Goal: Task Accomplishment & Management: Manage account settings

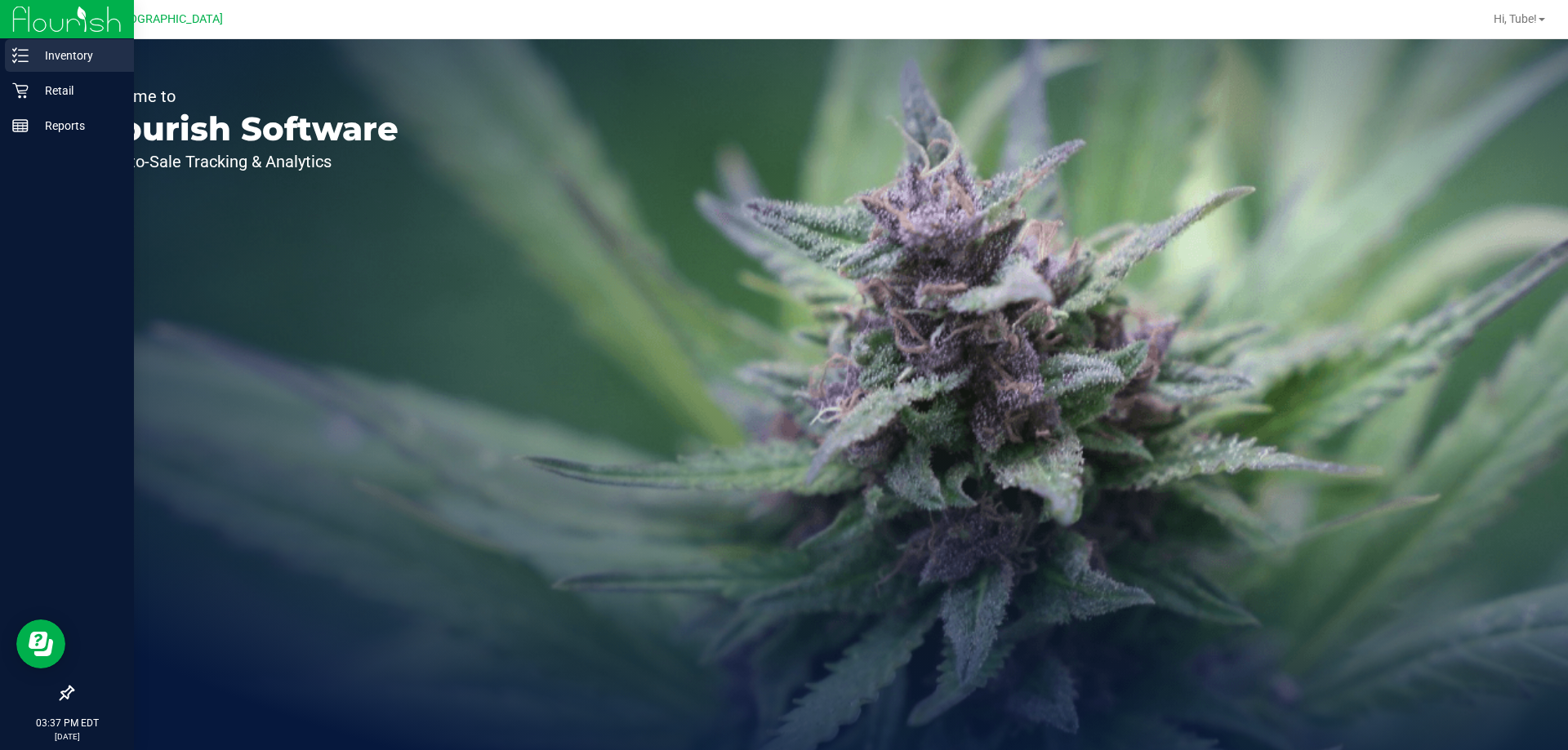
click at [27, 72] on div "Inventory" at bounding box center [70, 55] width 129 height 33
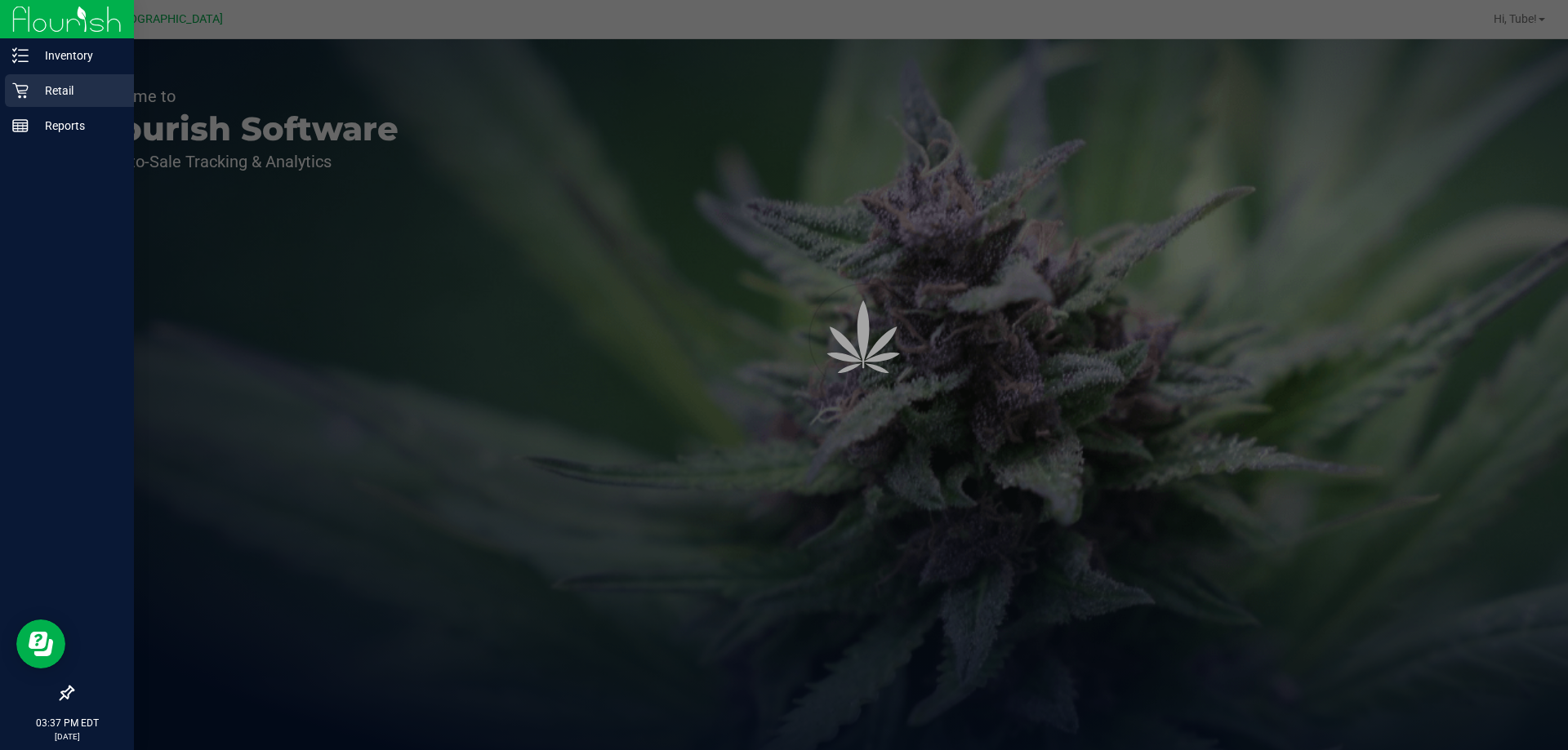
click at [39, 77] on div "Retail" at bounding box center [70, 90] width 129 height 33
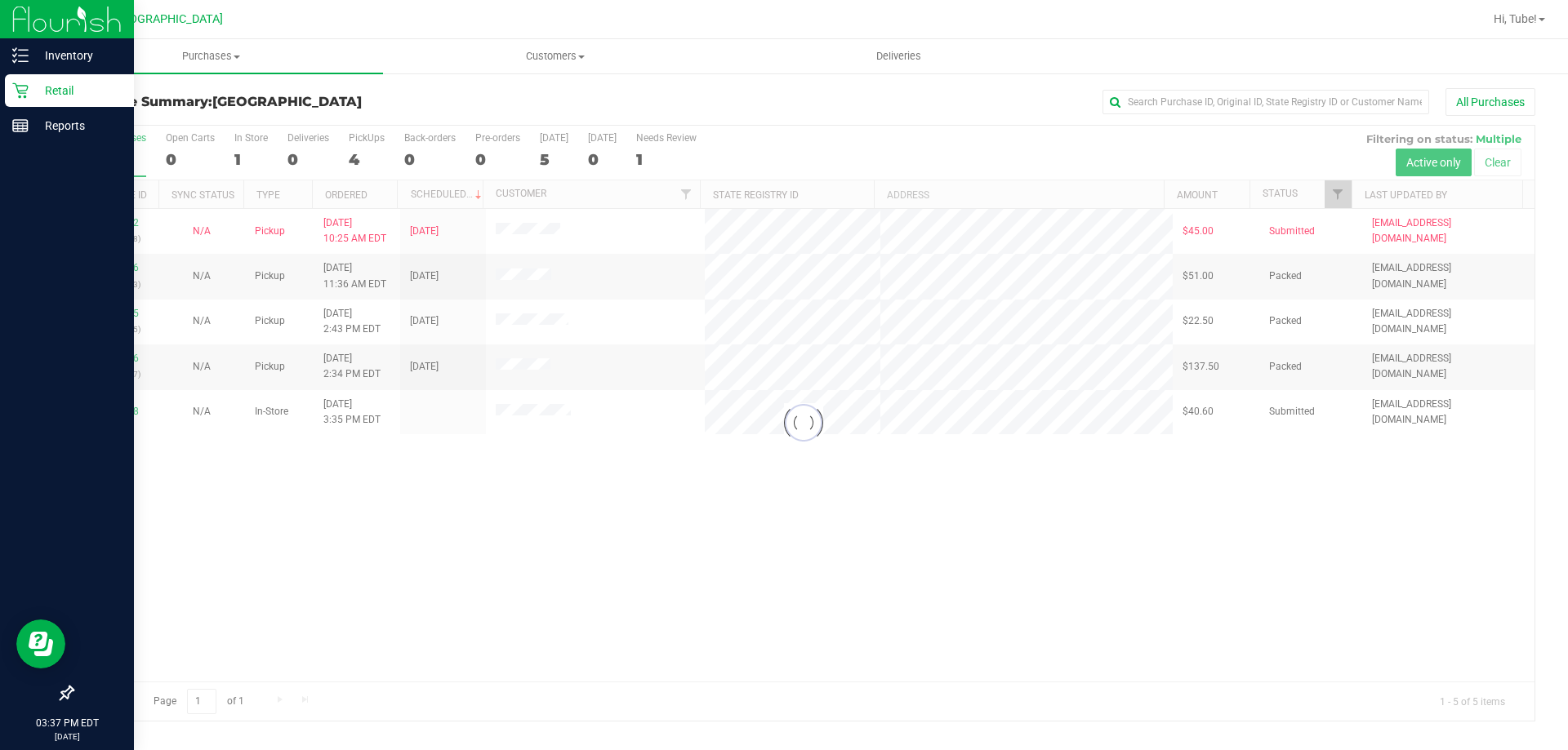
click at [0, 91] on link "Retail" at bounding box center [67, 91] width 134 height 35
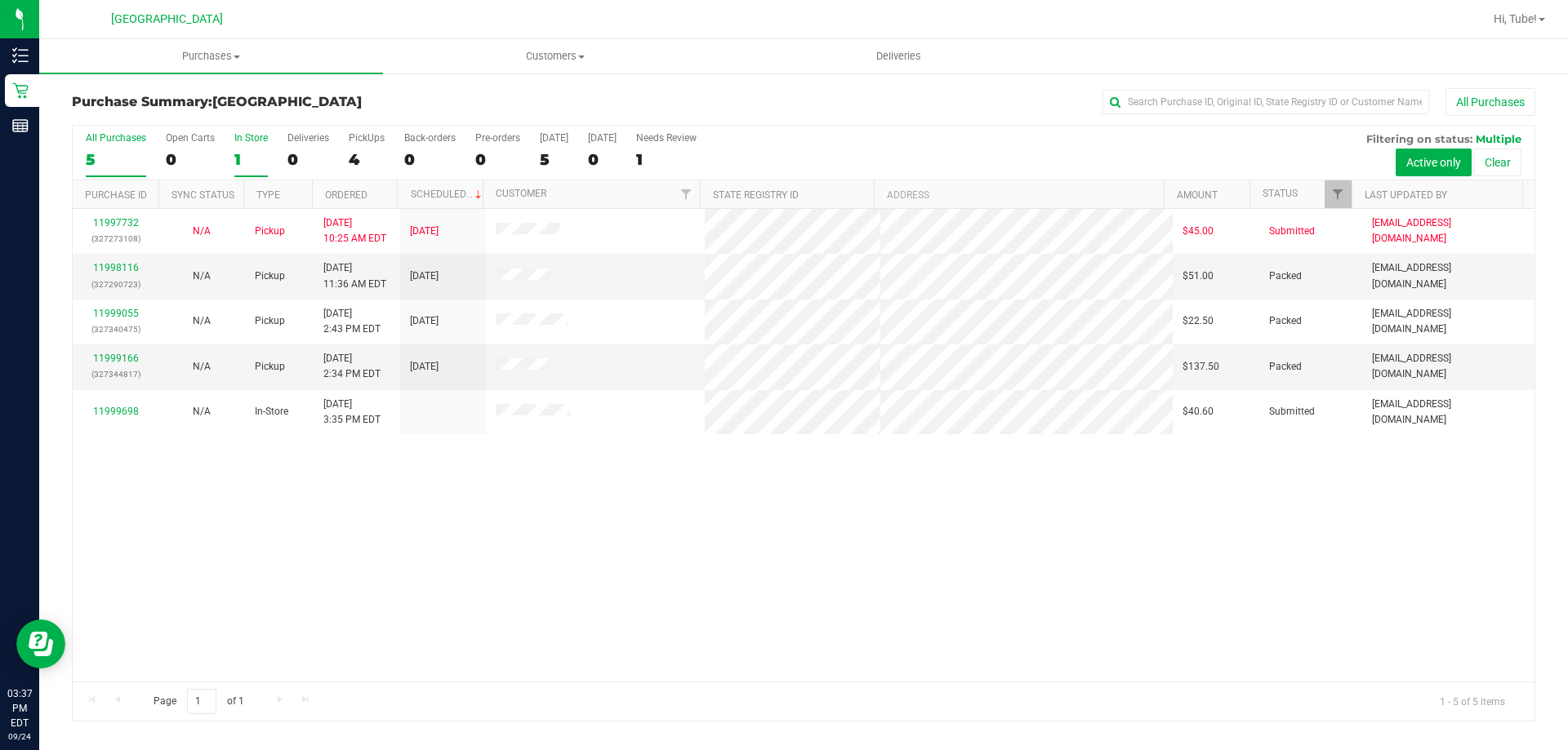
click at [264, 145] on label "In Store 1" at bounding box center [251, 154] width 34 height 45
click at [0, 0] on input "In Store 1" at bounding box center [0, 0] width 0 height 0
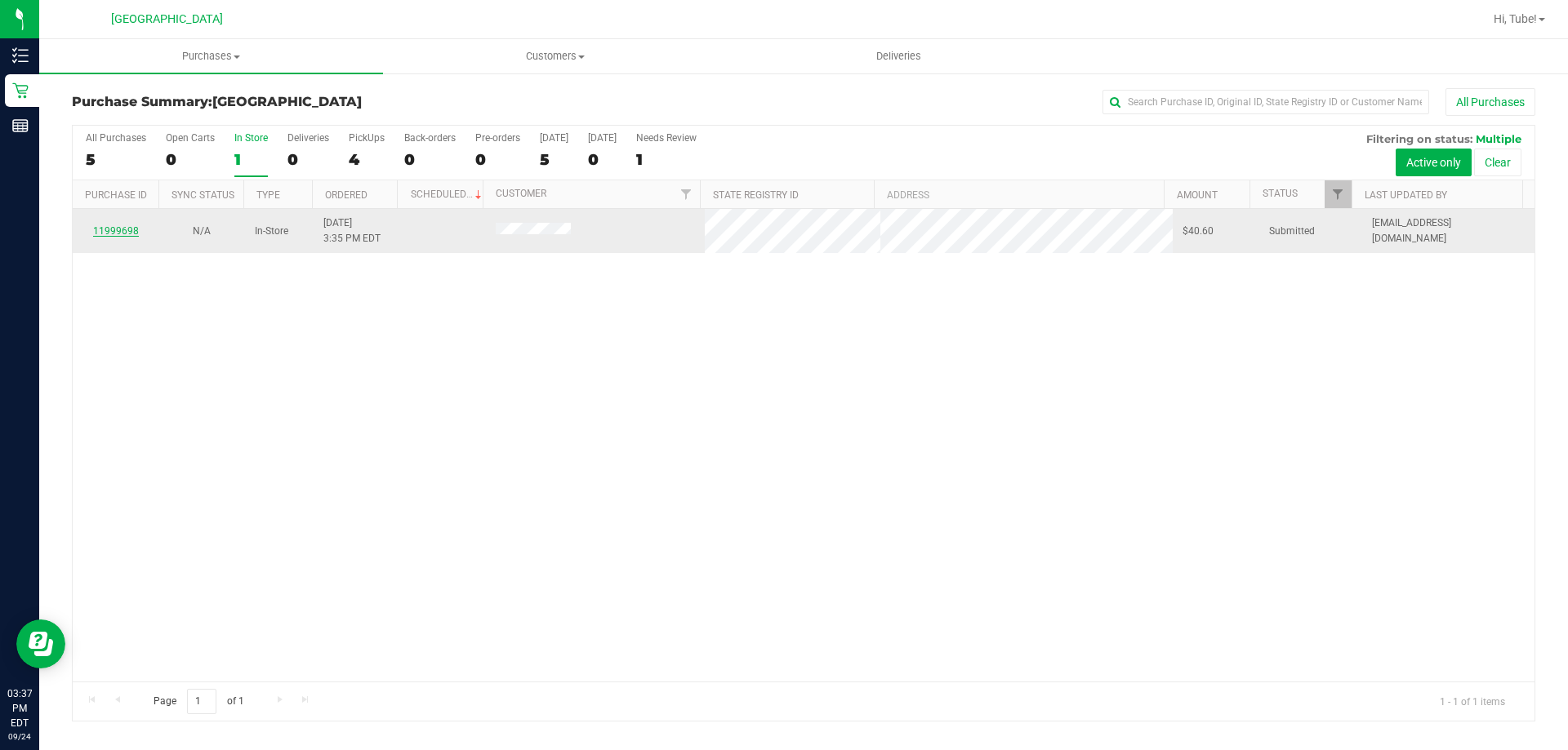
click at [117, 229] on link "11999698" at bounding box center [116, 231] width 46 height 12
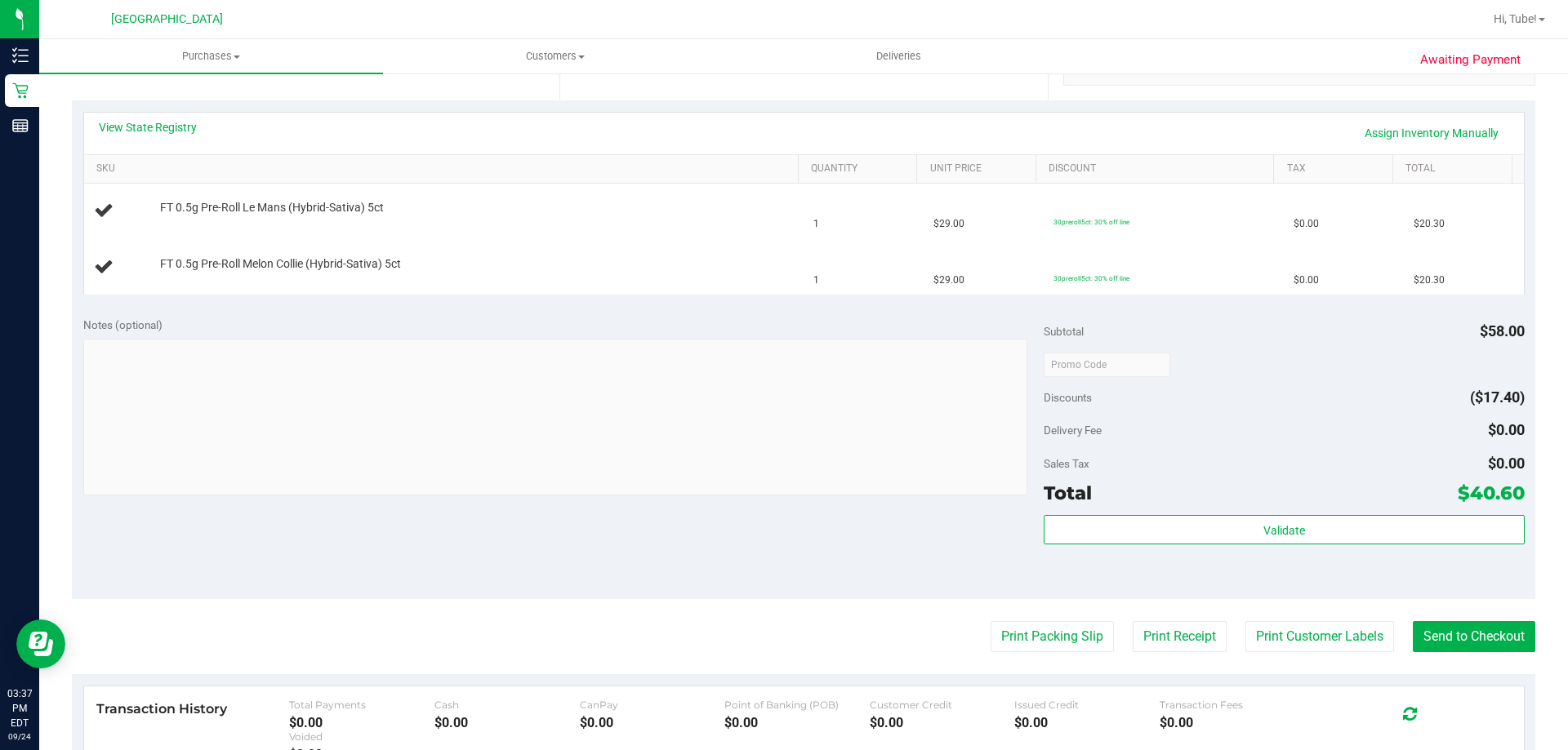
scroll to position [490, 0]
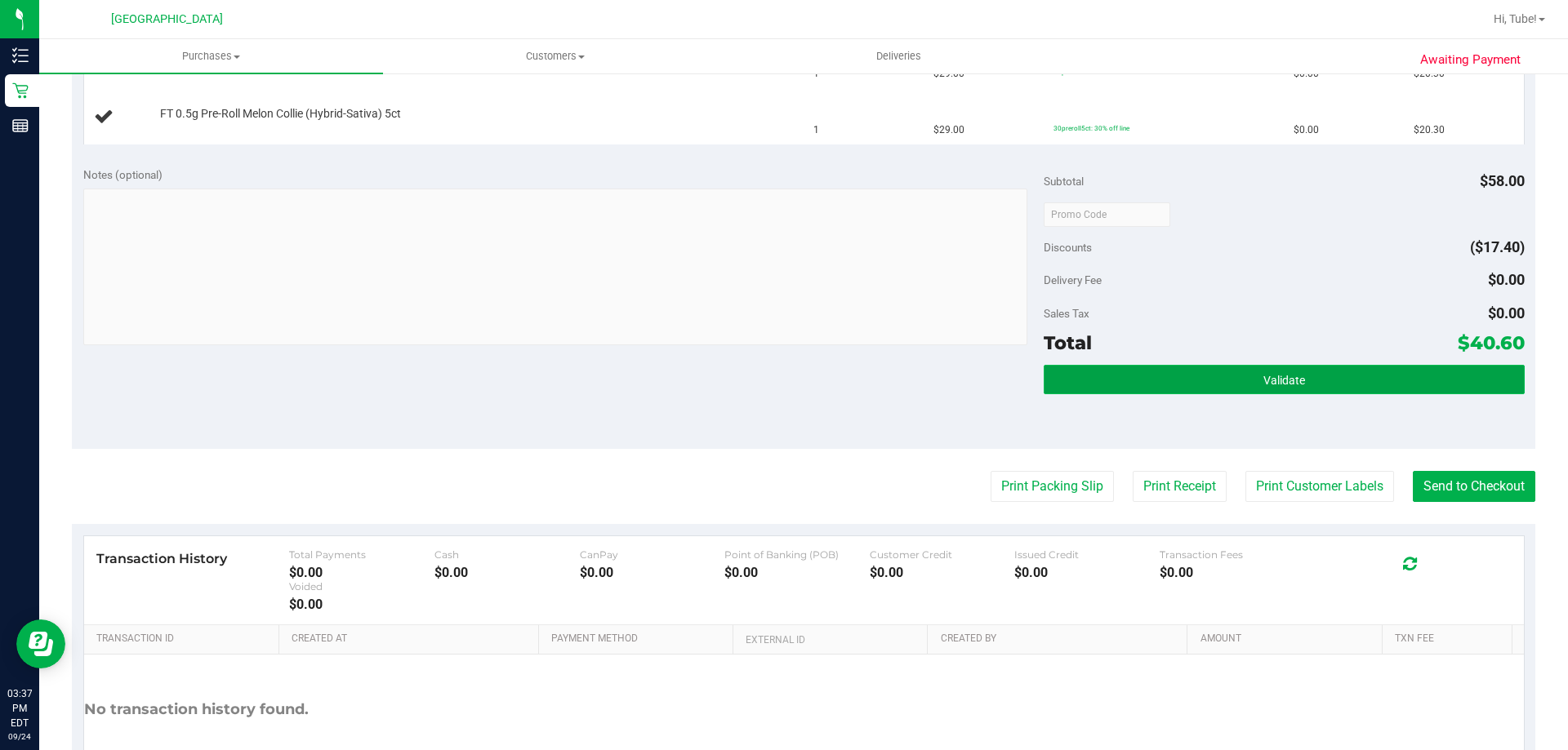
click at [1397, 375] on button "Validate" at bounding box center [1283, 379] width 480 height 30
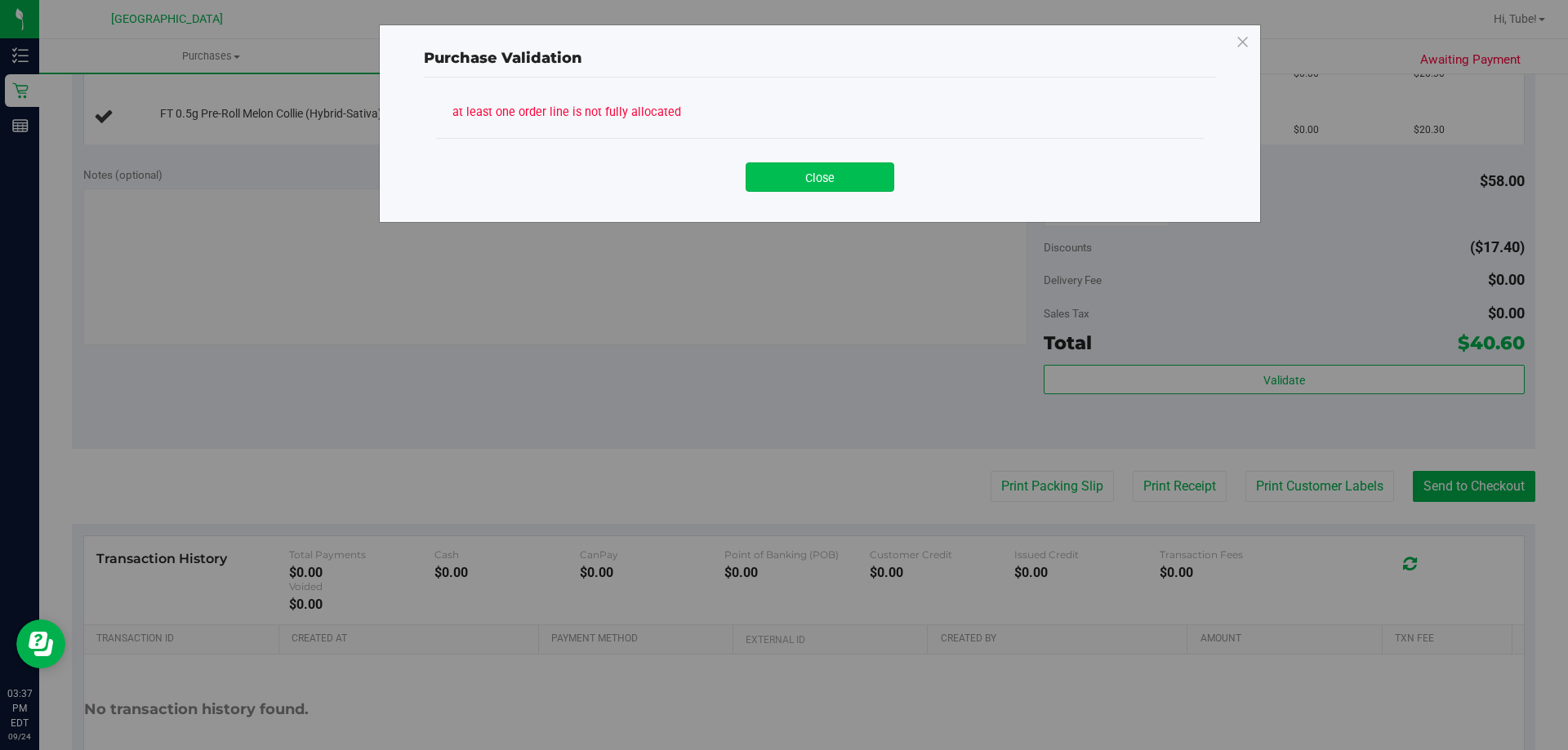
click at [817, 186] on button "Close" at bounding box center [820, 178] width 149 height 30
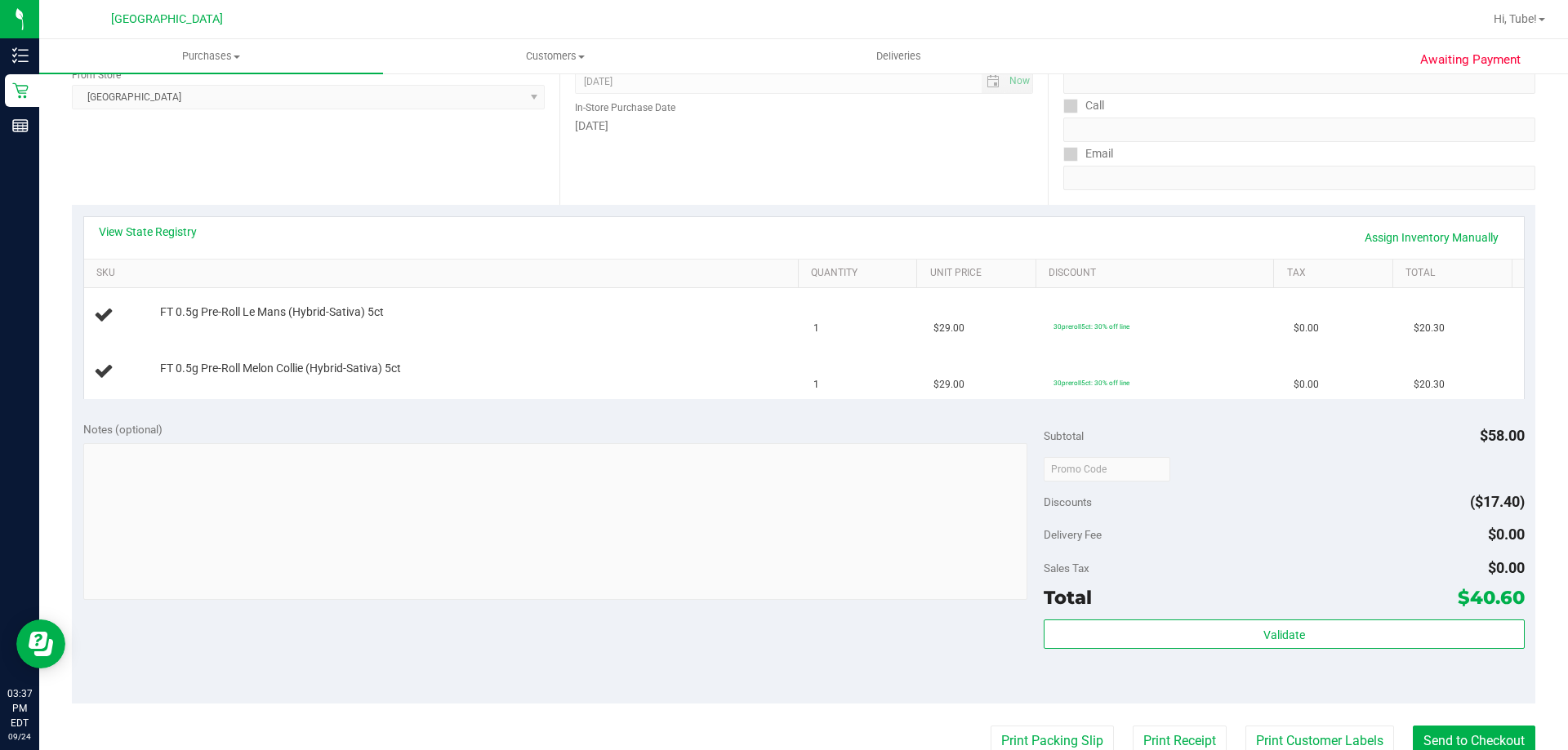
scroll to position [245, 0]
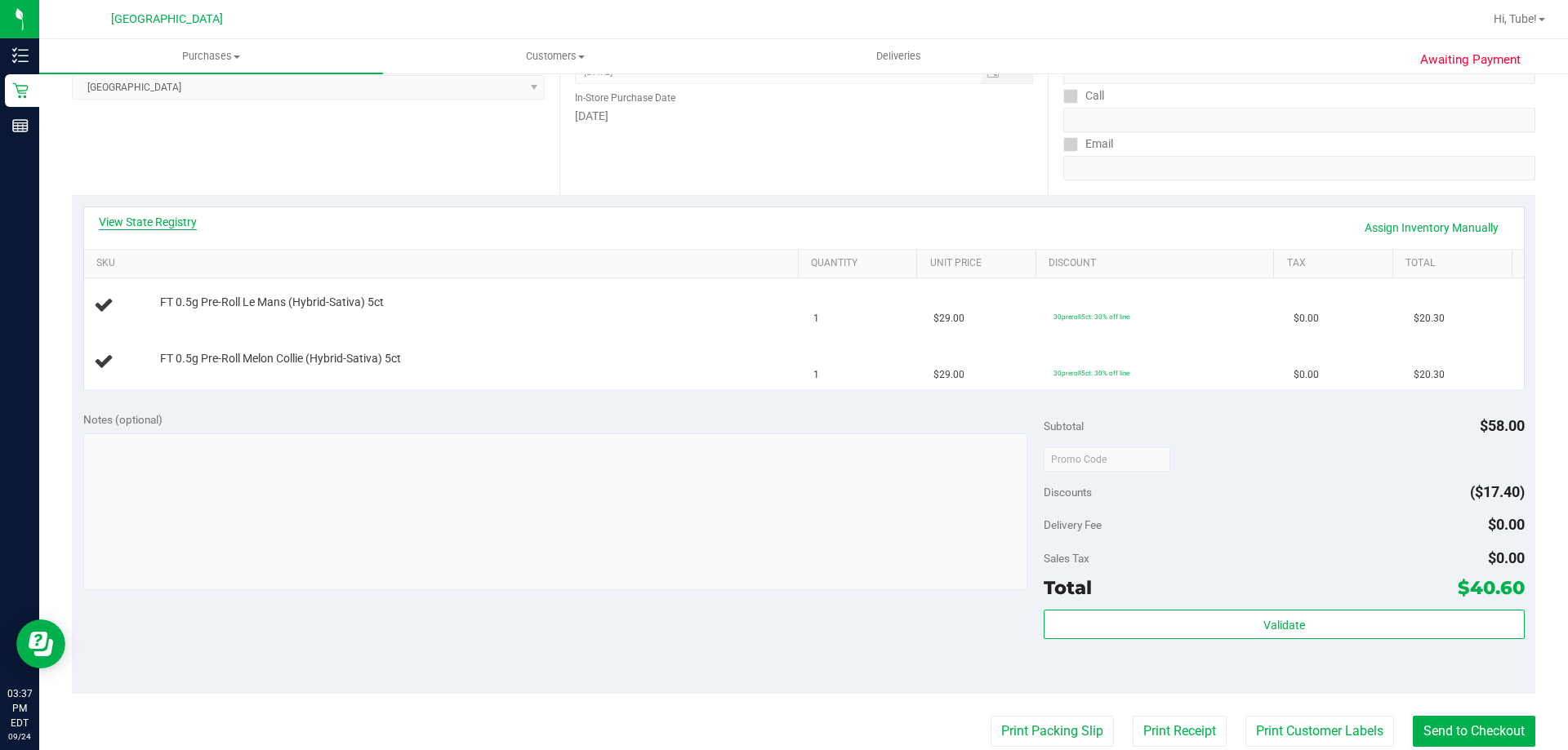
click at [155, 215] on link "View State Registry" at bounding box center [147, 222] width 98 height 16
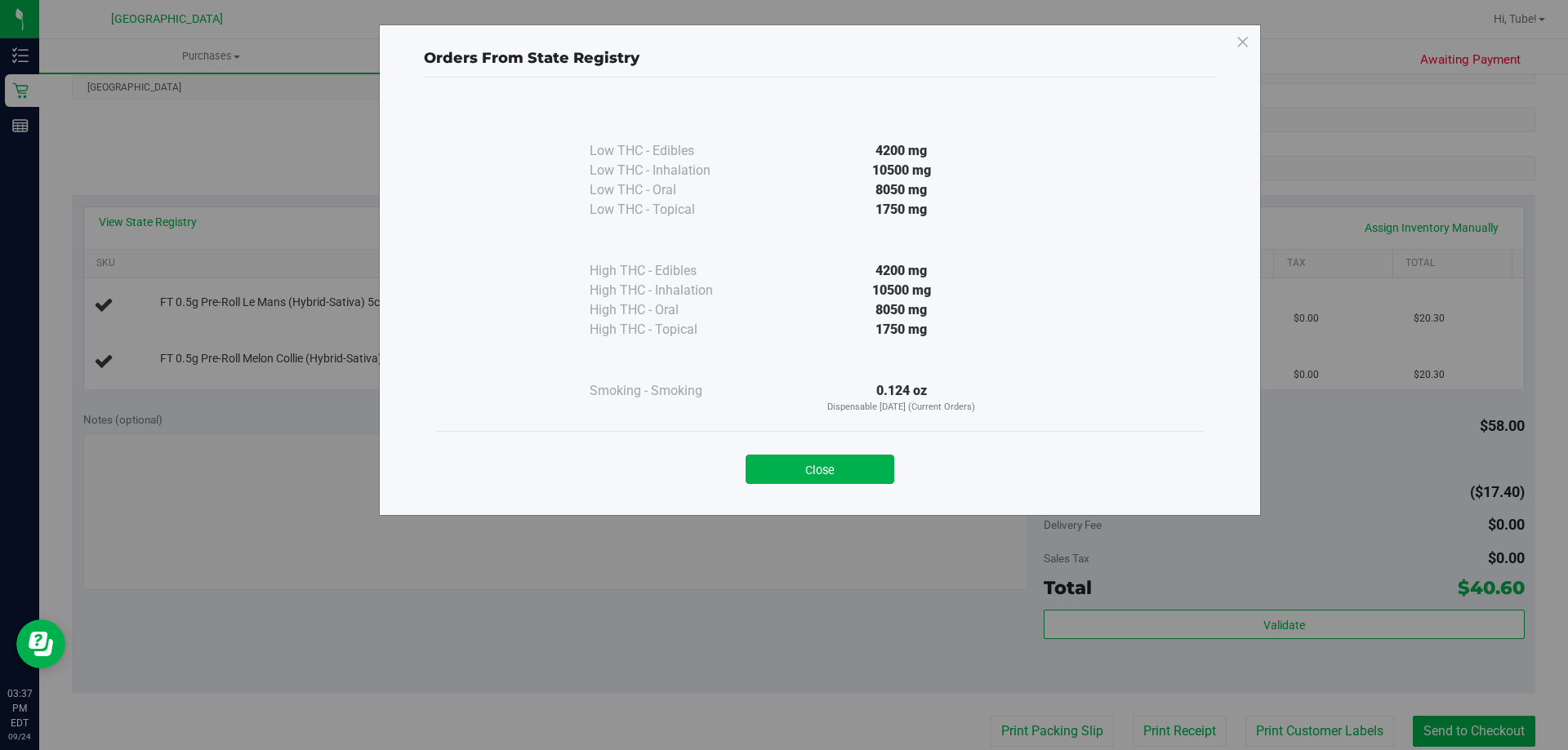
drag, startPoint x: 870, startPoint y: 388, endPoint x: 949, endPoint y: 386, distance: 79.0
click at [949, 386] on div "0.124 oz Dispensable [DATE] (Current Orders)" at bounding box center [901, 398] width 297 height 34
copy div "0.124 oz"
click at [673, 271] on div "High THC - Edibles" at bounding box center [671, 271] width 163 height 20
click at [780, 467] on button "Close" at bounding box center [820, 470] width 149 height 30
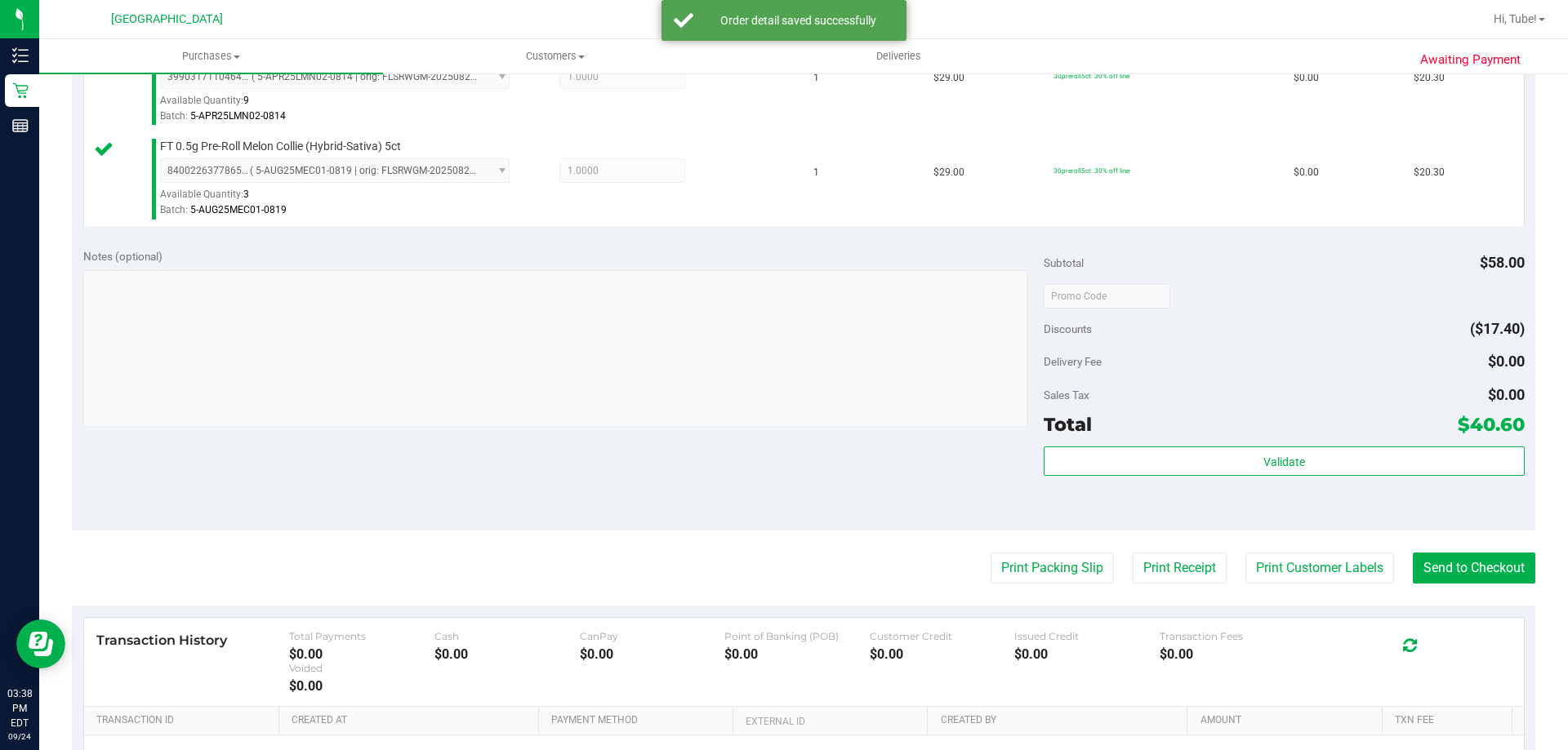
scroll to position [490, 0]
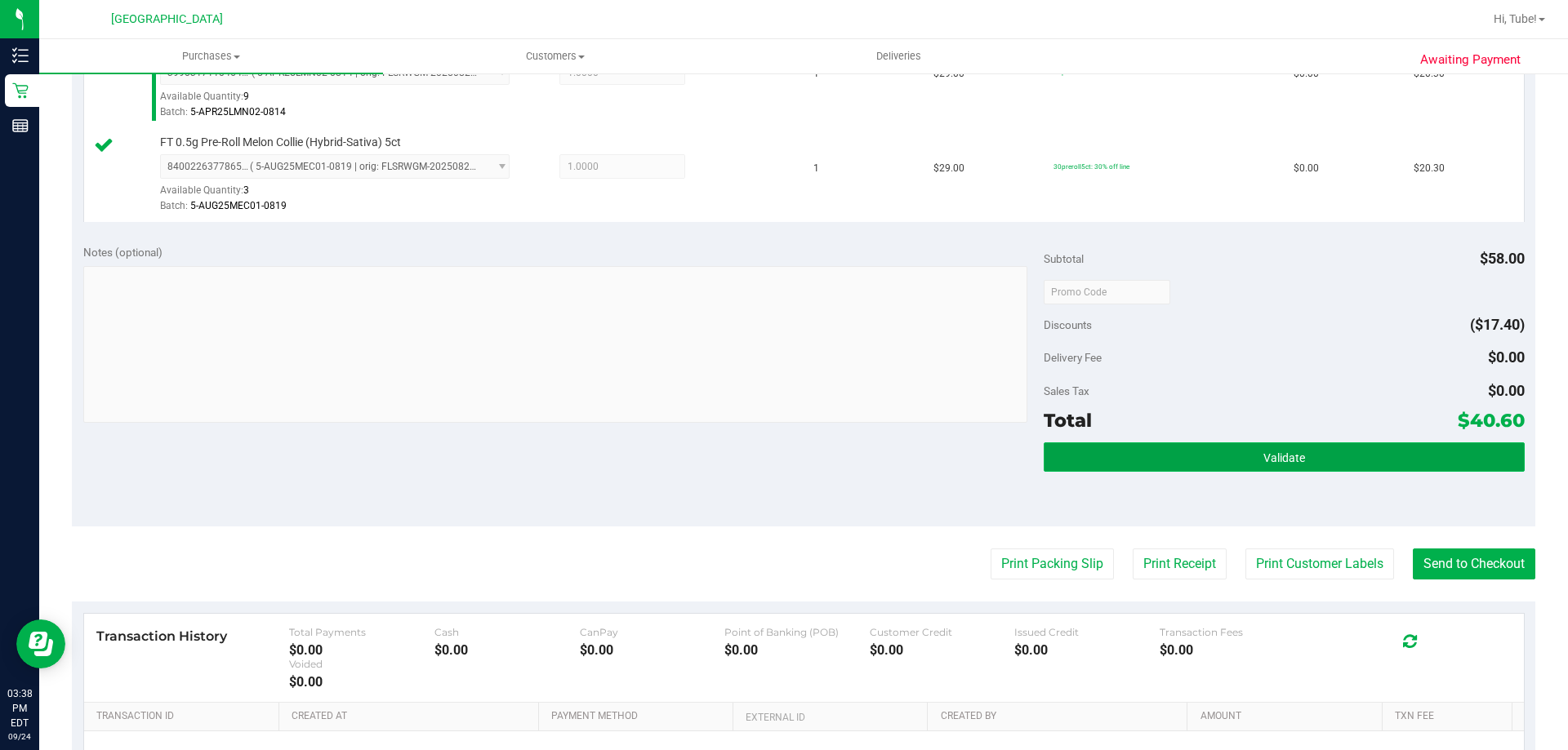
click at [1268, 451] on span "Validate" at bounding box center [1284, 457] width 42 height 13
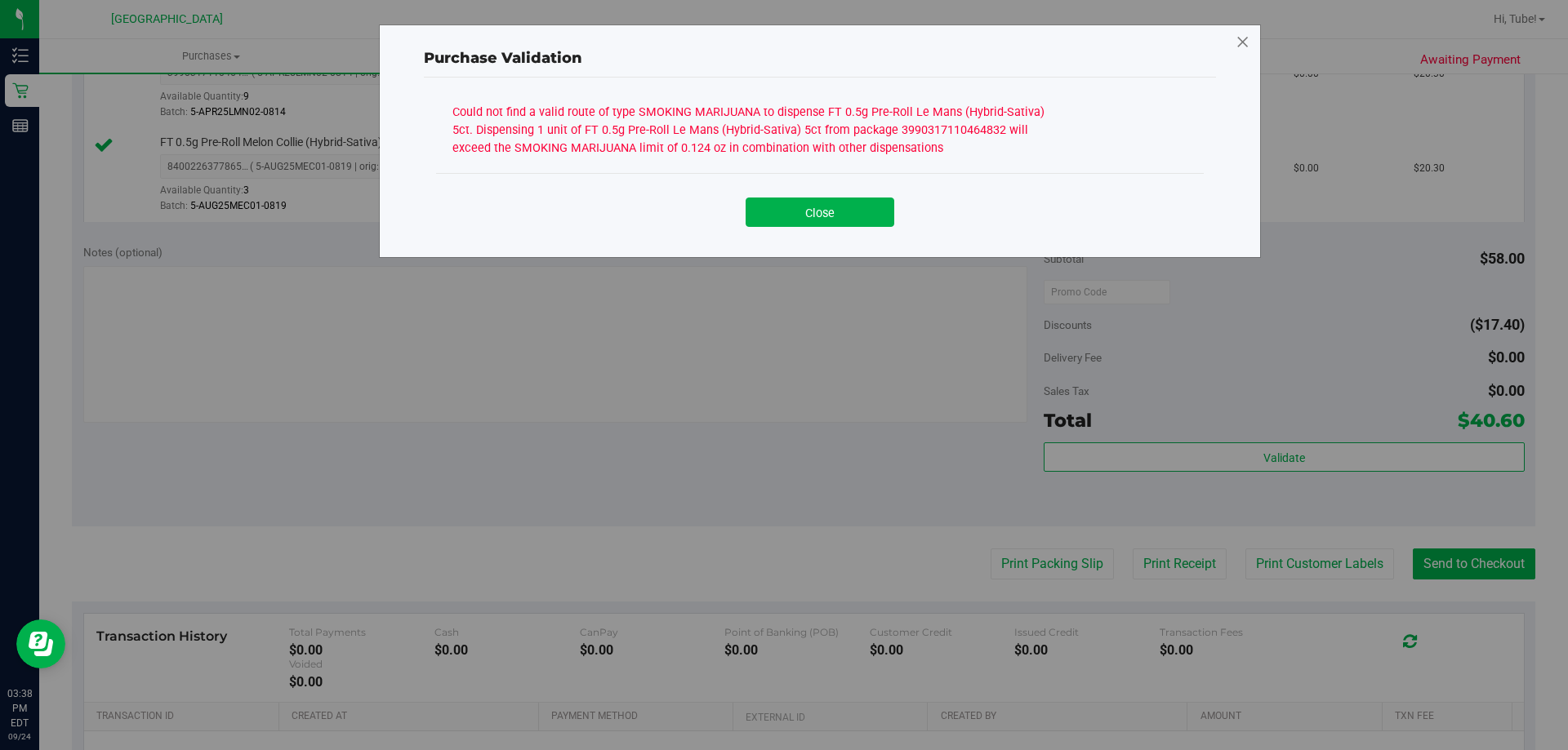
click at [1243, 41] on icon at bounding box center [1242, 43] width 15 height 26
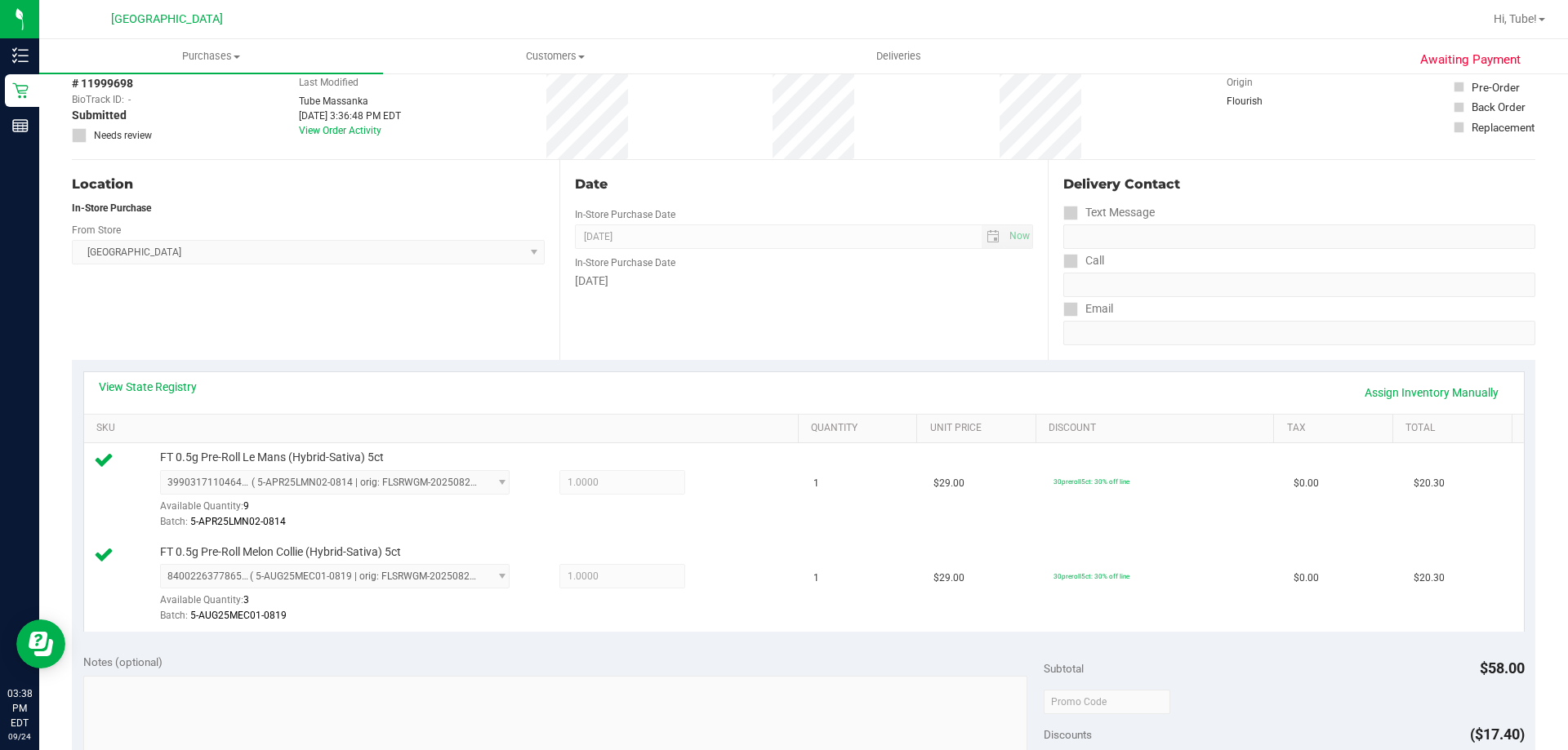
scroll to position [0, 0]
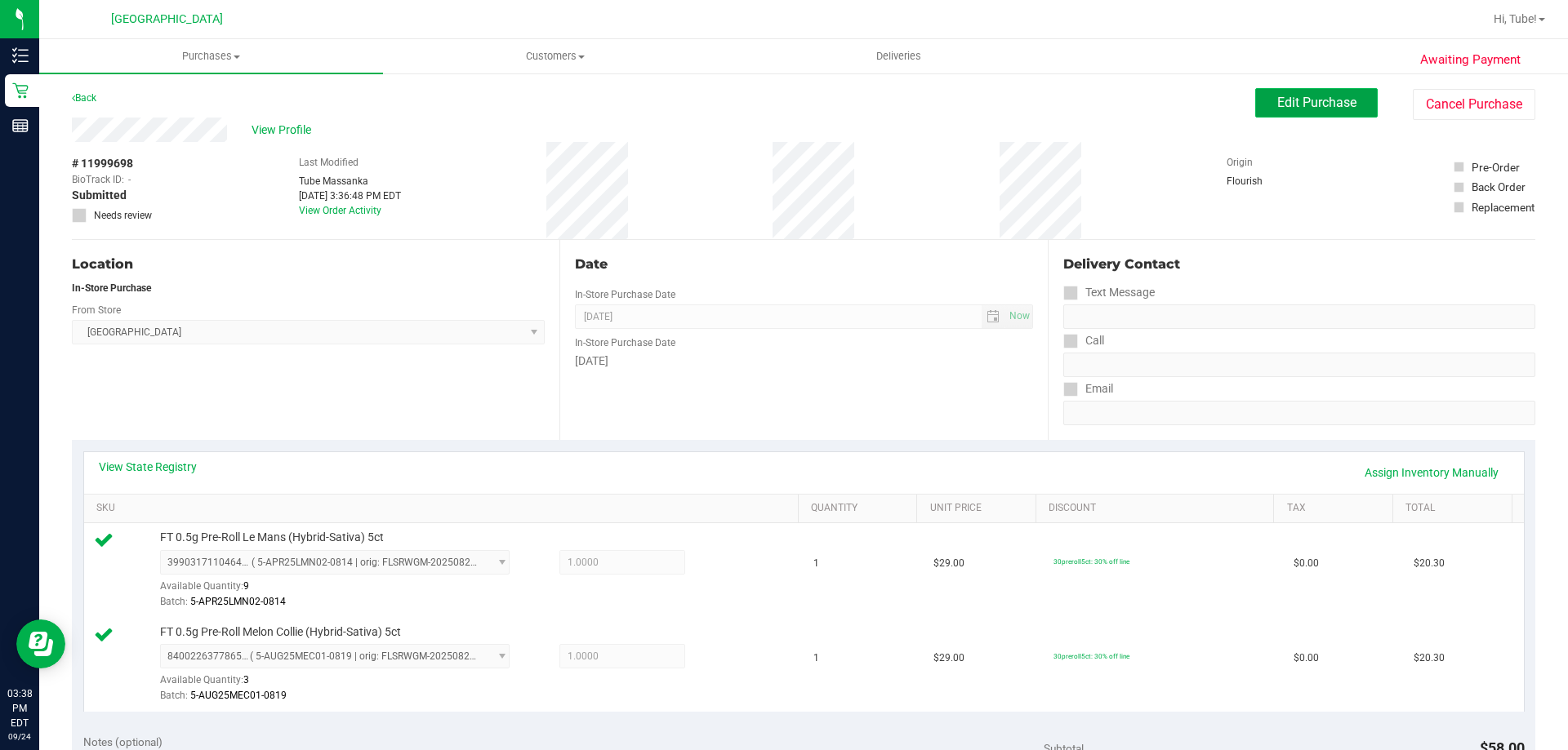
click at [1302, 105] on span "Edit Purchase" at bounding box center [1317, 102] width 79 height 16
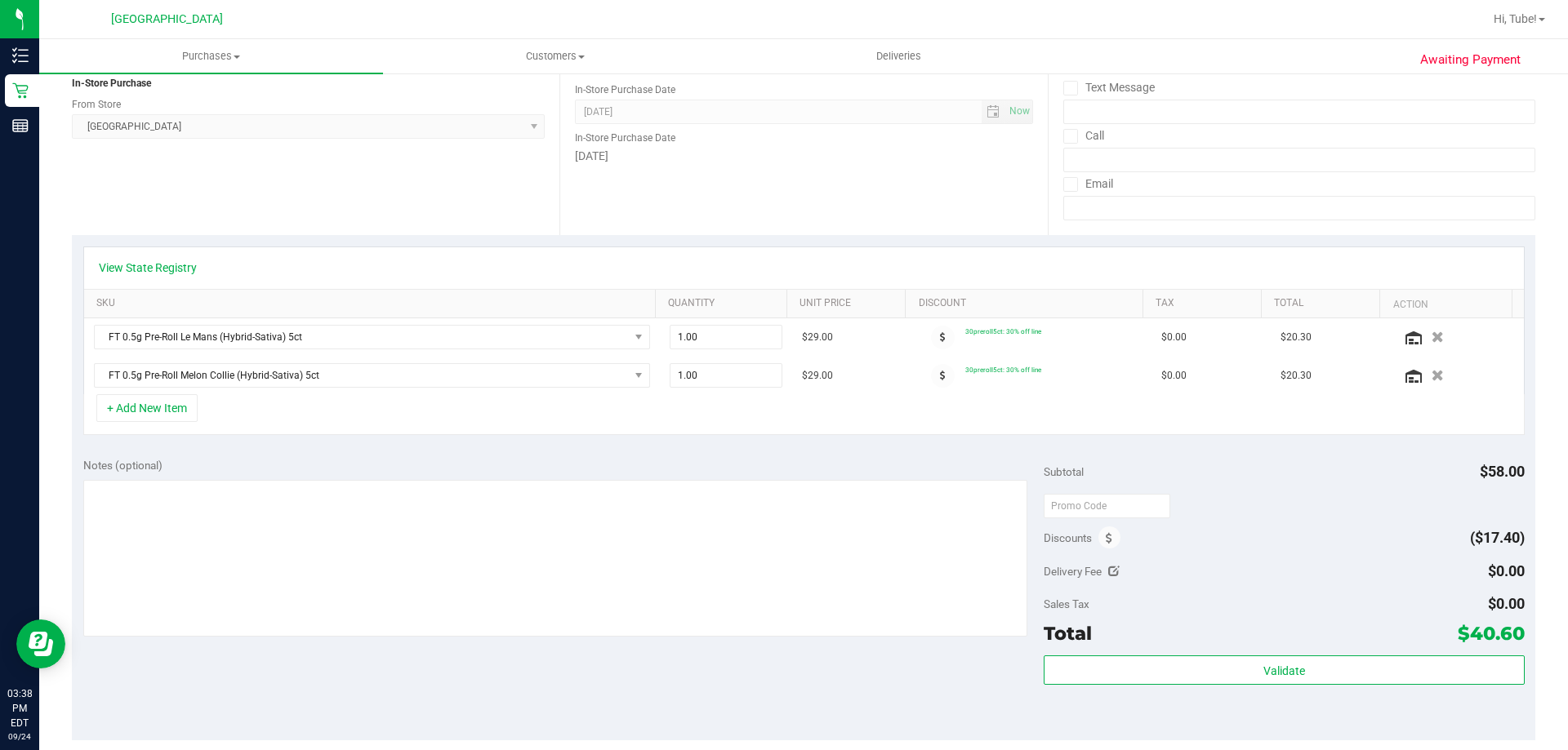
scroll to position [327, 0]
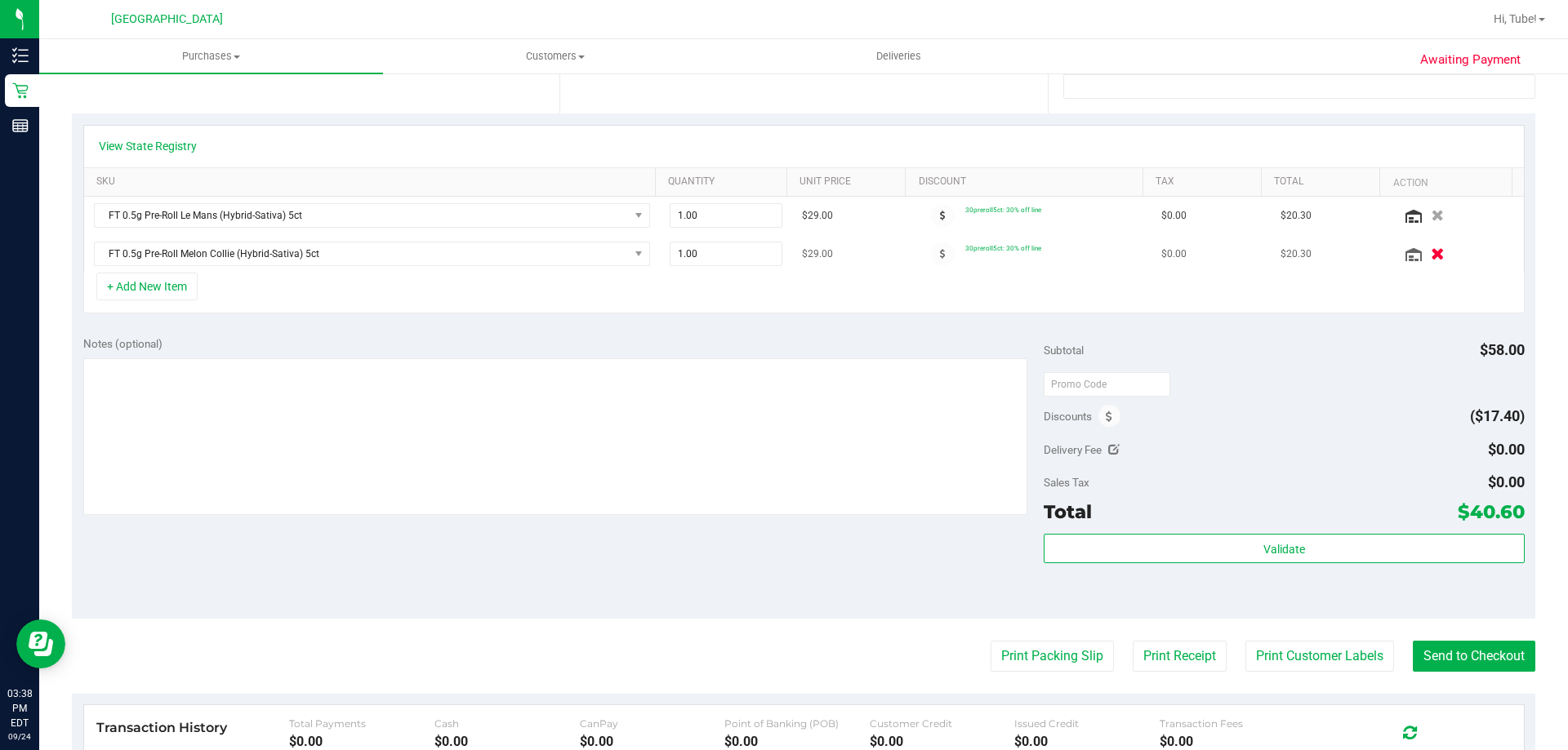
click at [1424, 253] on button "button" at bounding box center [1438, 253] width 28 height 17
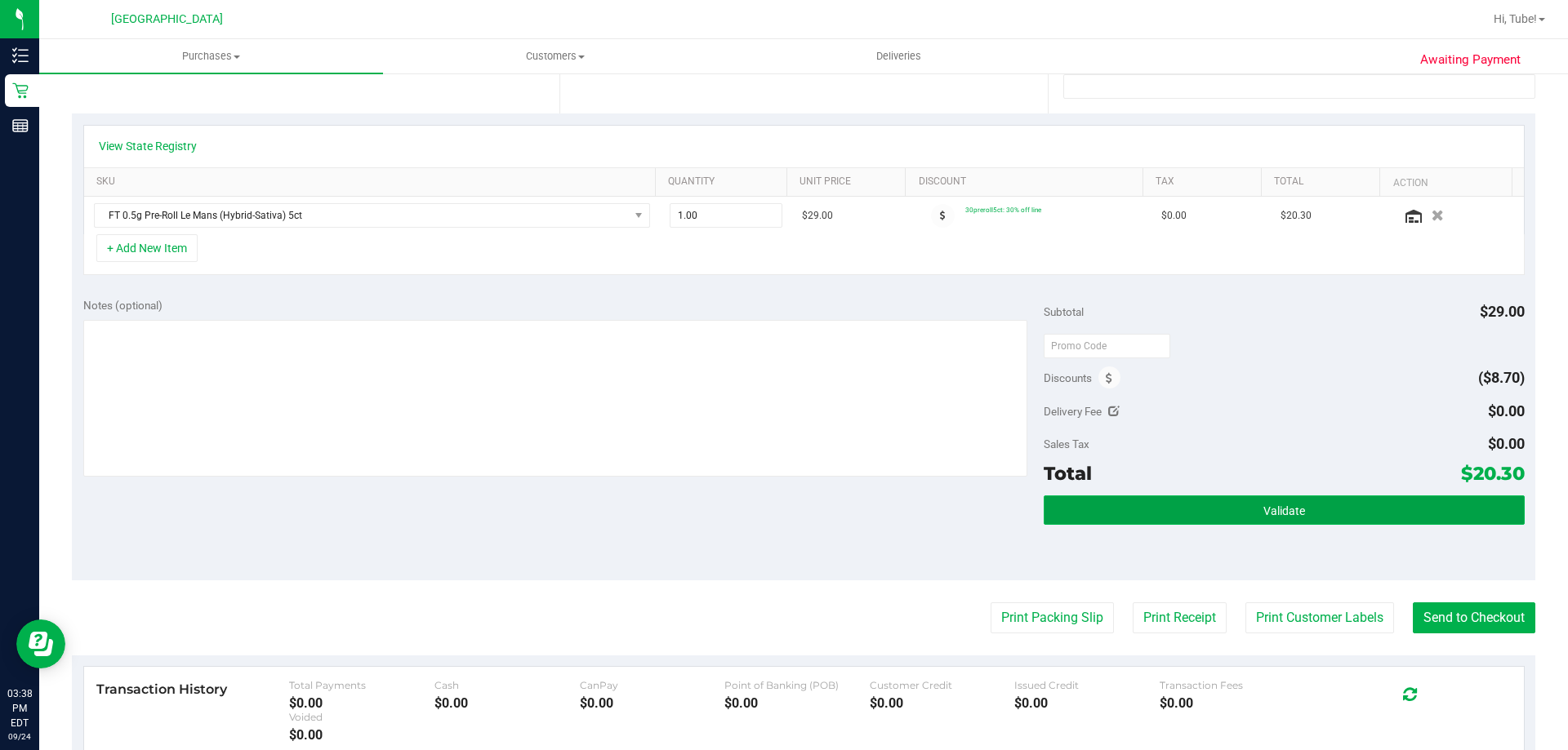
click at [1322, 514] on button "Validate" at bounding box center [1283, 511] width 480 height 30
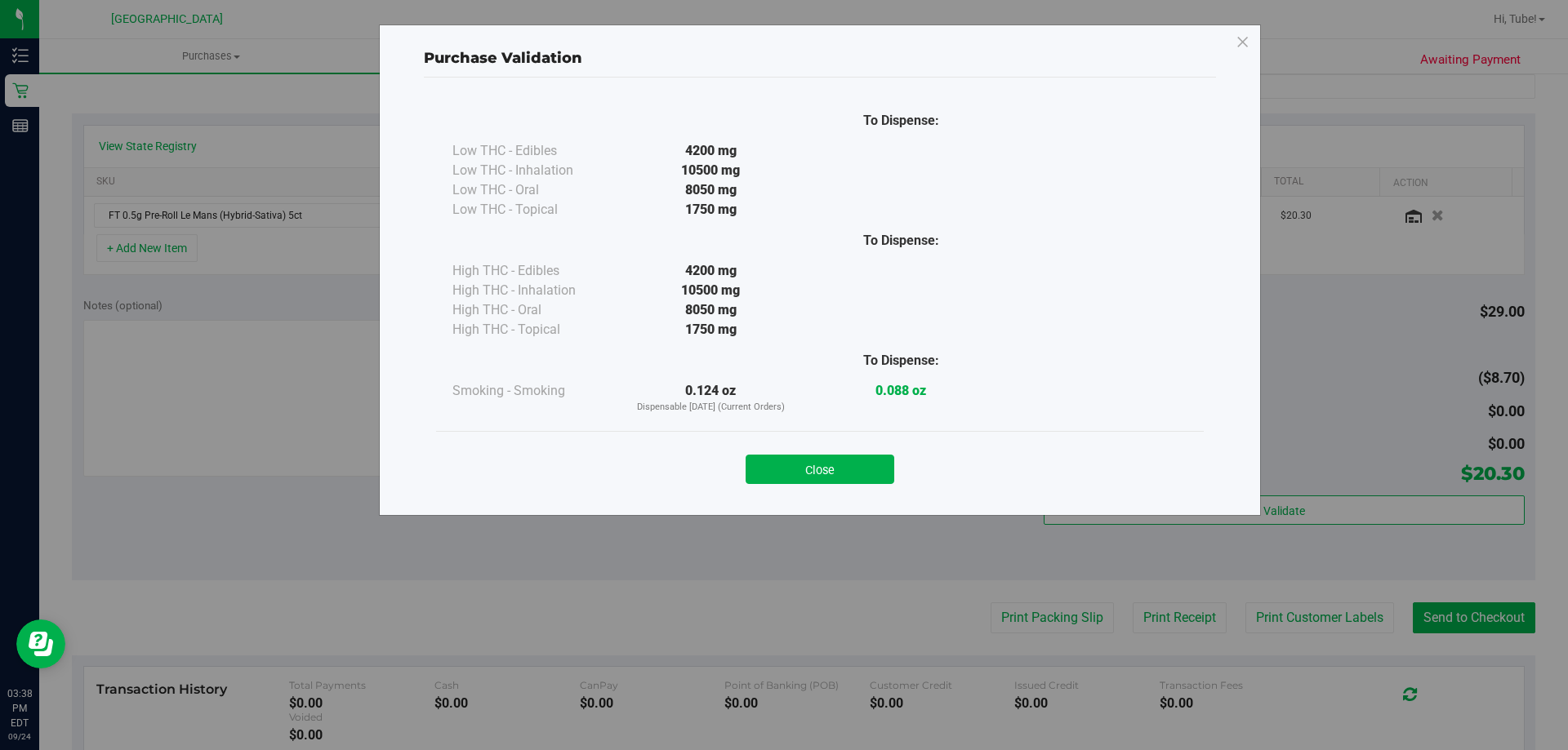
click at [1240, 46] on icon at bounding box center [1242, 43] width 15 height 26
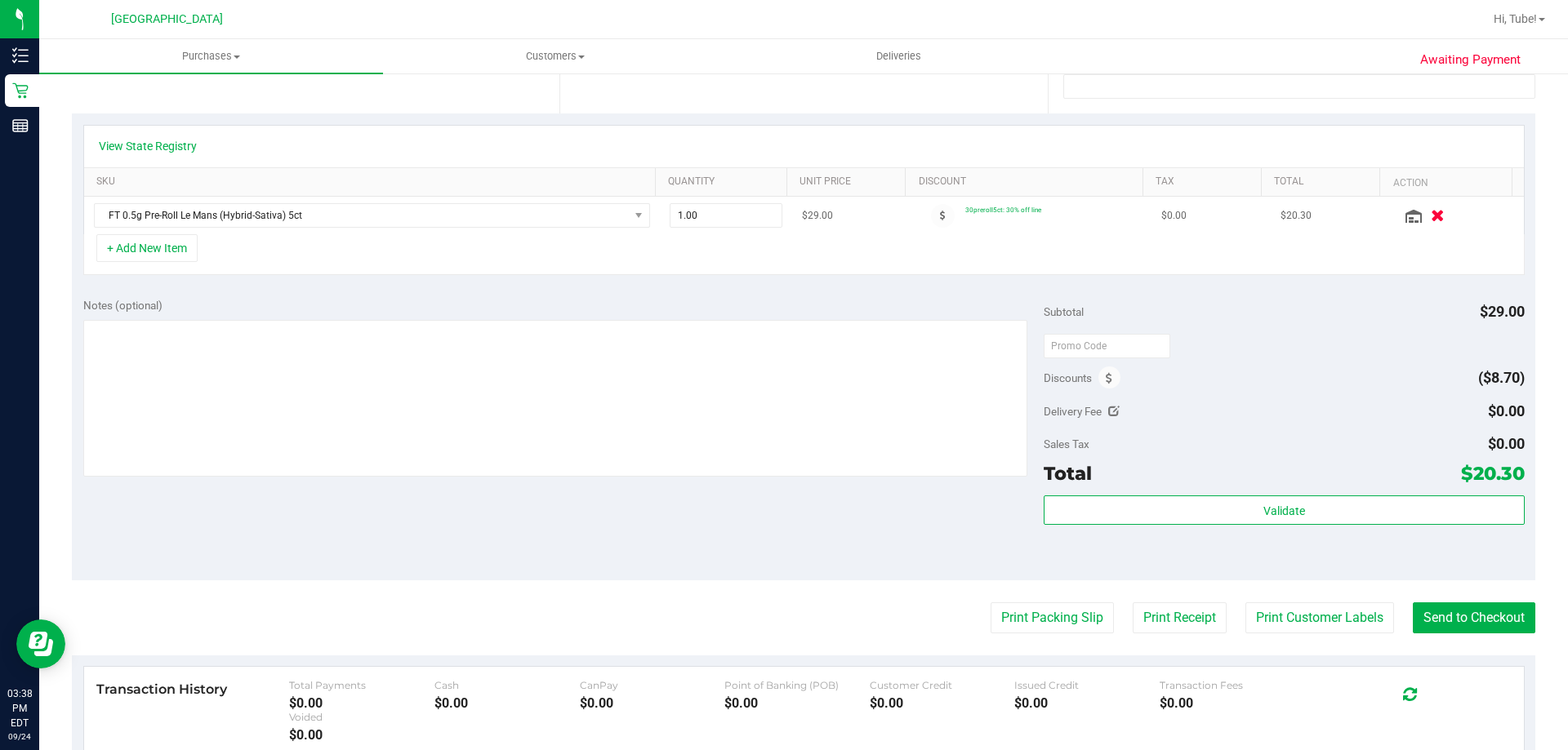
click at [1424, 208] on button "button" at bounding box center [1438, 215] width 28 height 17
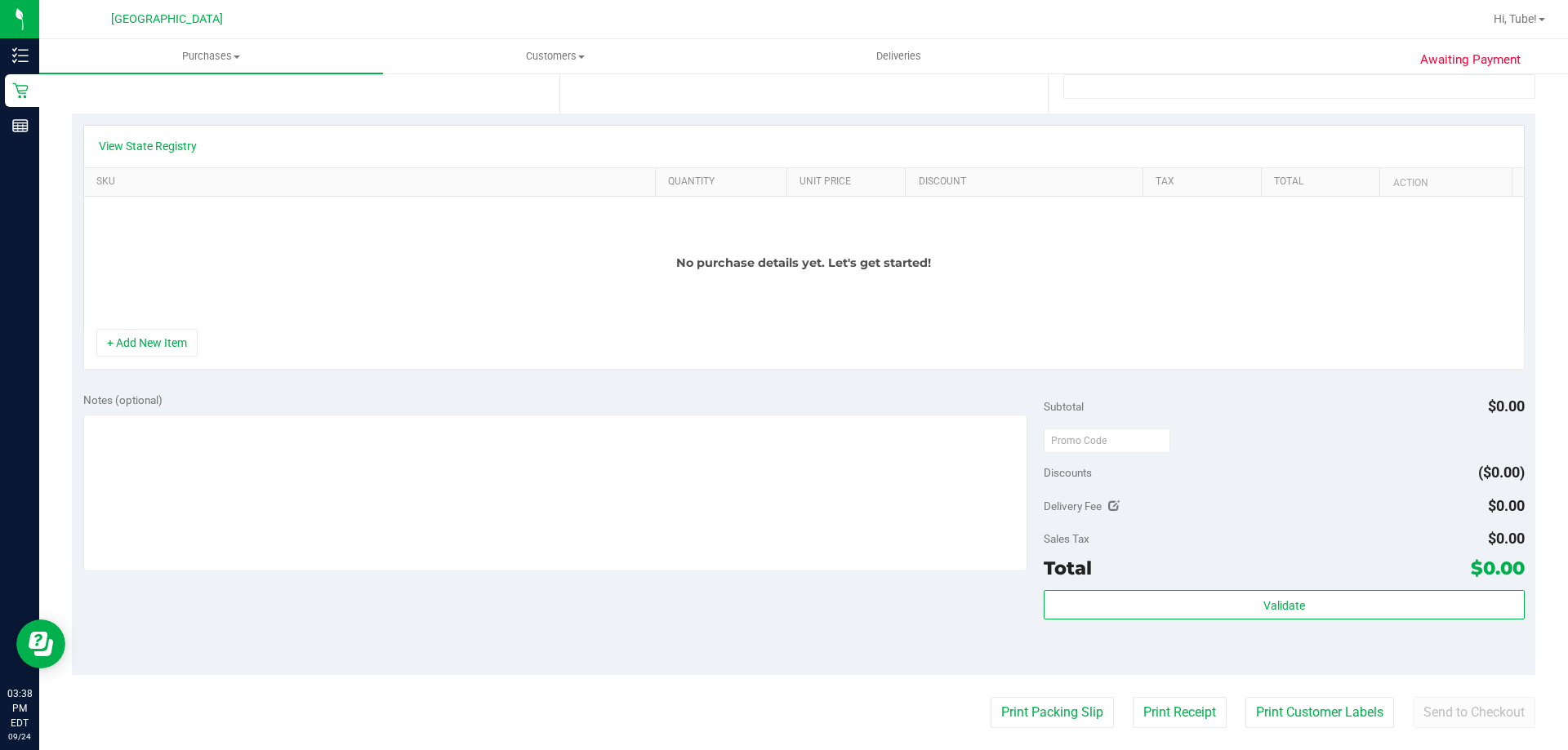
drag, startPoint x: 146, startPoint y: 328, endPoint x: 165, endPoint y: 360, distance: 37.2
click at [155, 332] on div "View State Registry SKU Quantity Unit Price Discount Tax Total Action No purcha…" at bounding box center [804, 247] width 1442 height 245
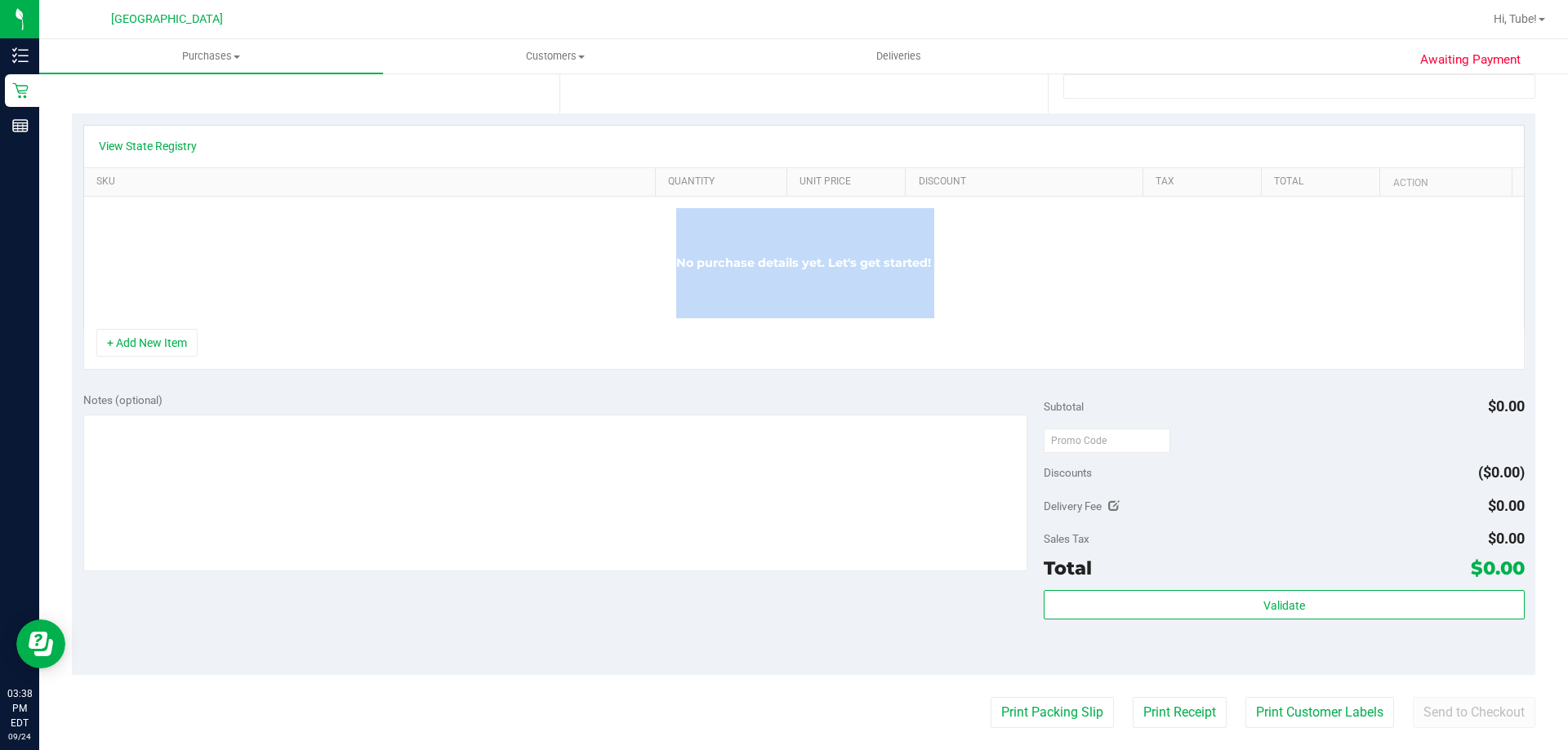
click at [165, 360] on div "+ Add New Item" at bounding box center [804, 349] width 1442 height 41
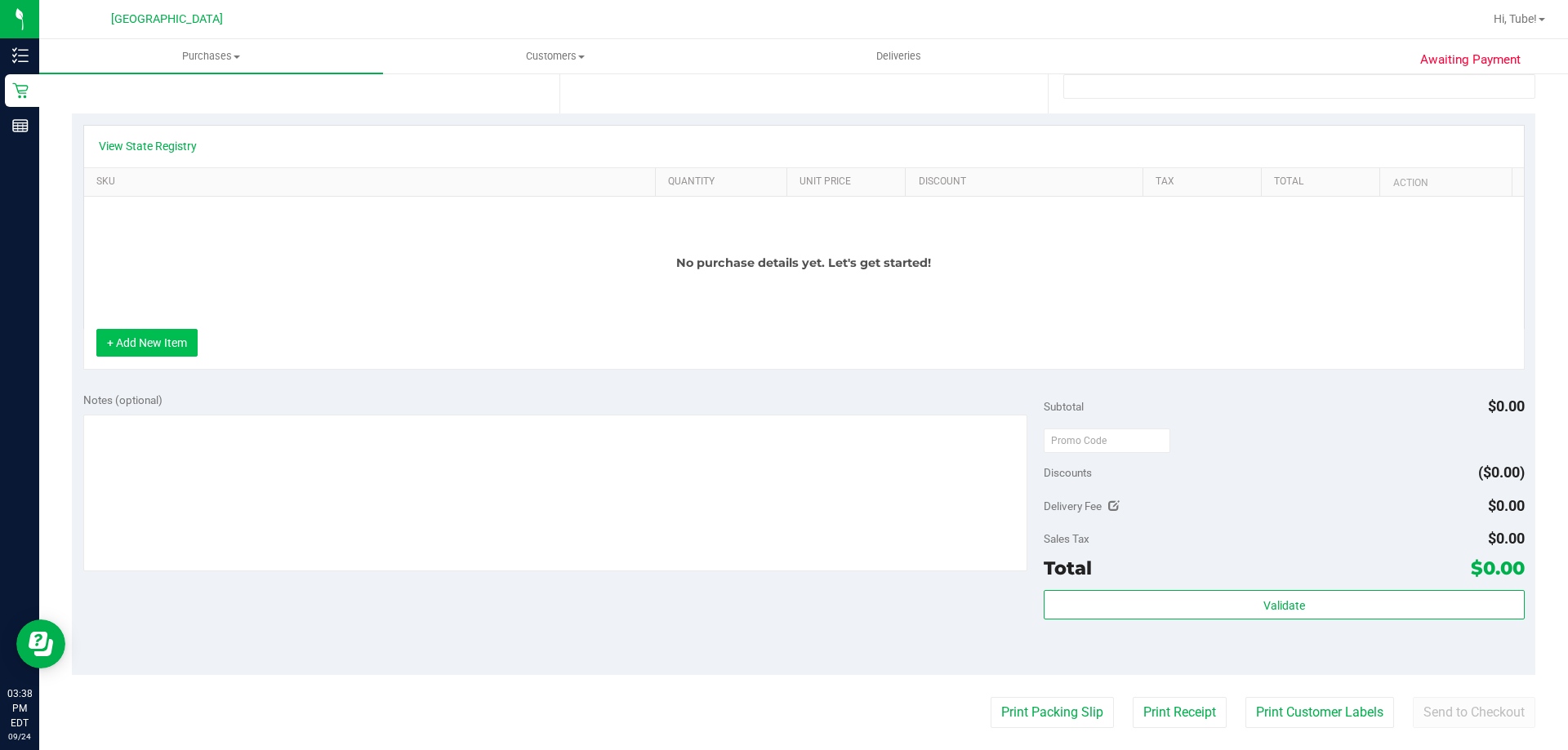
click at [164, 346] on button "+ Add New Item" at bounding box center [147, 343] width 101 height 28
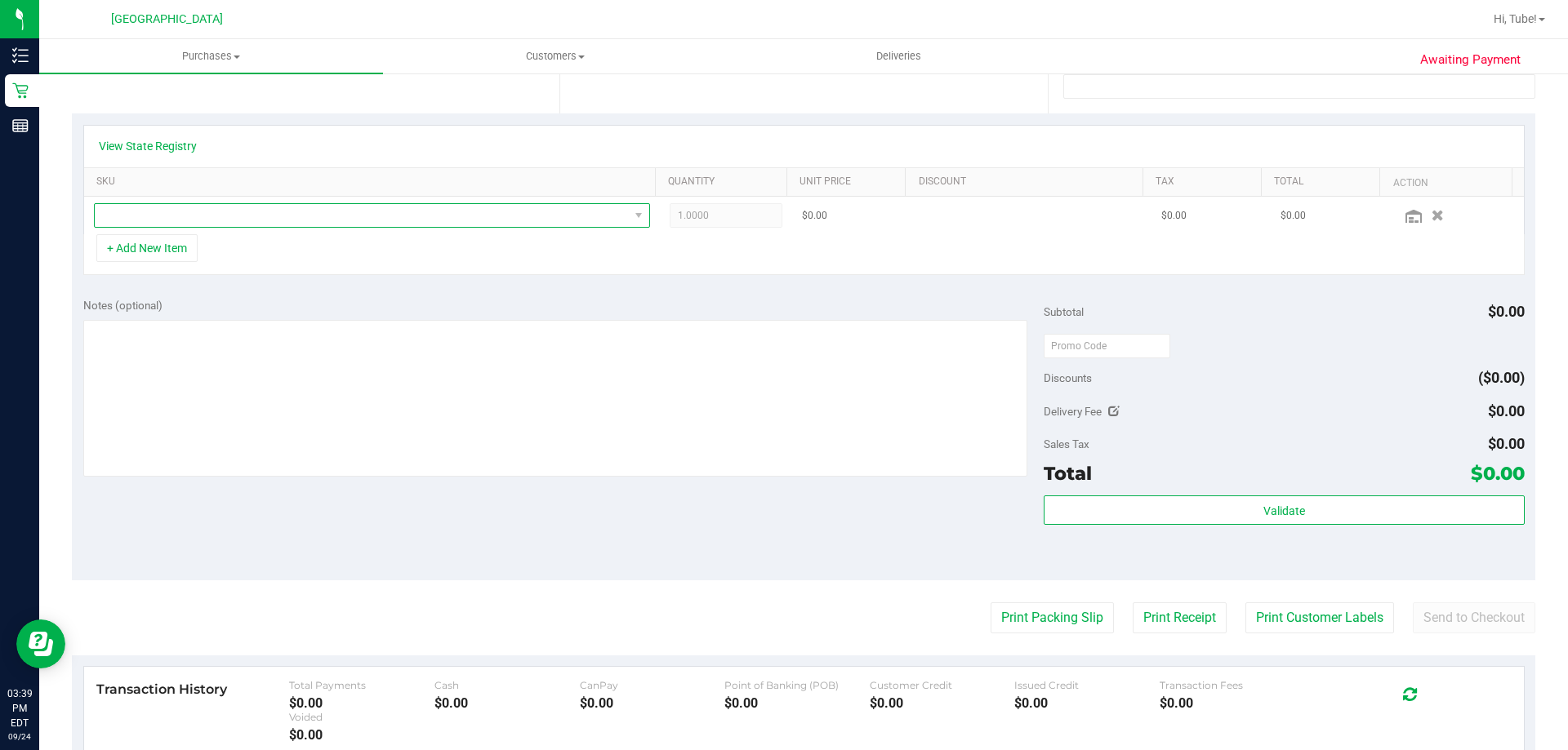
click at [417, 209] on span "NO DATA FOUND" at bounding box center [362, 215] width 535 height 23
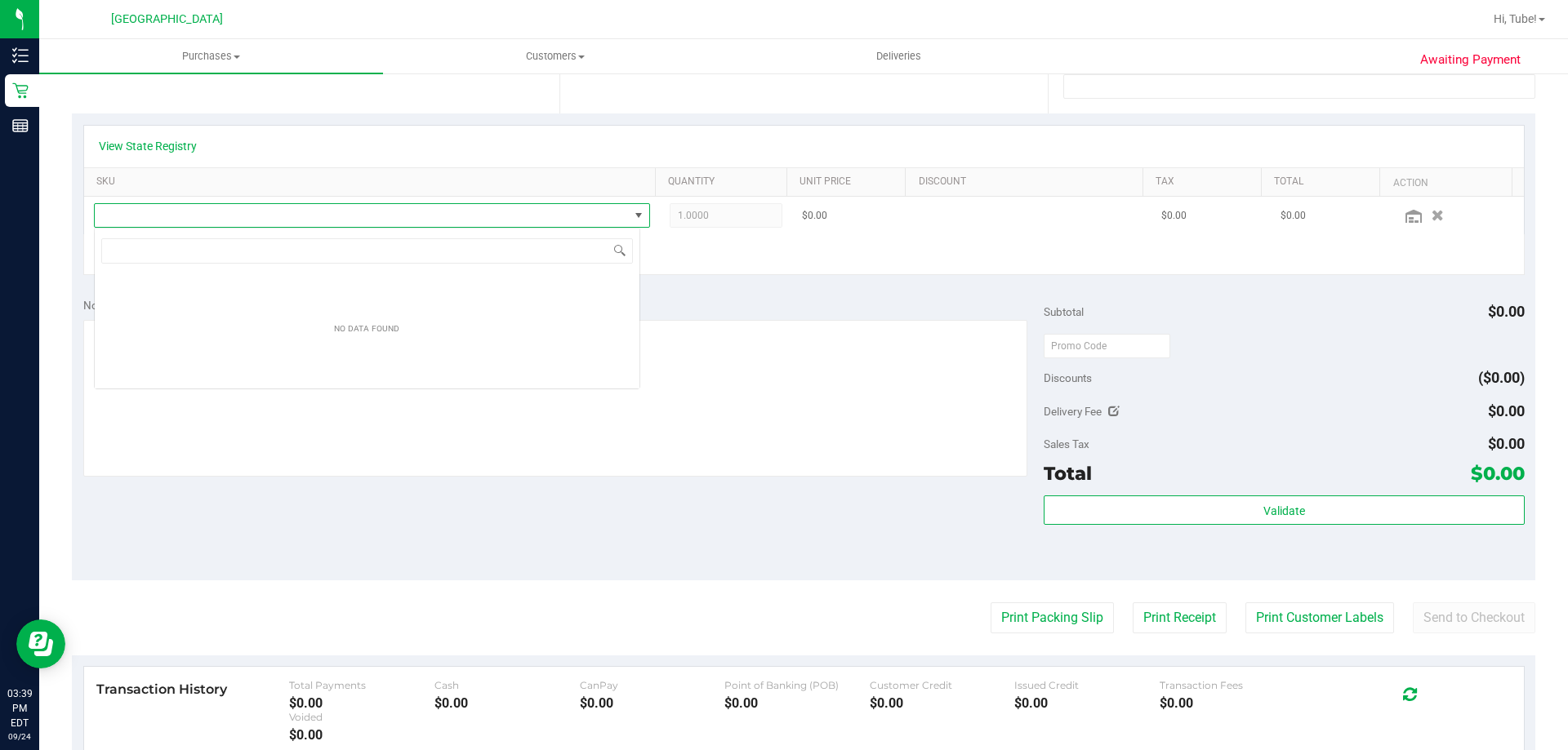
scroll to position [25, 547]
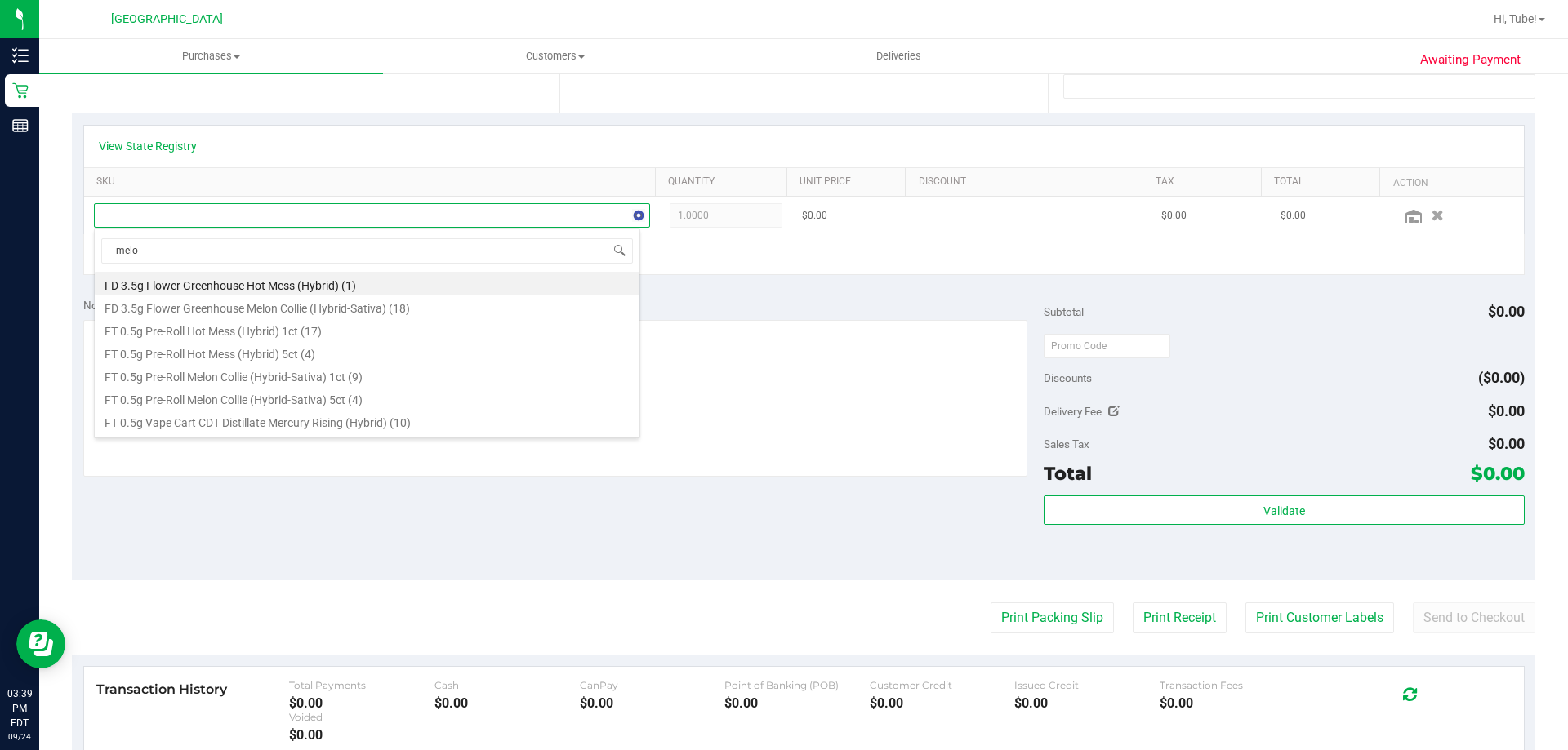
type input "melon"
click at [365, 332] on li "FT 0.5g Pre-Roll Melon Collie (Hybrid-Sativa) 5ct (4)" at bounding box center [367, 329] width 545 height 23
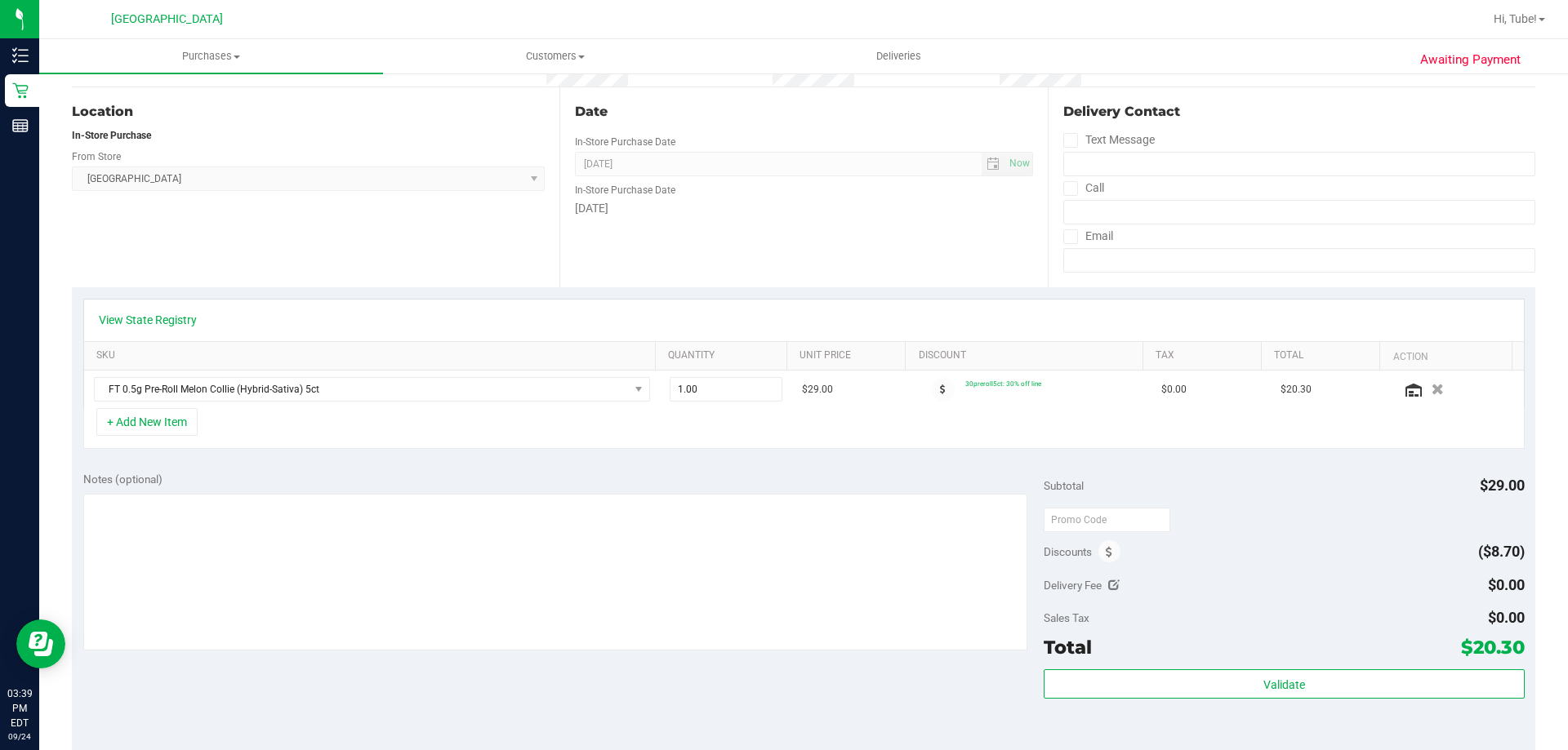
scroll to position [0, 0]
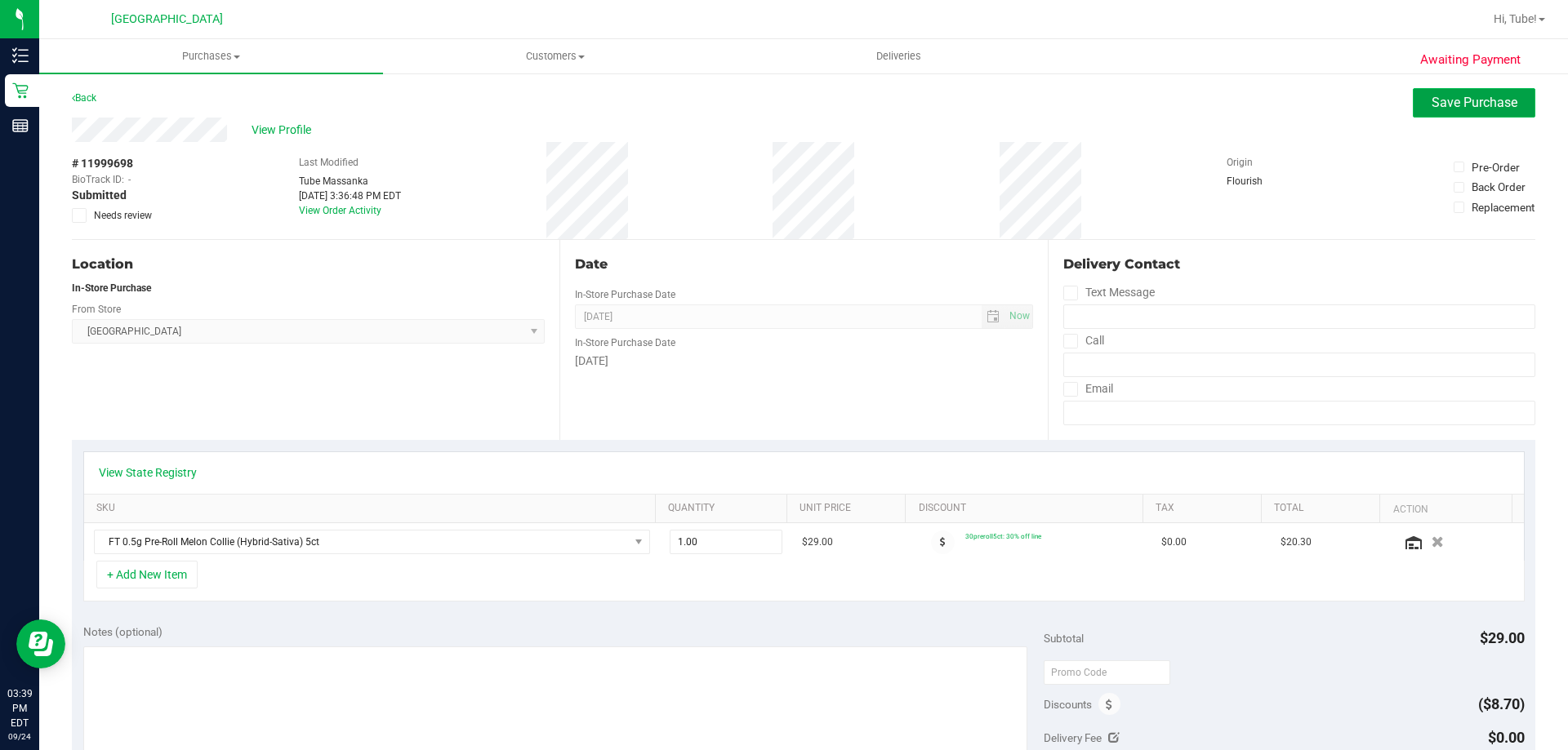
click at [1440, 111] on button "Save Purchase" at bounding box center [1474, 103] width 122 height 30
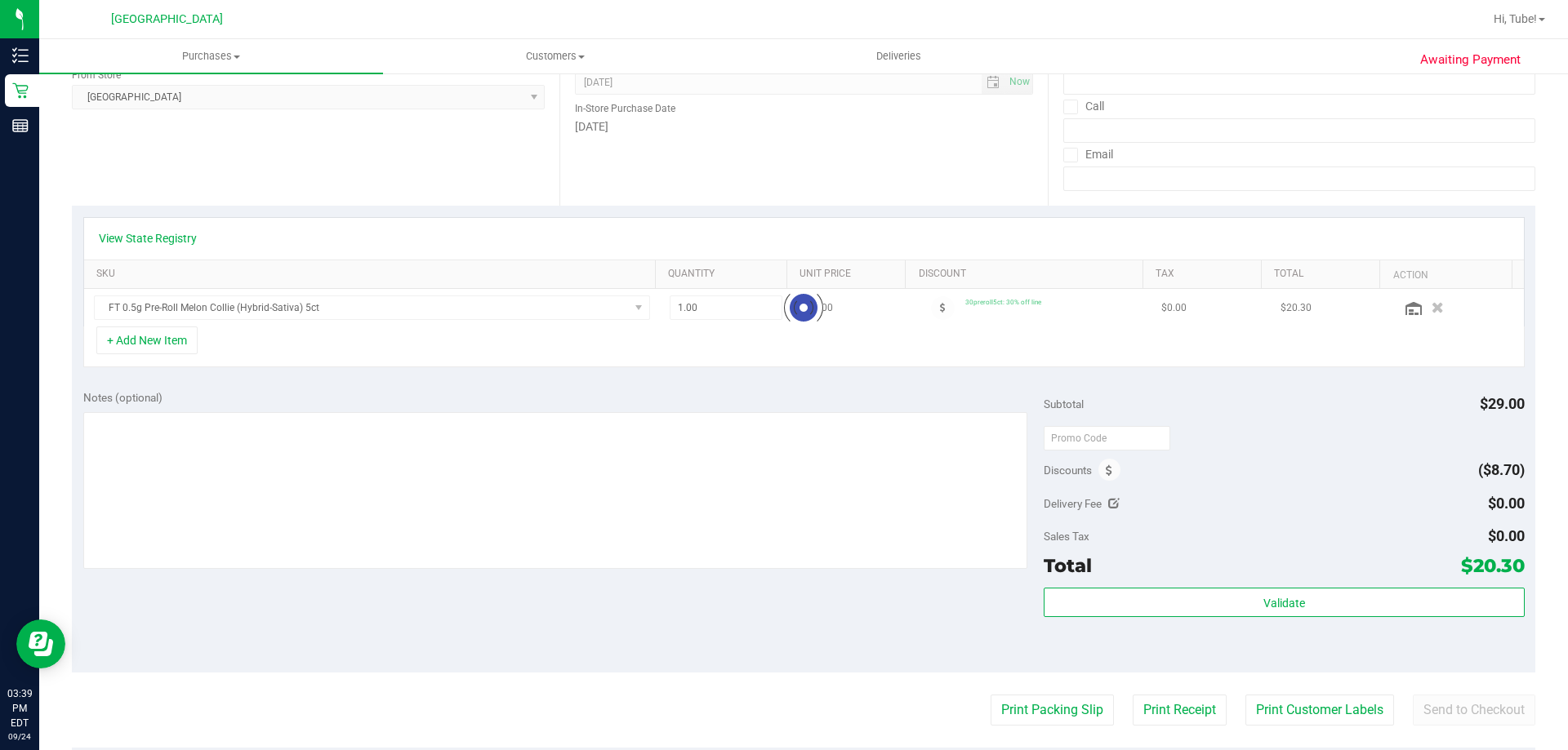
scroll to position [245, 0]
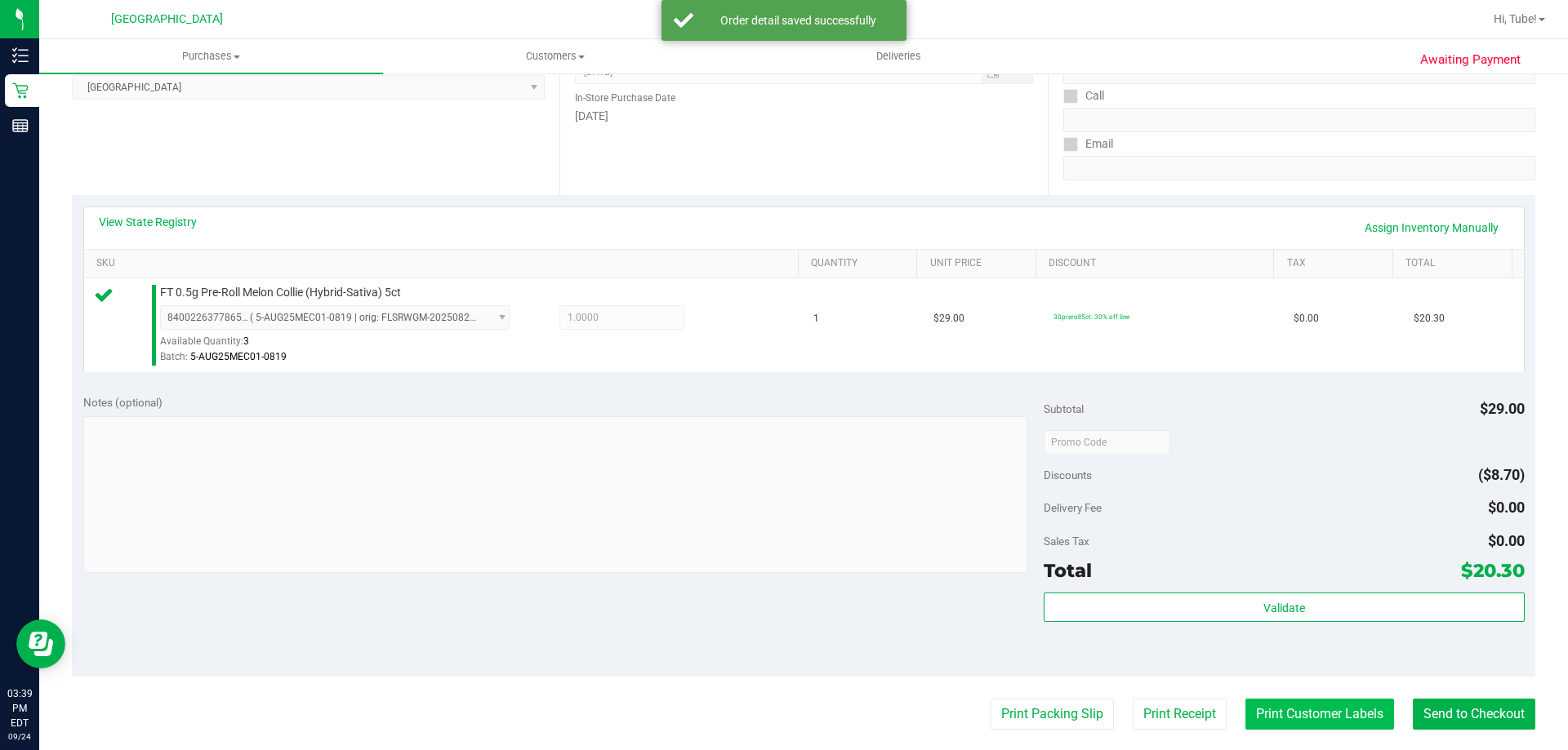
click at [1284, 697] on purchase-details "Back Edit Purchase Cancel Purchase View Profile # 11999698 BioTrack ID: - Submi…" at bounding box center [803, 450] width 1464 height 1214
click at [1293, 713] on button "Print Customer Labels" at bounding box center [1320, 714] width 149 height 31
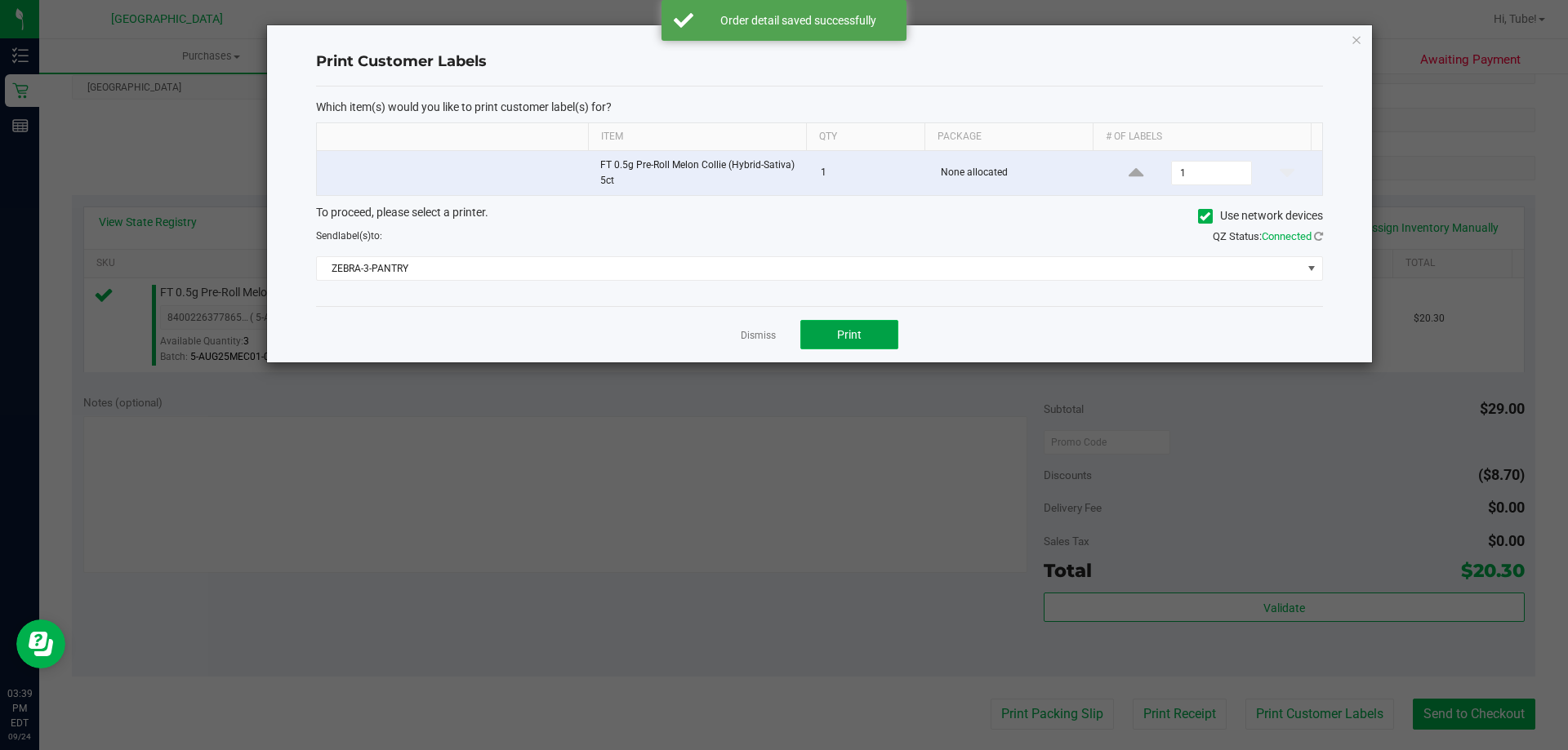
click at [851, 333] on span "Print" at bounding box center [849, 334] width 25 height 13
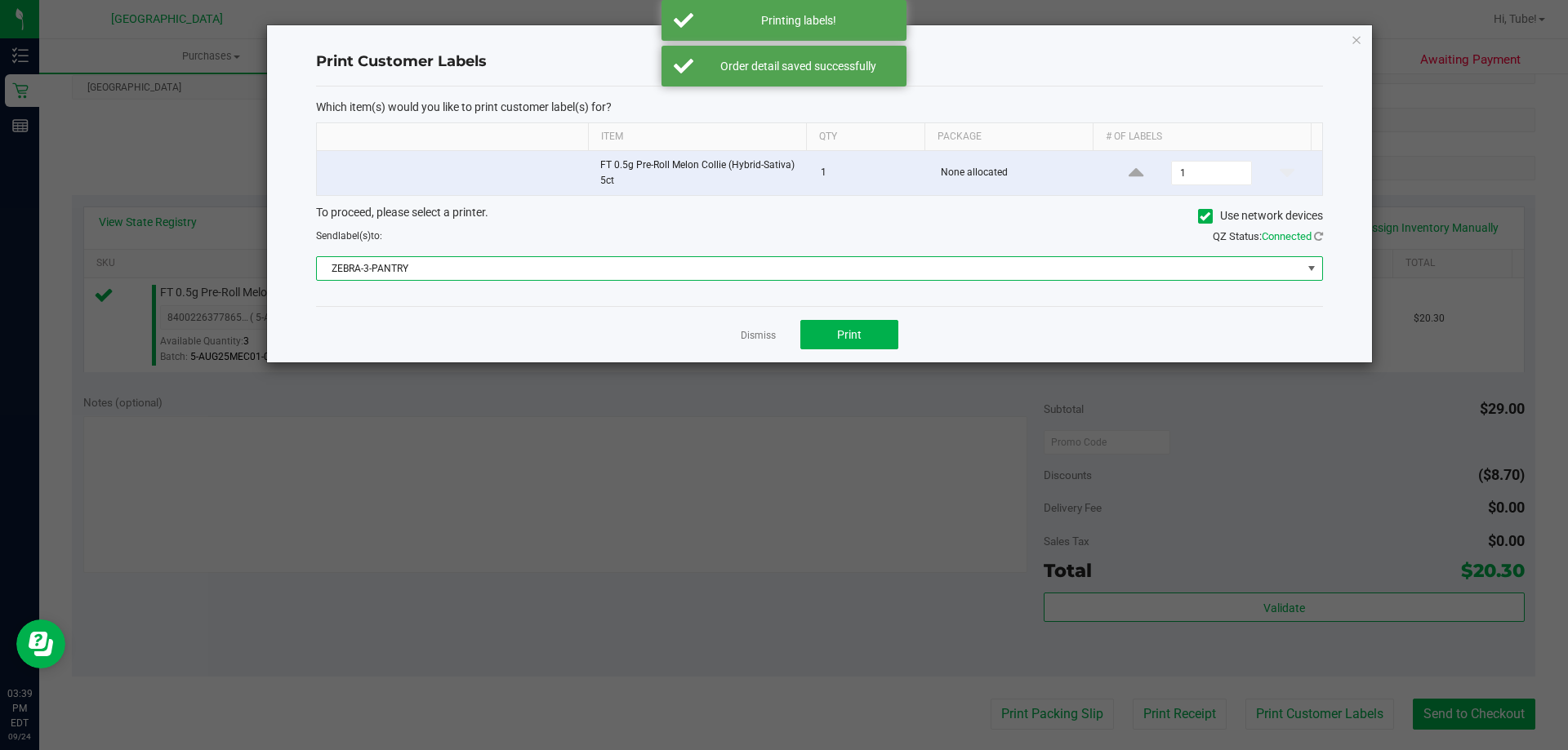
click at [1081, 257] on span "ZEBRA-3-PANTRY" at bounding box center [809, 268] width 985 height 23
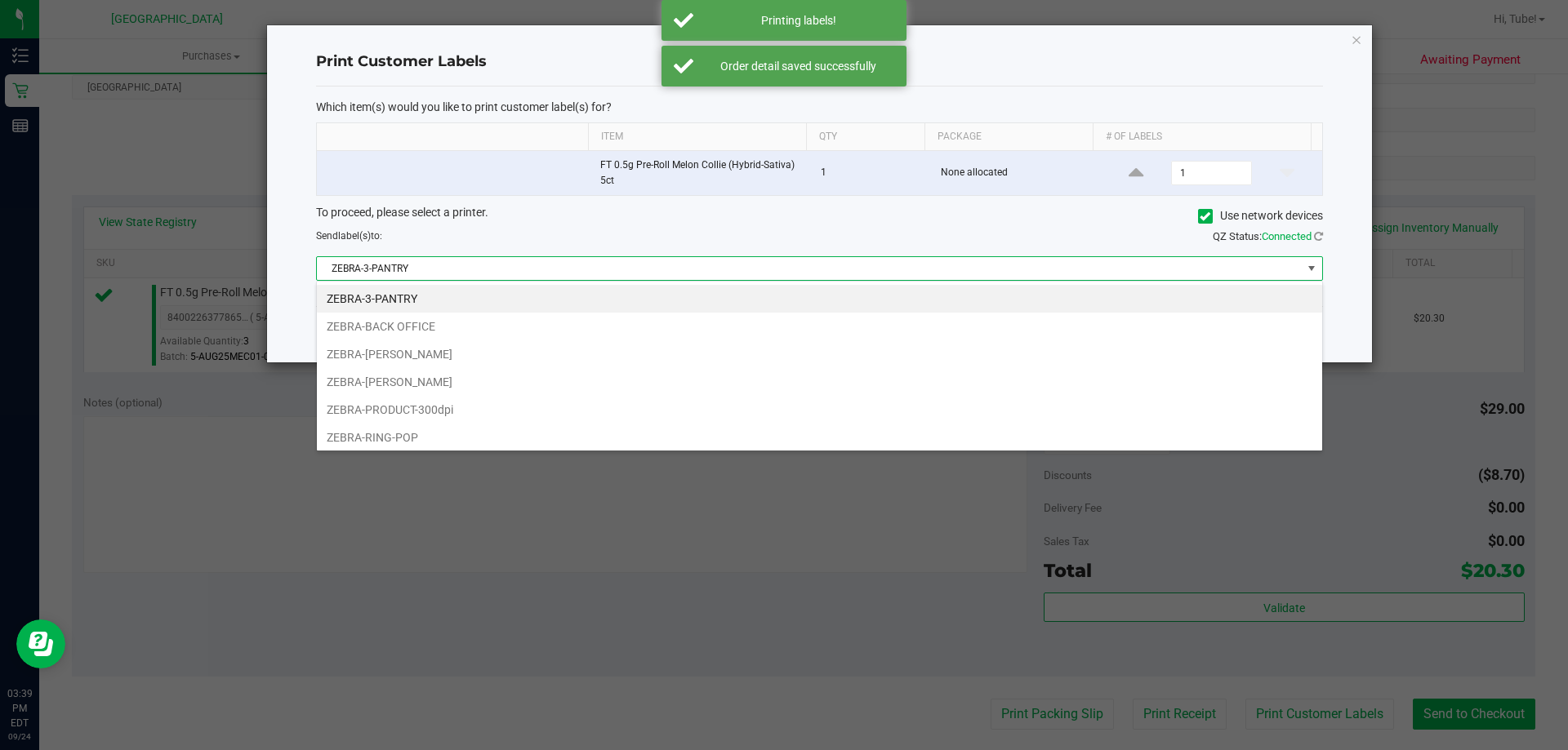
scroll to position [25, 1007]
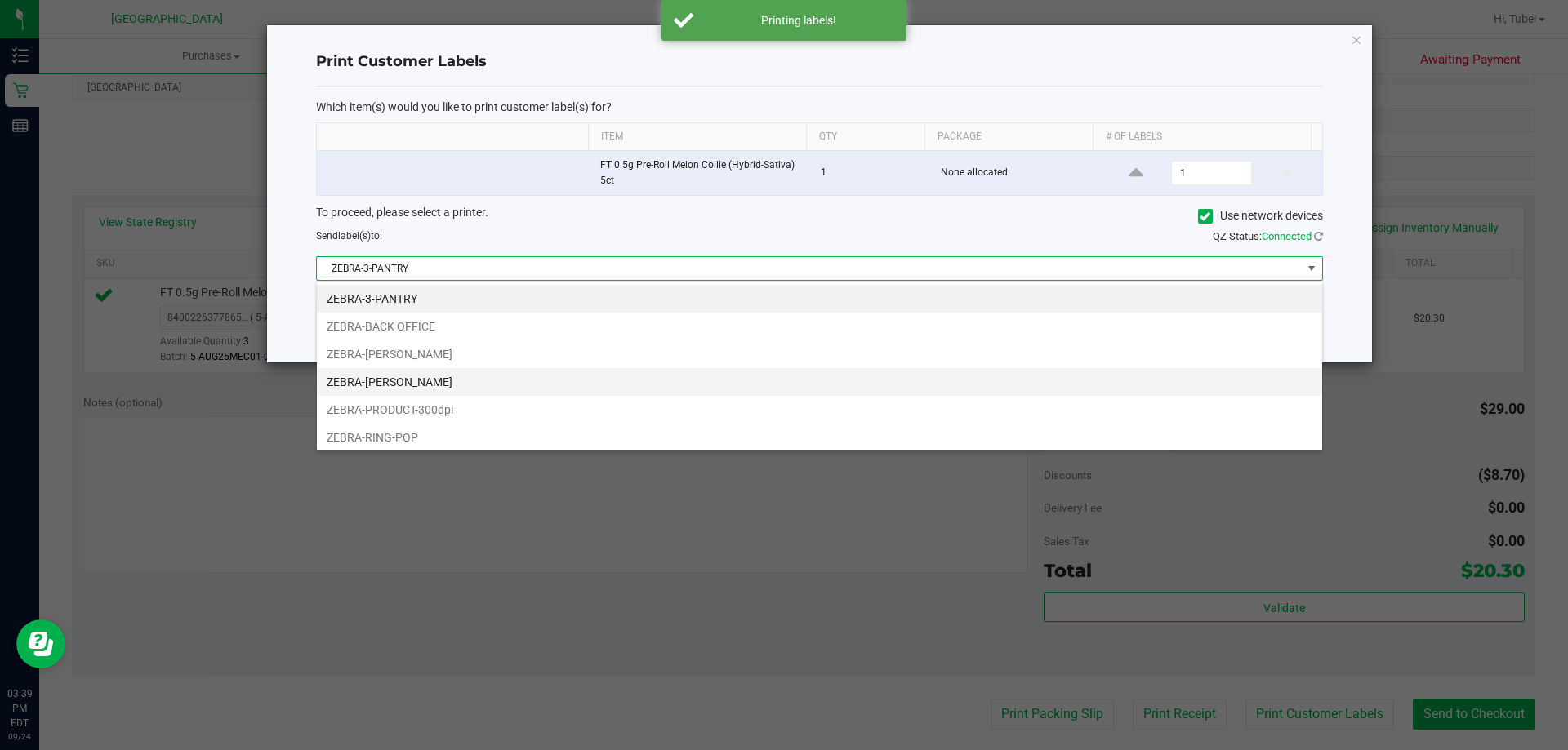
click at [561, 382] on li "ZEBRA-[PERSON_NAME]" at bounding box center [820, 382] width 1006 height 28
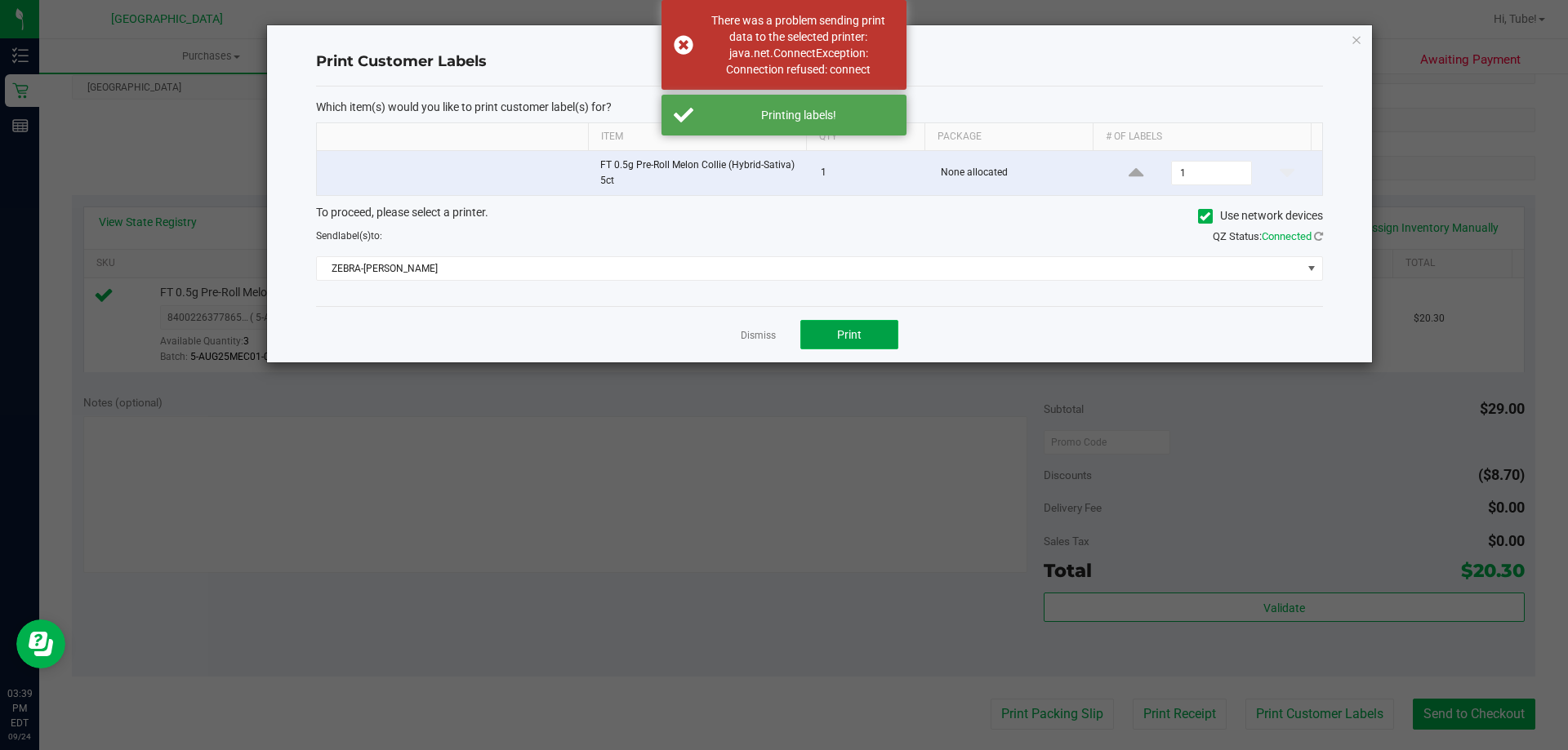
click at [851, 326] on button "Print" at bounding box center [849, 335] width 98 height 30
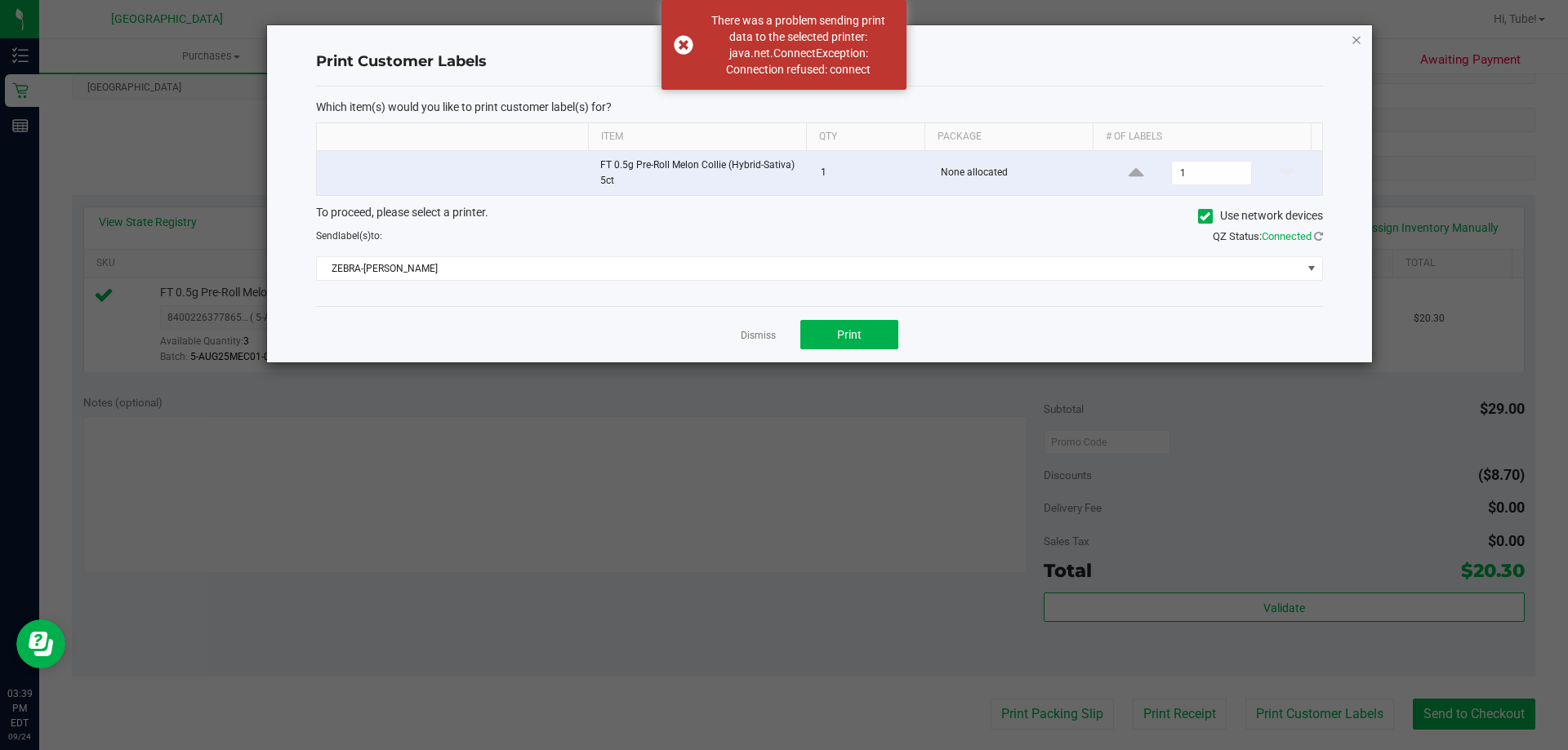
click at [1354, 42] on icon "button" at bounding box center [1356, 40] width 12 height 20
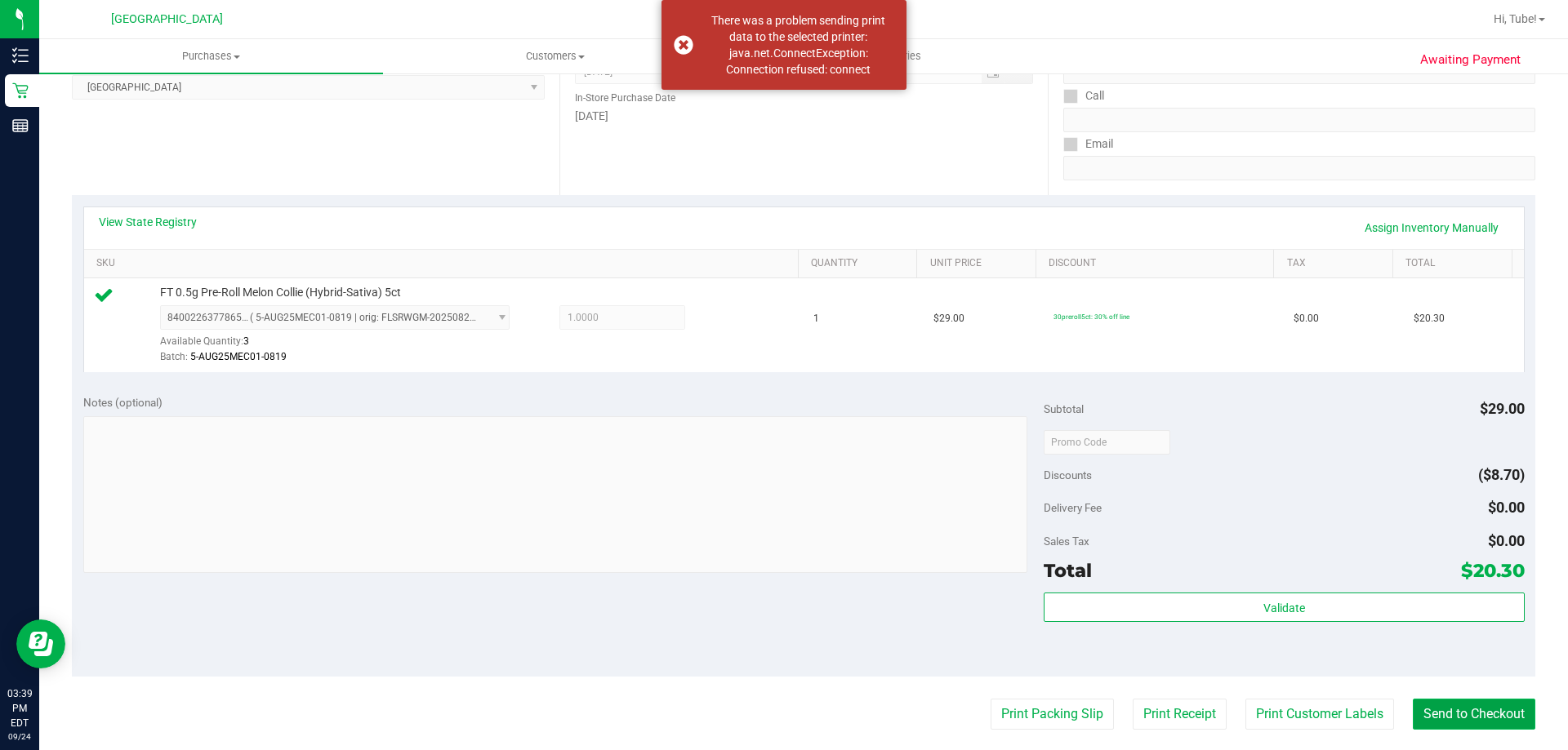
click at [1456, 718] on button "Send to Checkout" at bounding box center [1474, 714] width 122 height 31
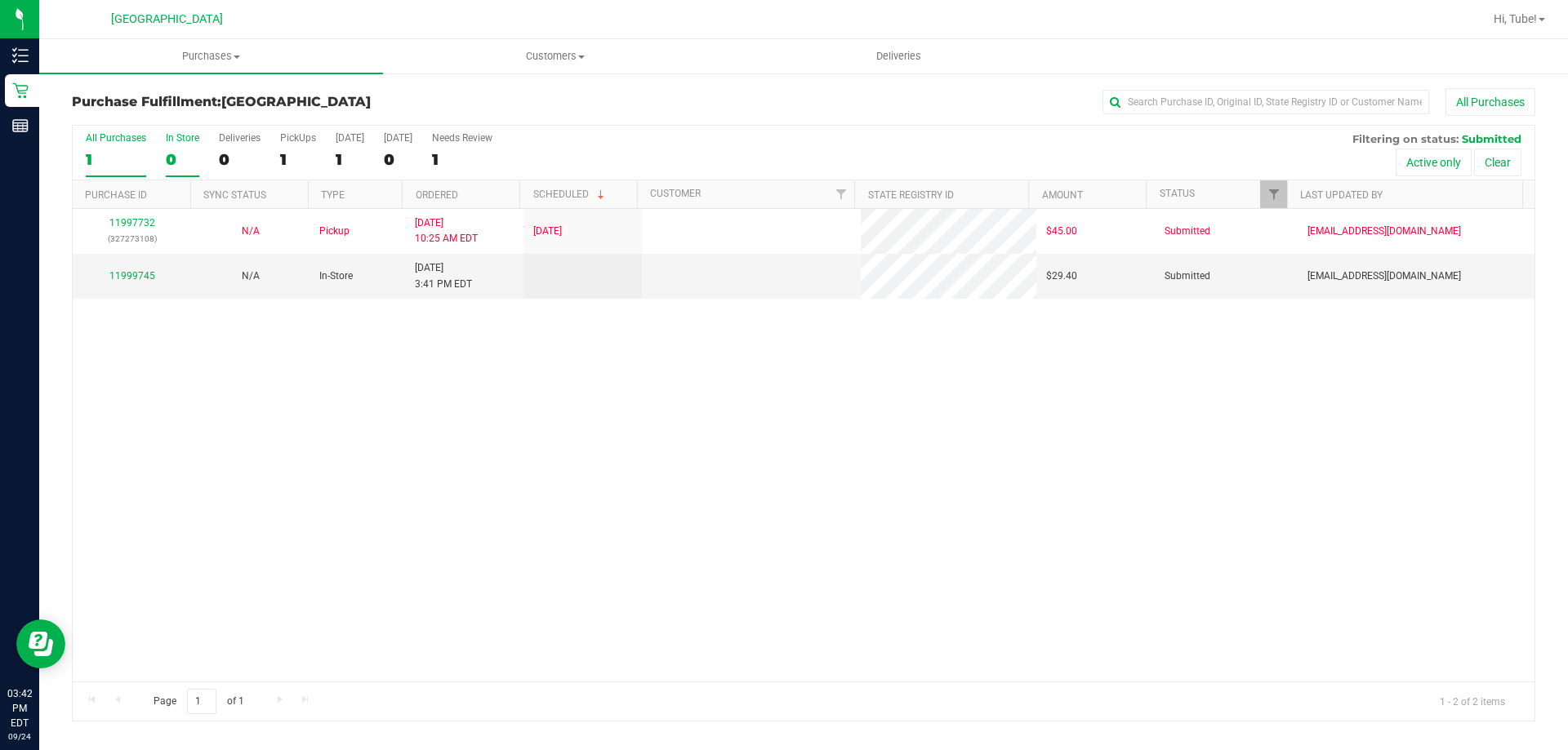
click at [189, 149] on label "In Store 0" at bounding box center [183, 154] width 34 height 45
click at [0, 0] on input "In Store 0" at bounding box center [0, 0] width 0 height 0
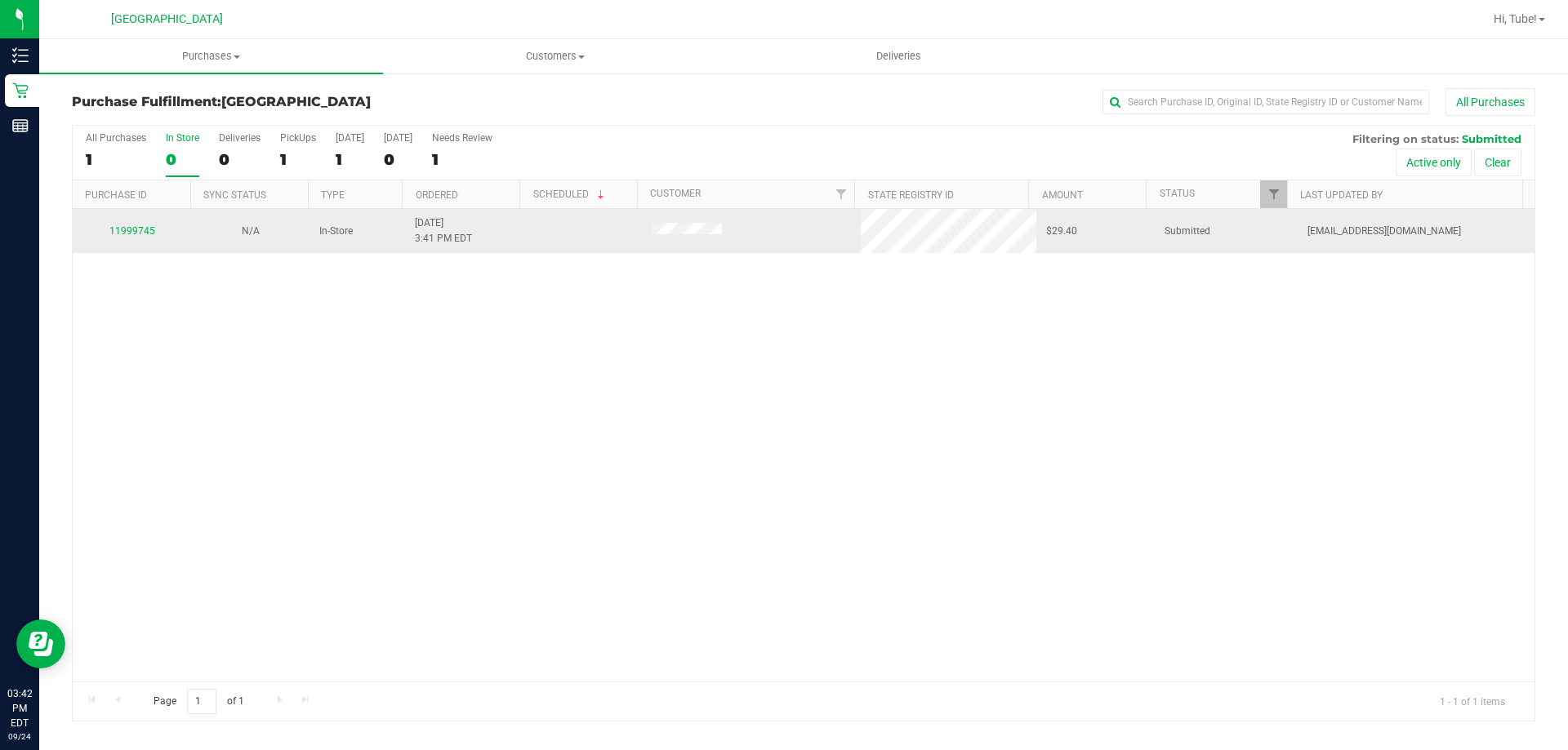
click at [146, 239] on td "11999745" at bounding box center [131, 230] width 118 height 44
click at [140, 224] on div "11999745" at bounding box center [131, 231] width 98 height 16
click at [144, 230] on link "11999745" at bounding box center [132, 231] width 46 height 12
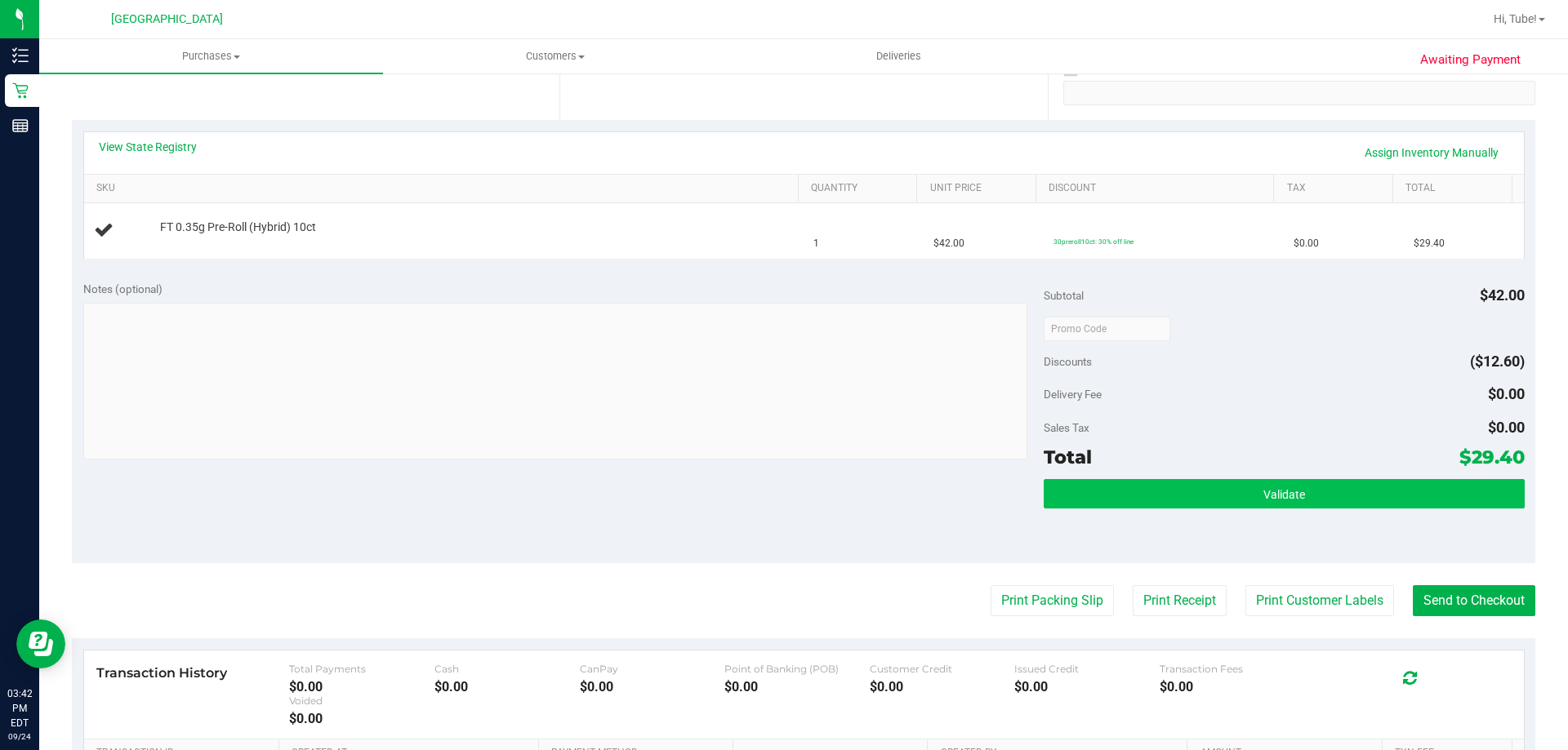
scroll to position [327, 0]
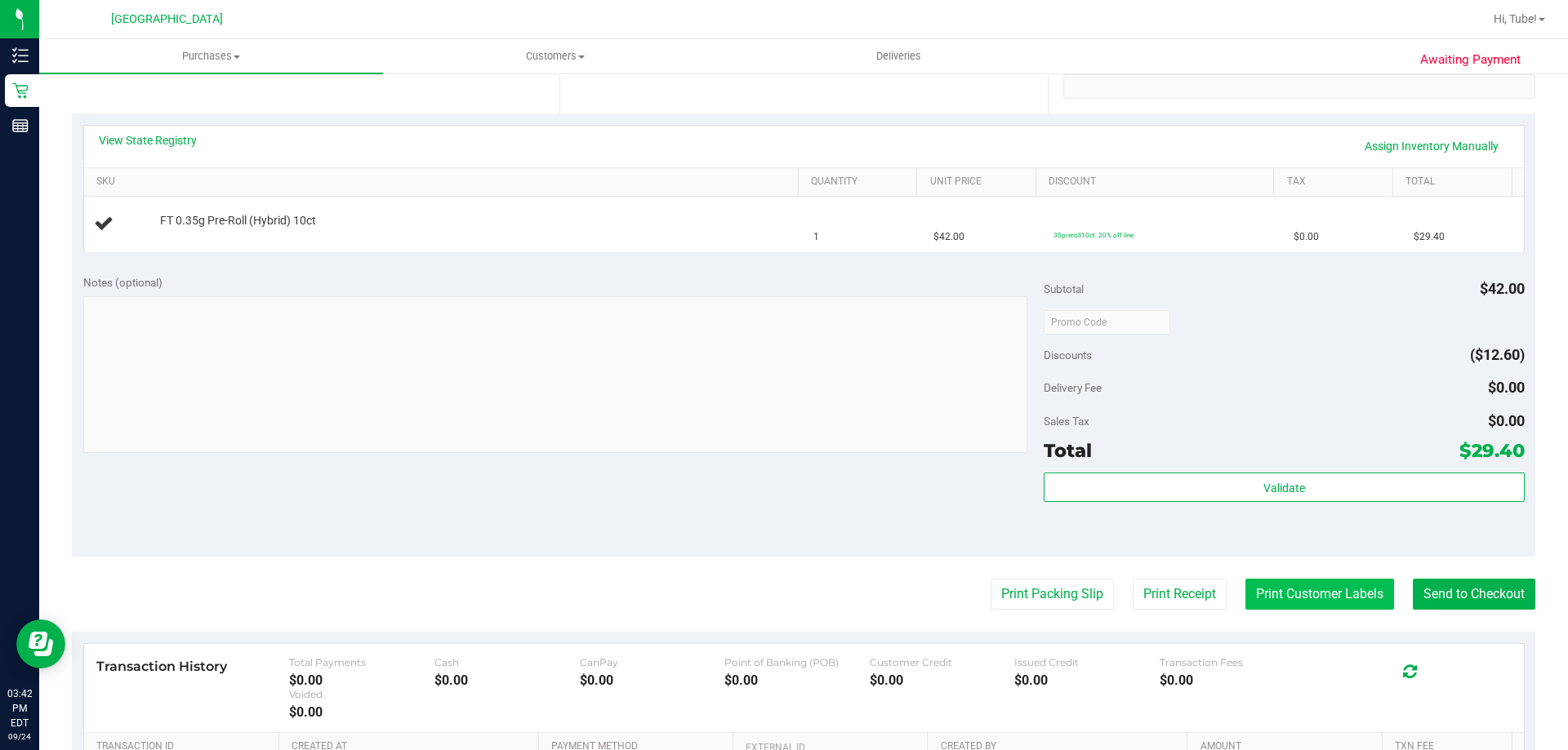
click at [1277, 583] on button "Print Customer Labels" at bounding box center [1320, 594] width 149 height 31
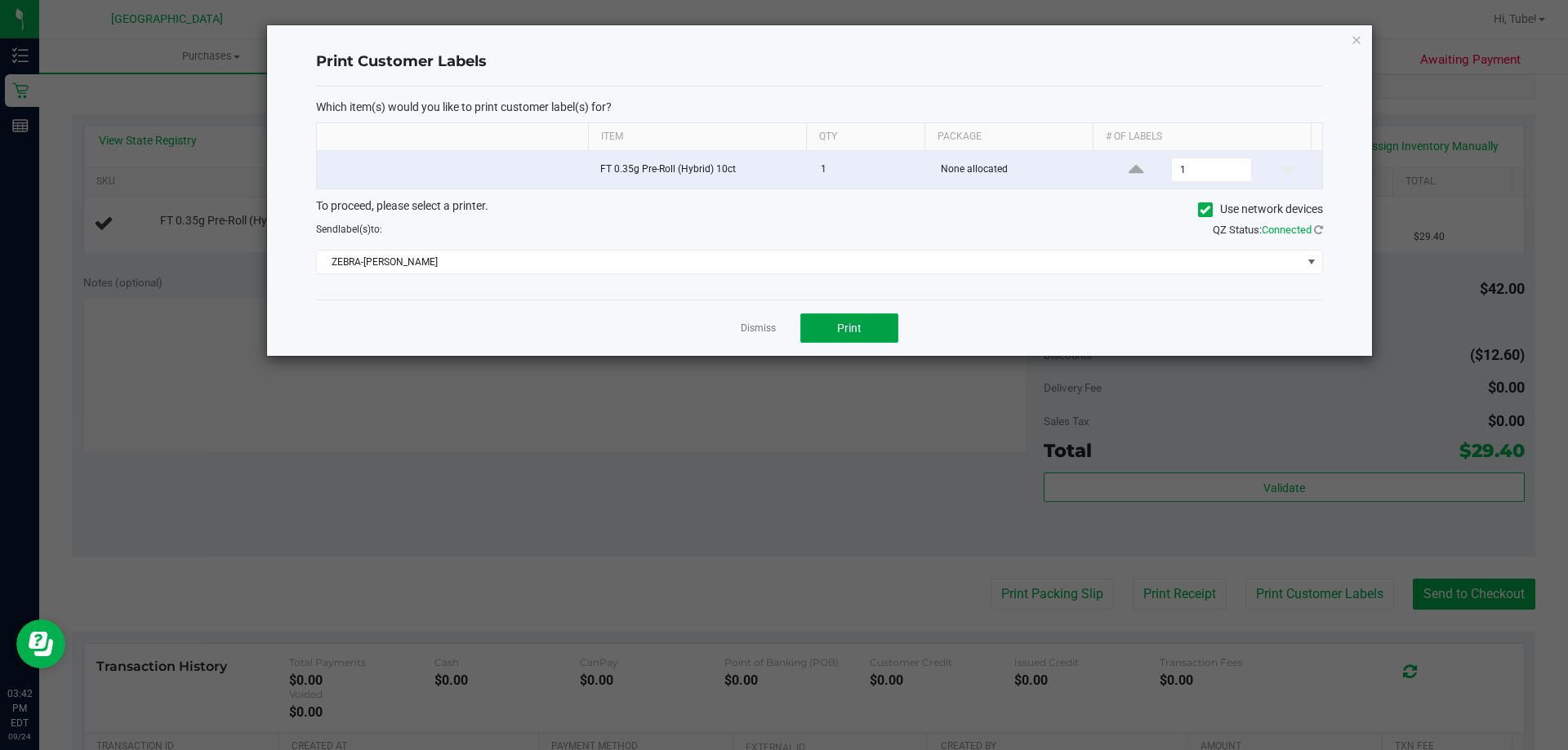
click at [846, 325] on span "Print" at bounding box center [849, 328] width 25 height 13
click at [1354, 44] on icon "button" at bounding box center [1356, 40] width 12 height 20
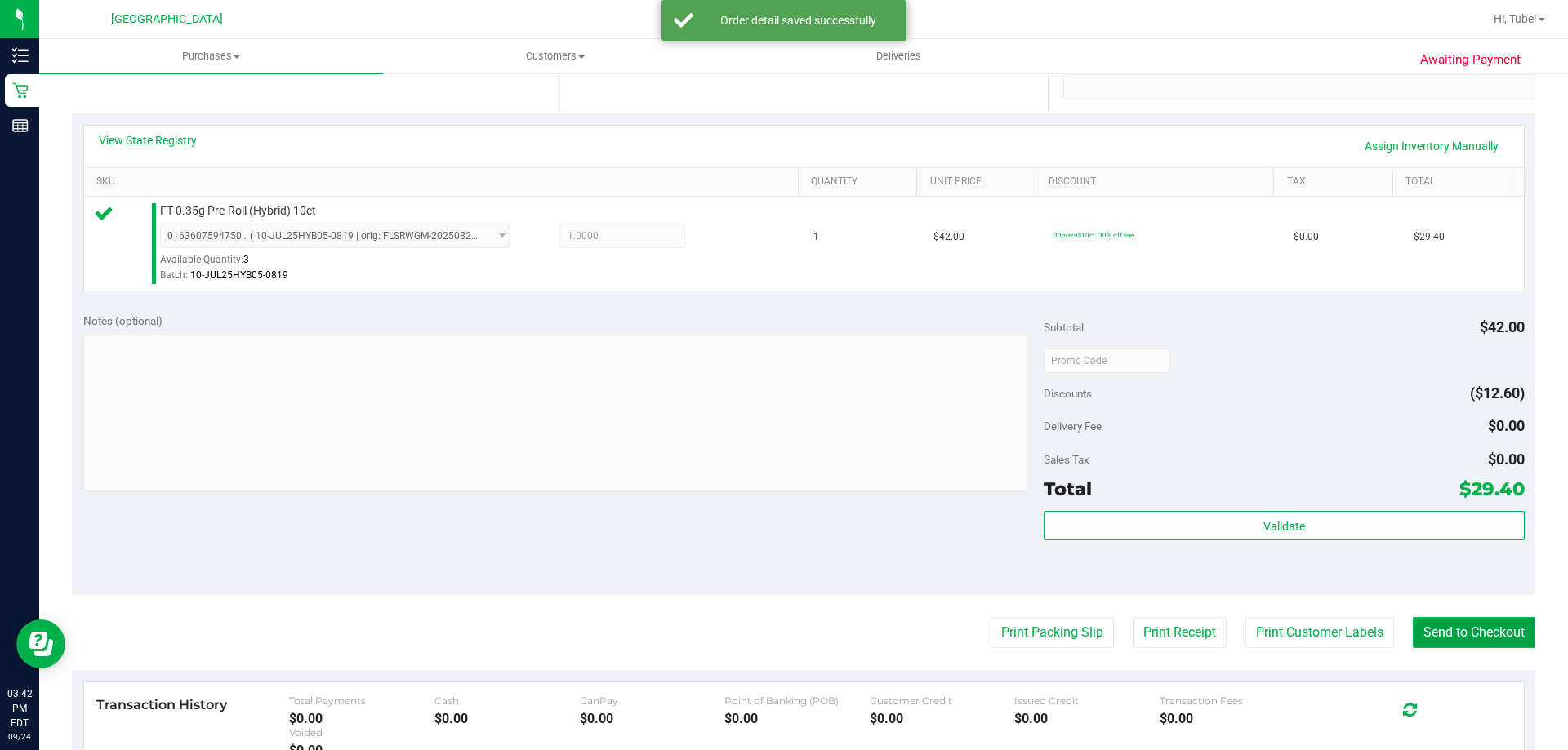
click at [1447, 636] on button "Send to Checkout" at bounding box center [1474, 632] width 122 height 31
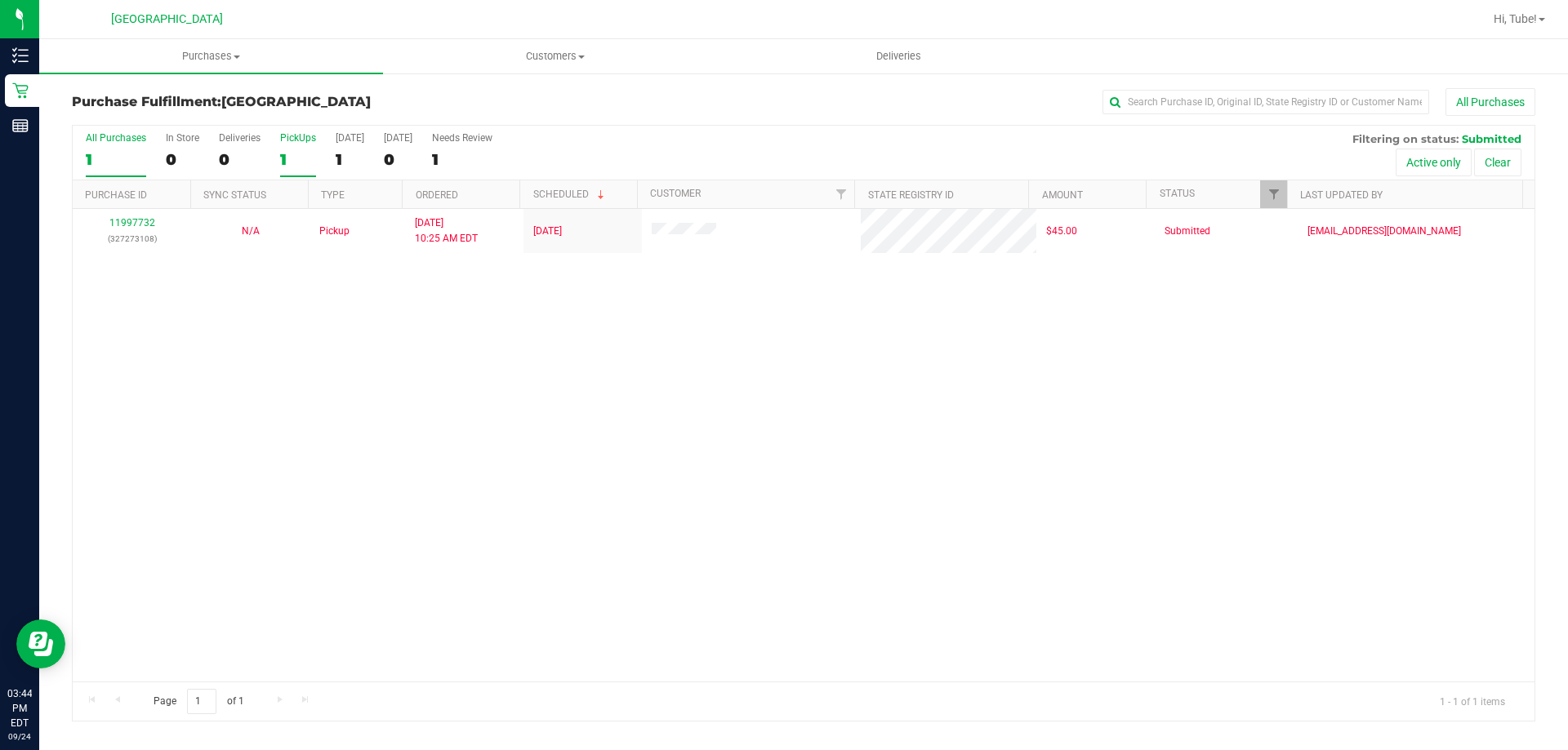
click at [286, 158] on div "1" at bounding box center [298, 159] width 36 height 19
click at [0, 0] on input "PickUps 1" at bounding box center [0, 0] width 0 height 0
click at [116, 159] on div "1" at bounding box center [115, 159] width 61 height 19
click at [0, 0] on input "All Purchases 1" at bounding box center [0, 0] width 0 height 0
click at [168, 149] on label "In Store 0" at bounding box center [183, 154] width 34 height 45
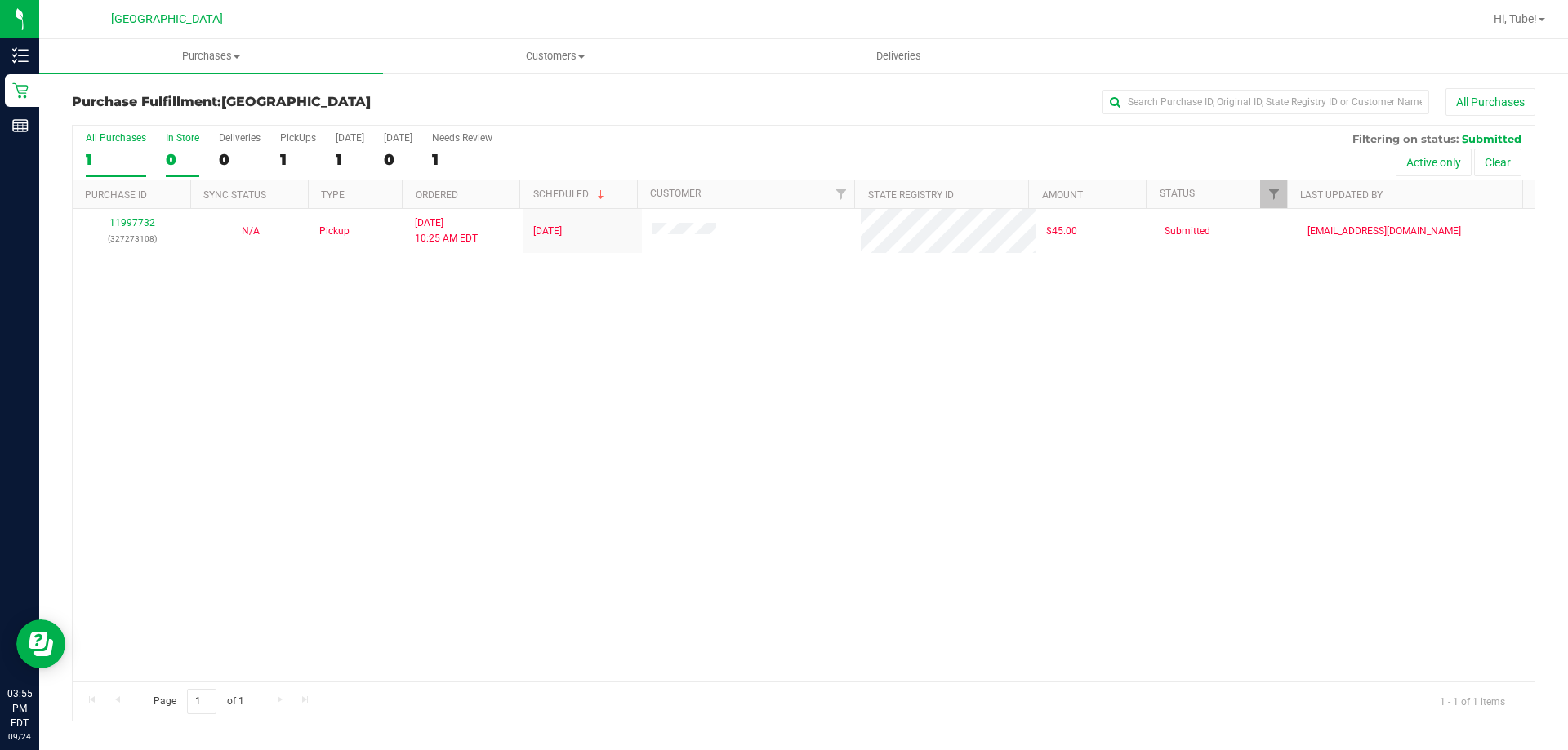
click at [0, 0] on input "In Store 0" at bounding box center [0, 0] width 0 height 0
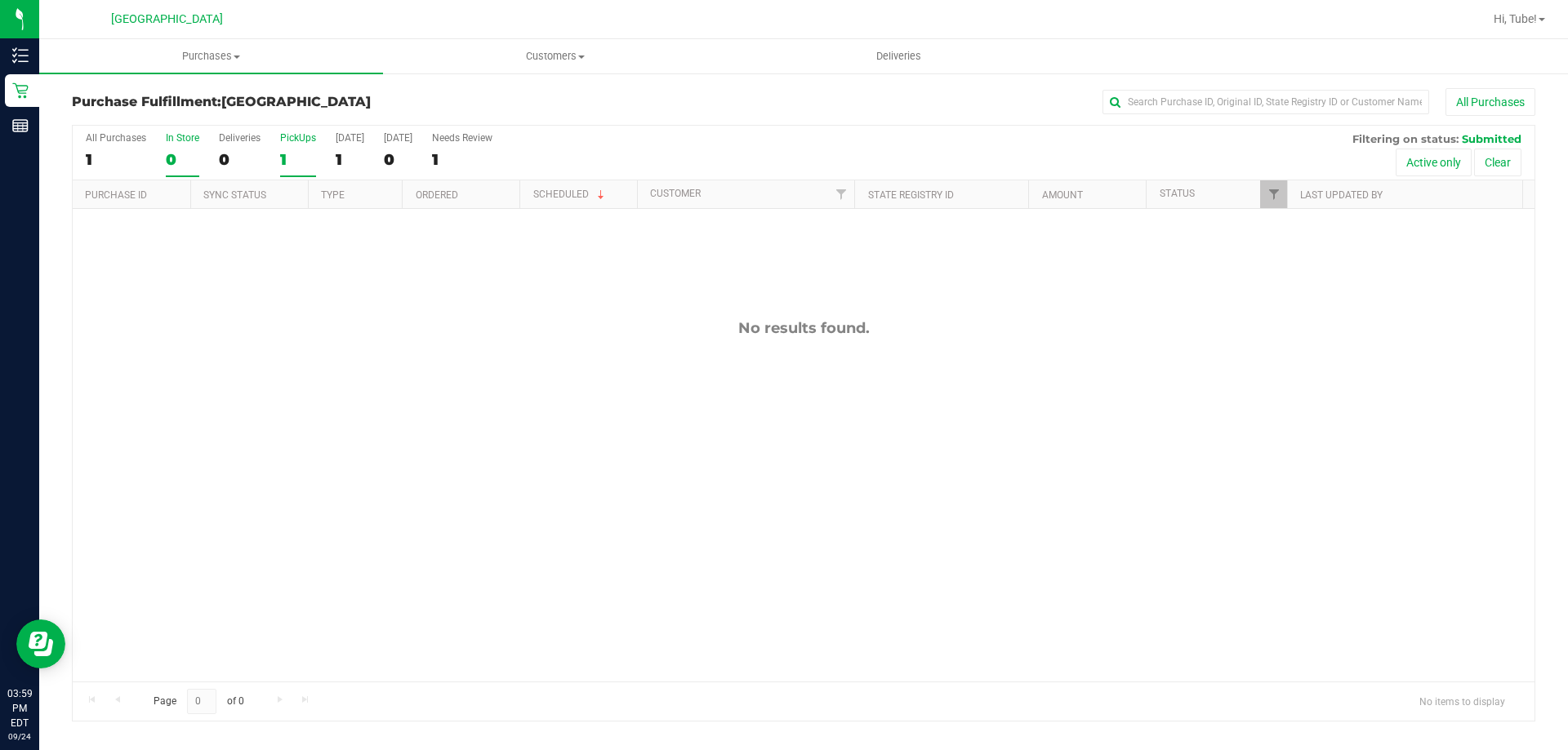
click at [285, 146] on label "PickUps 1" at bounding box center [298, 154] width 36 height 45
click at [0, 0] on input "PickUps 1" at bounding box center [0, 0] width 0 height 0
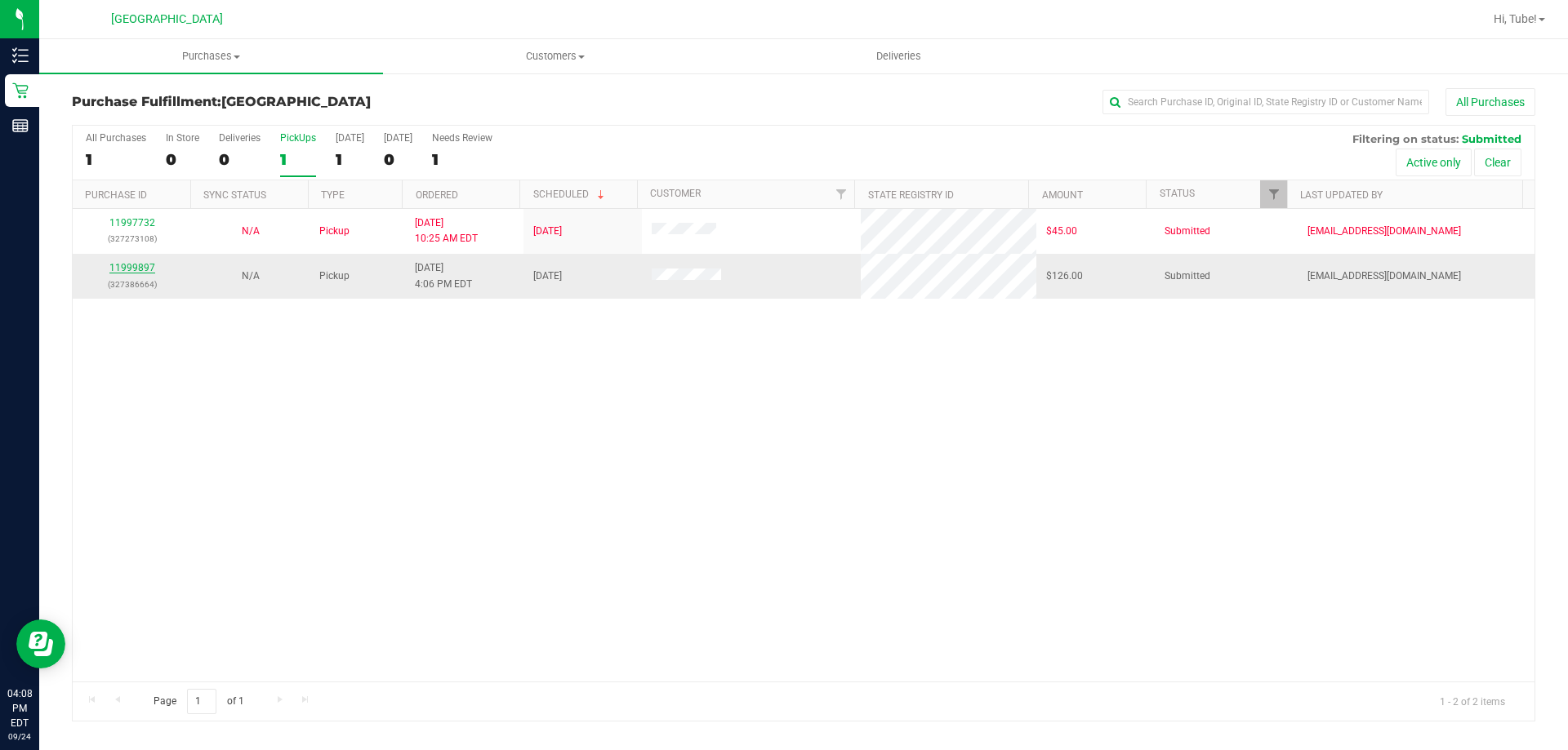
click at [123, 271] on link "11999897" at bounding box center [132, 268] width 46 height 12
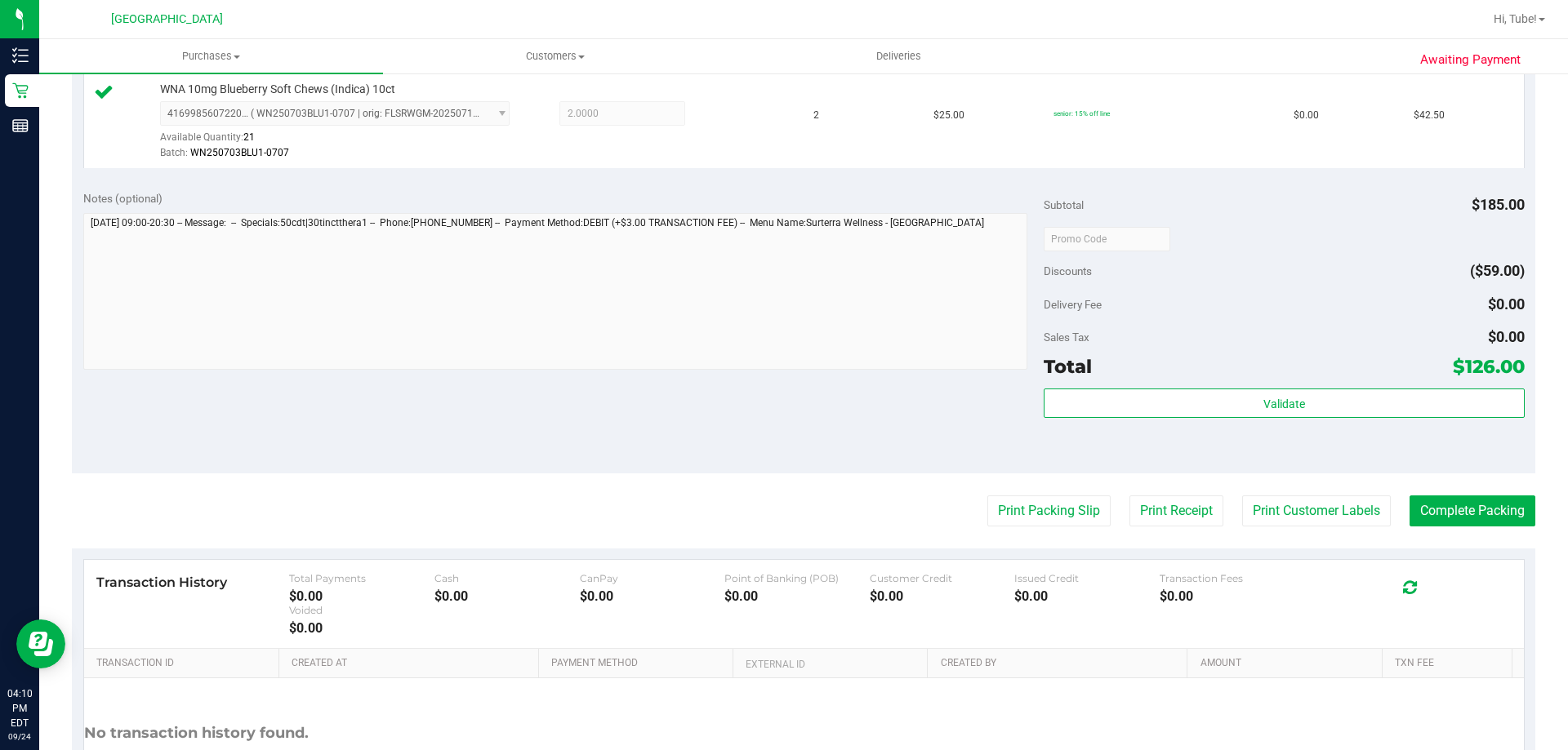
scroll to position [653, 0]
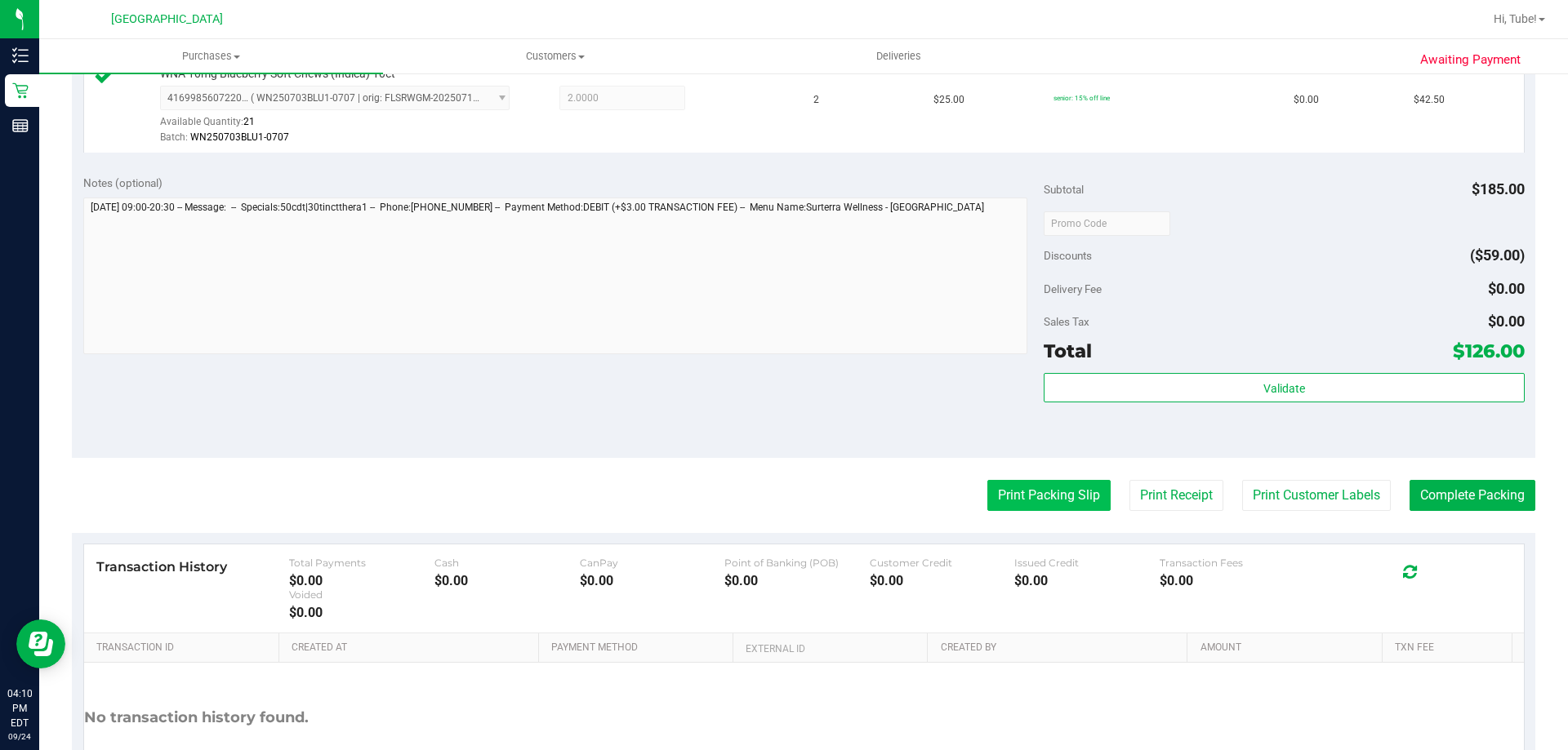
click at [1048, 493] on button "Print Packing Slip" at bounding box center [1049, 495] width 123 height 31
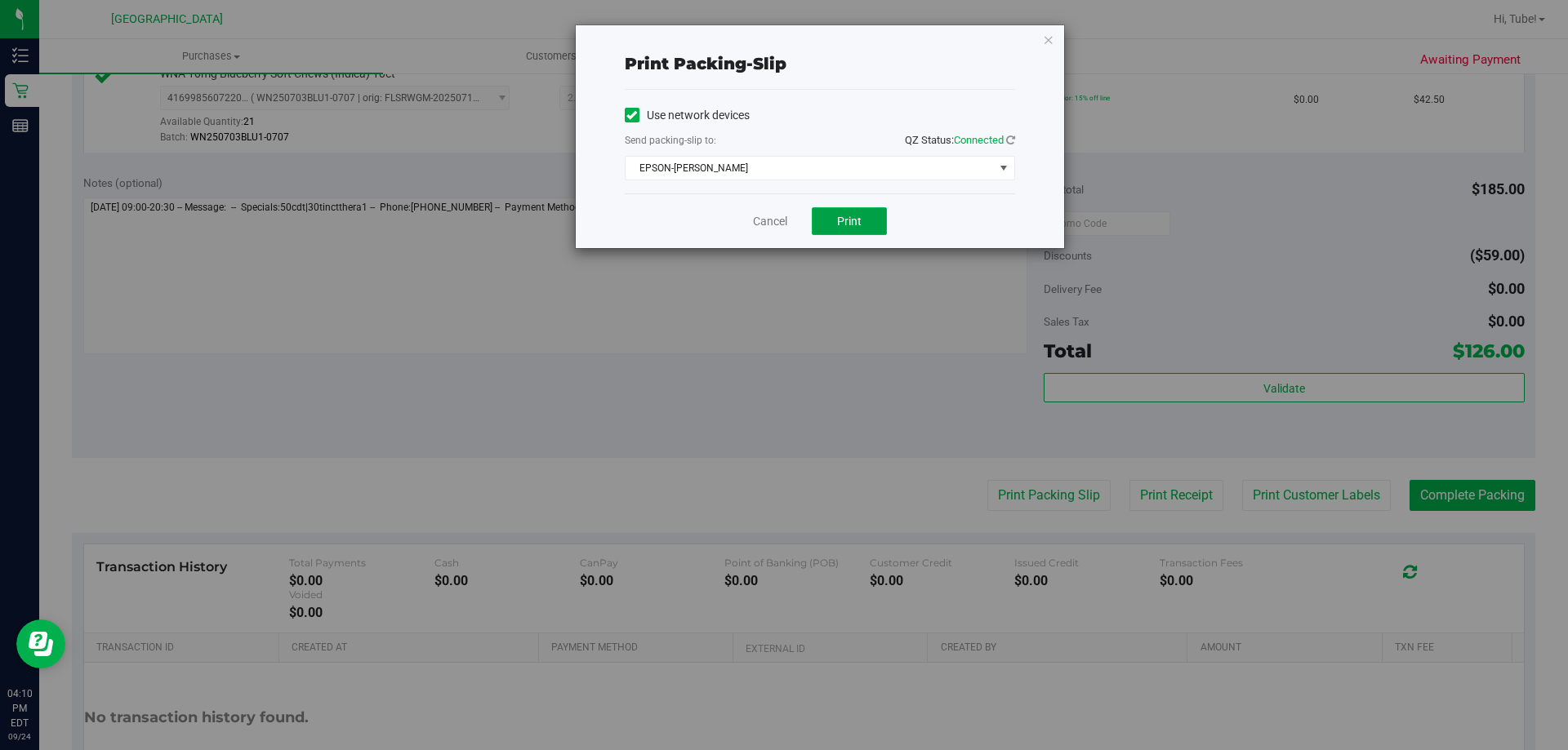
click at [864, 214] on button "Print" at bounding box center [850, 222] width 76 height 28
drag, startPoint x: 1047, startPoint y: 46, endPoint x: 1060, endPoint y: 44, distance: 13.2
click at [1048, 46] on icon "button" at bounding box center [1049, 40] width 12 height 20
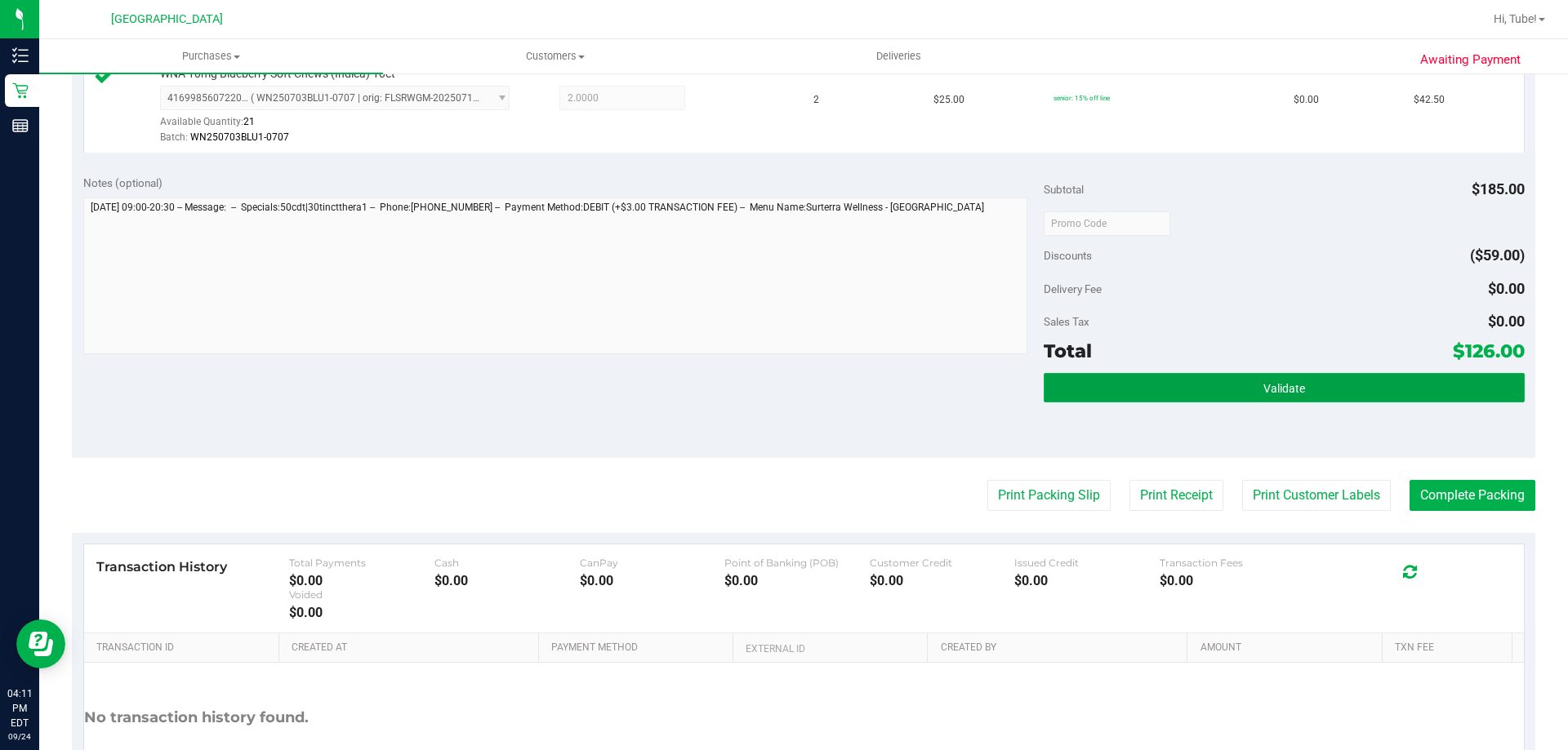
click at [1295, 389] on button "Validate" at bounding box center [1283, 388] width 480 height 30
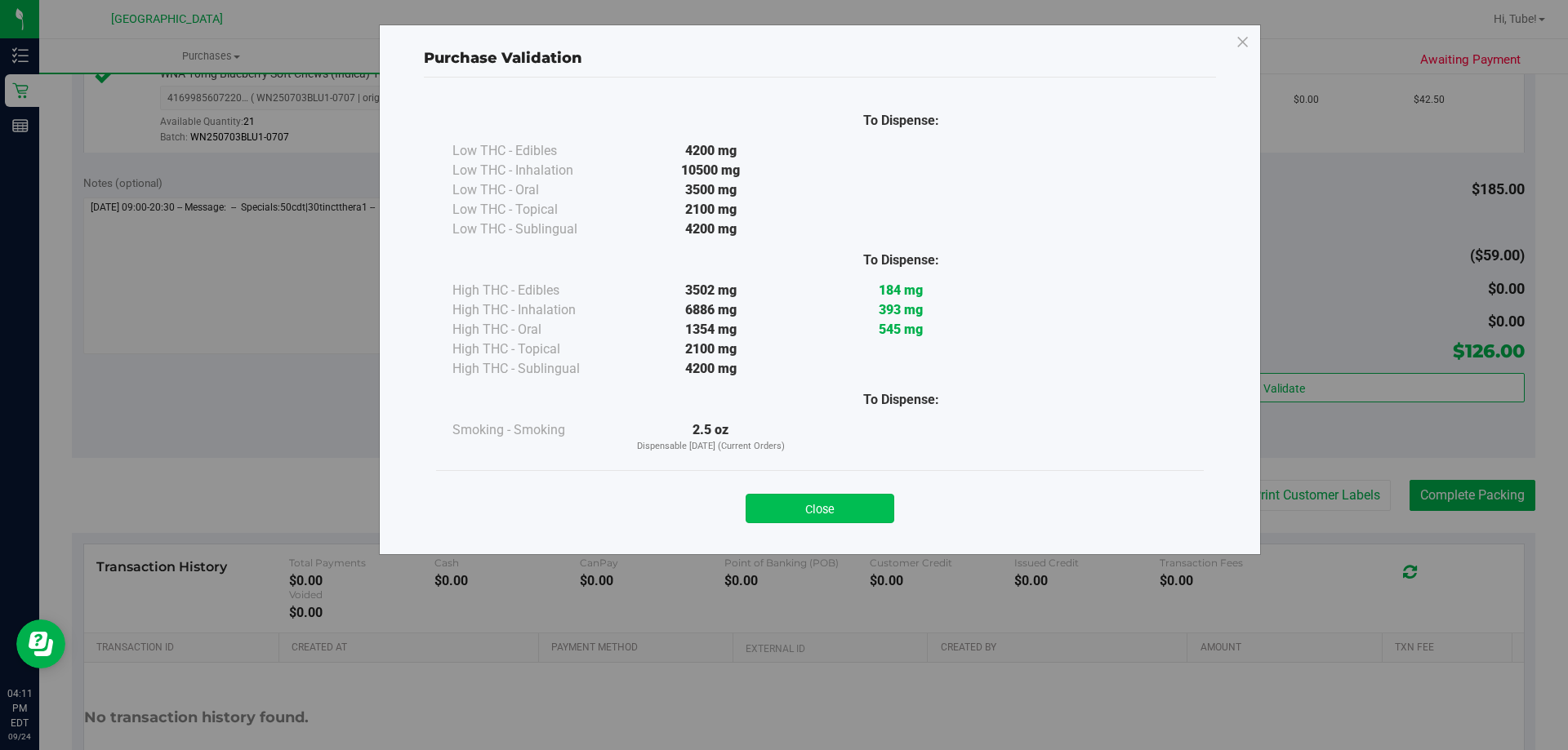
click at [827, 504] on button "Close" at bounding box center [820, 509] width 149 height 30
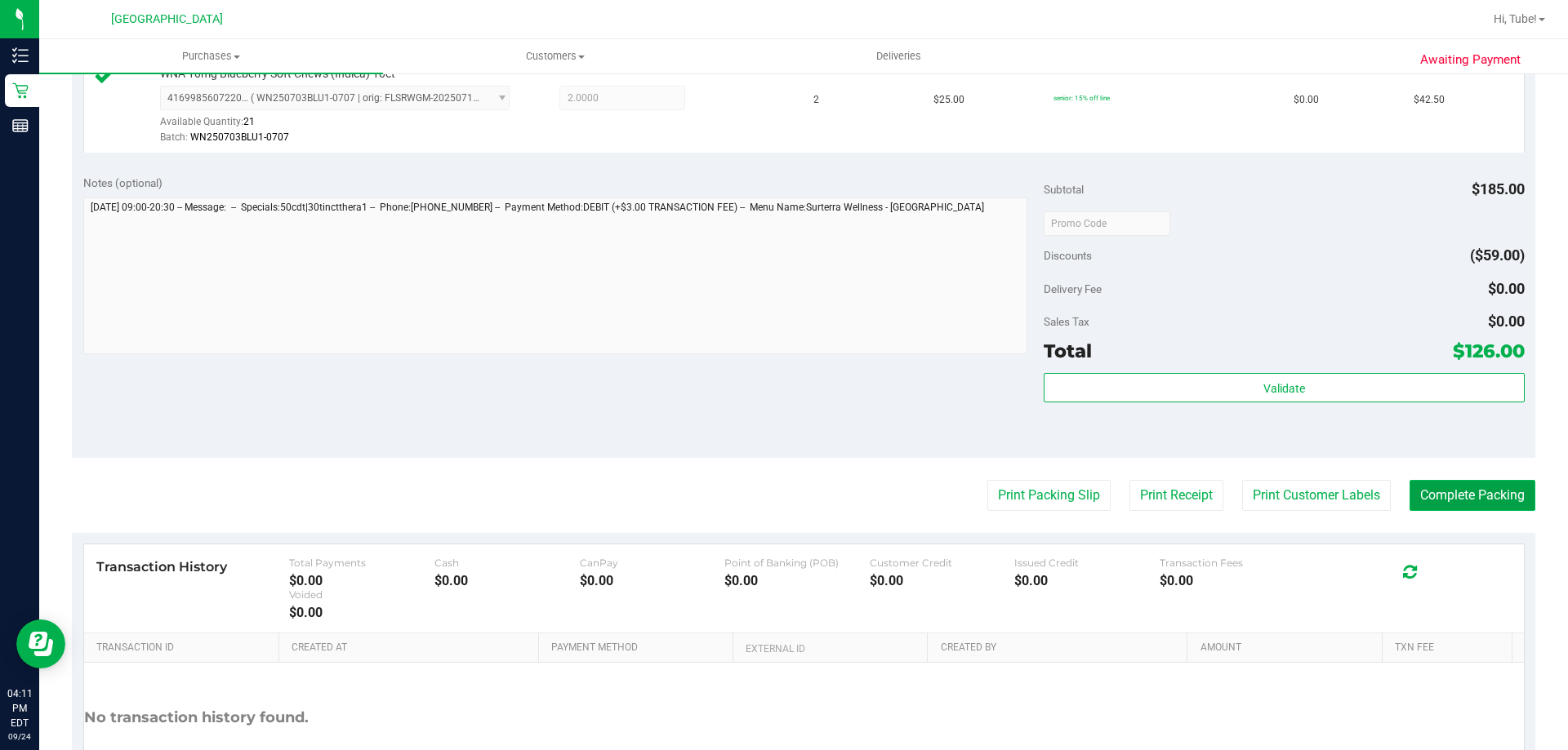
click at [1451, 502] on button "Complete Packing" at bounding box center [1473, 495] width 126 height 31
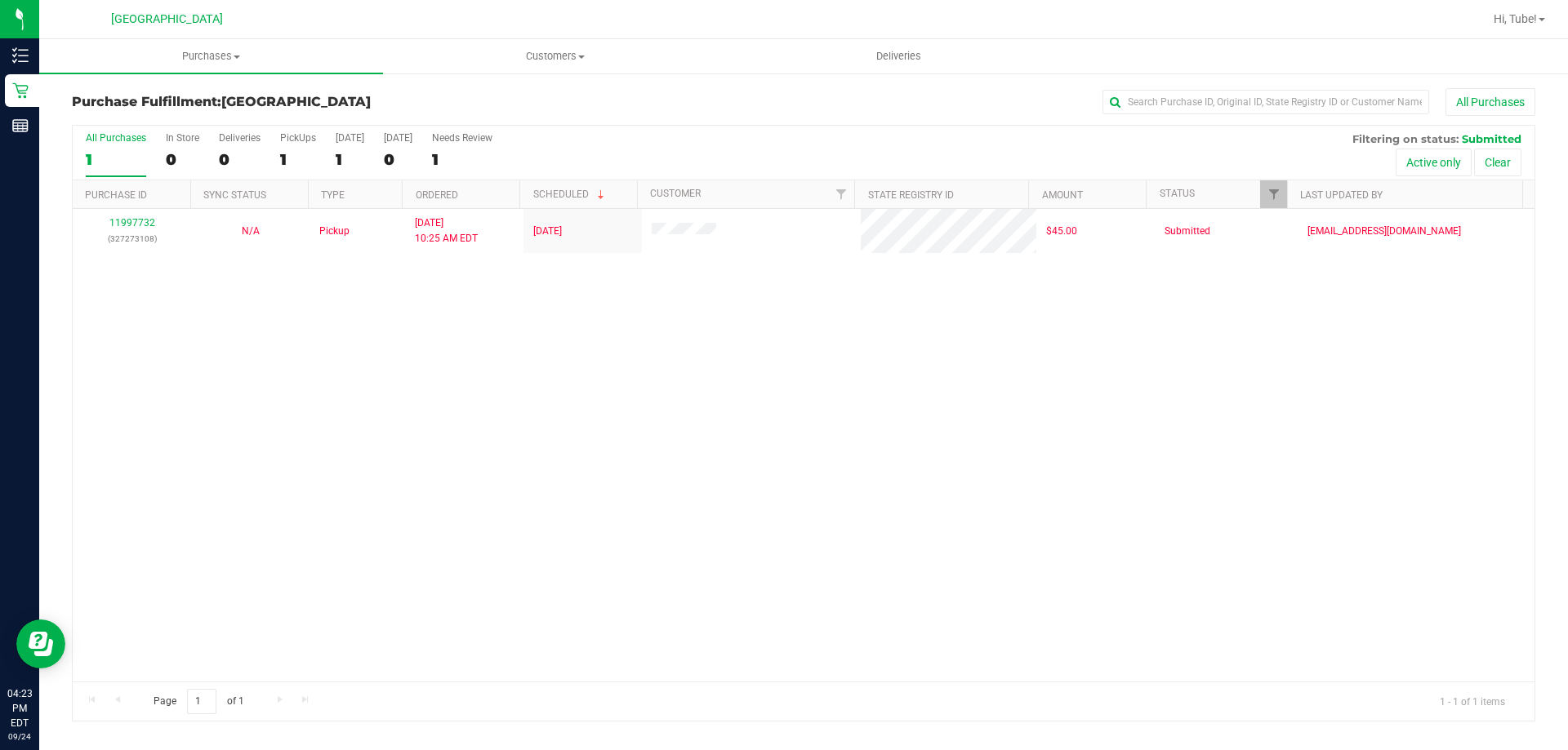
drag, startPoint x: 1093, startPoint y: 109, endPoint x: 1224, endPoint y: 20, distance: 158.4
click at [1183, 36] on div "[GEOGRAPHIC_DATA] WC Hi, Tube! Purchases Summary of purchases Fulfillment All p…" at bounding box center [803, 375] width 1529 height 750
click at [567, 406] on div "Loading... 11997732 (327273108) N/A Pickup [DATE] 10:25 AM EDT 9/24/2025 $45.00…" at bounding box center [803, 445] width 1462 height 473
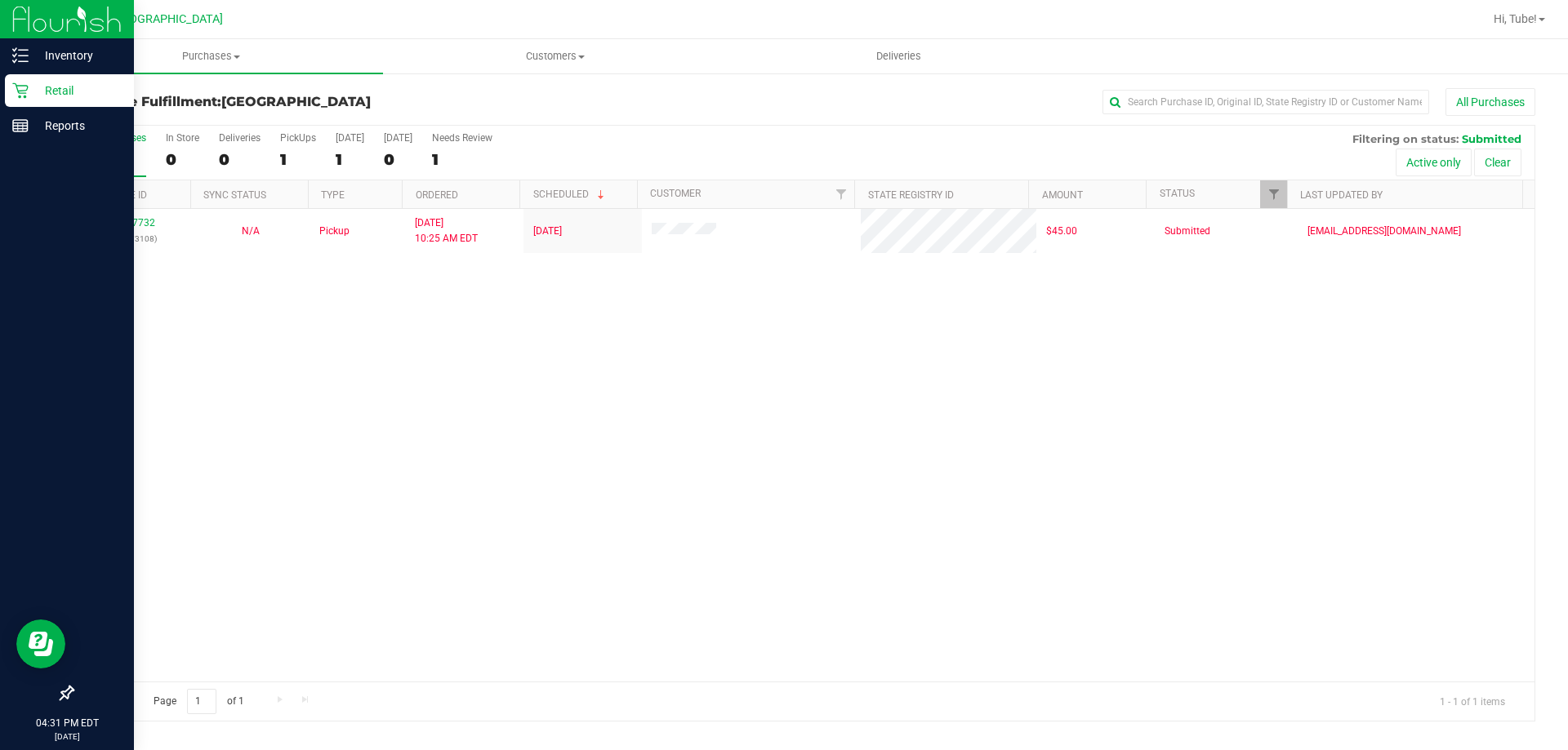
click at [53, 86] on p "Retail" at bounding box center [78, 90] width 98 height 20
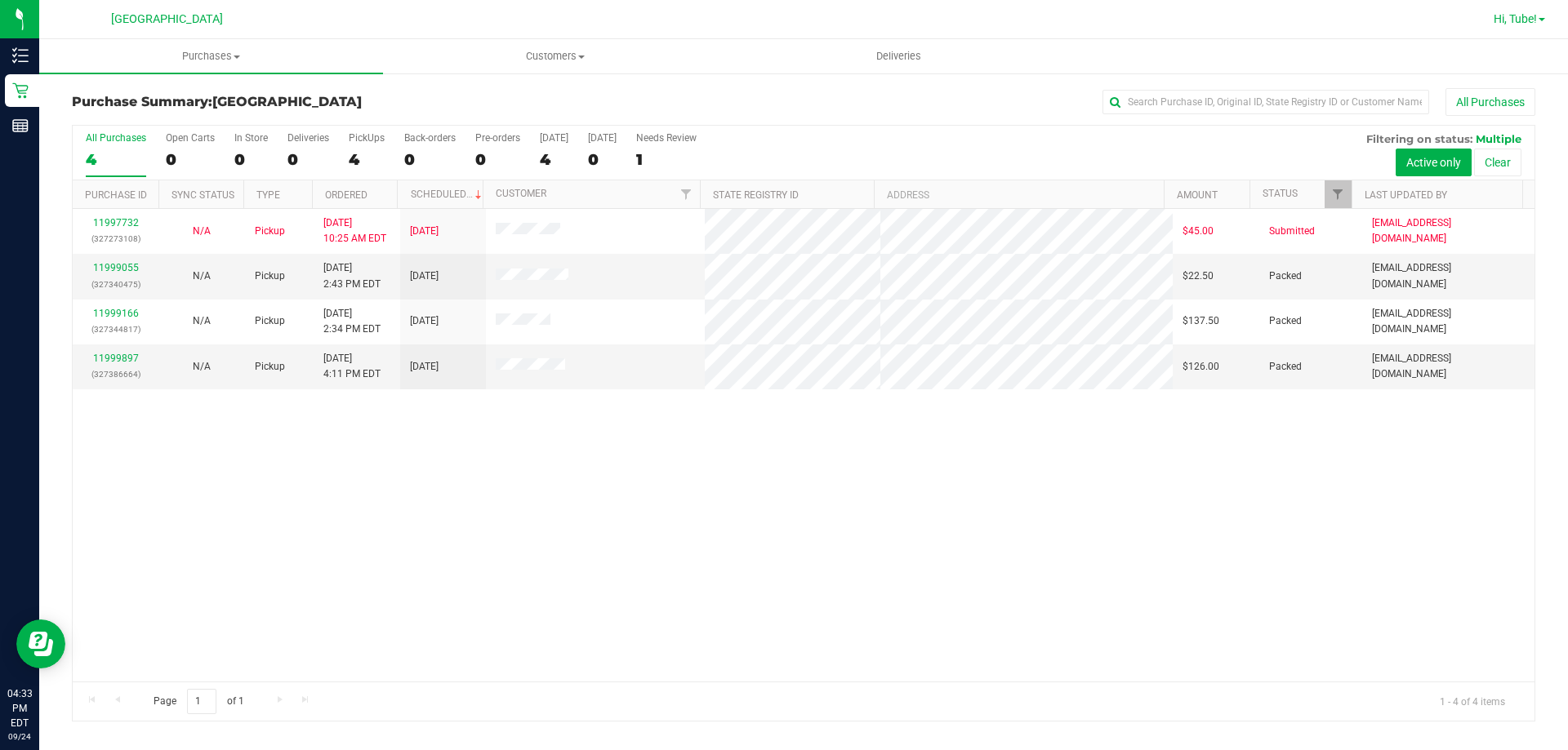
click at [1537, 27] on link "Hi, Tube!" at bounding box center [1519, 19] width 65 height 17
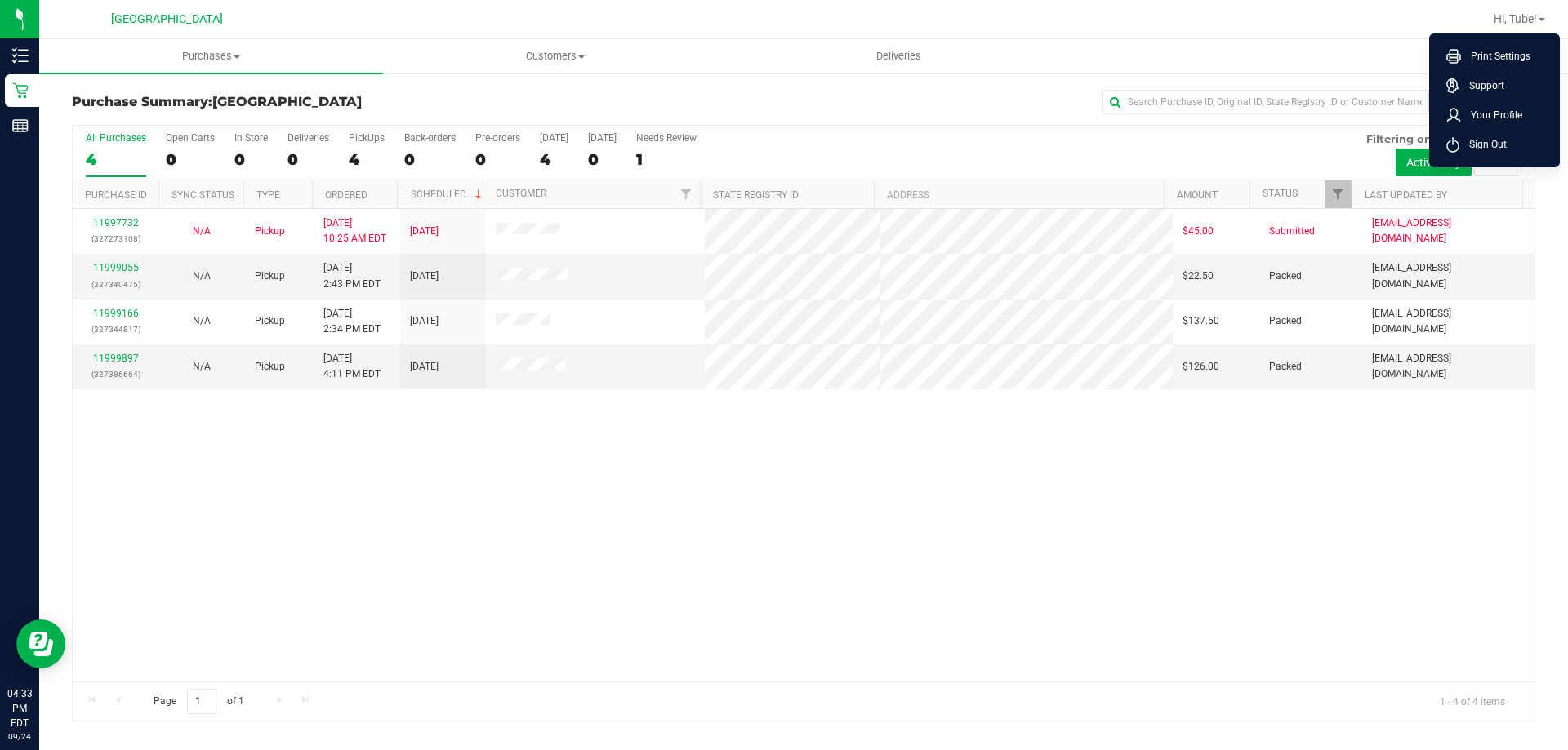
click at [1479, 141] on span "Sign Out" at bounding box center [1484, 144] width 48 height 16
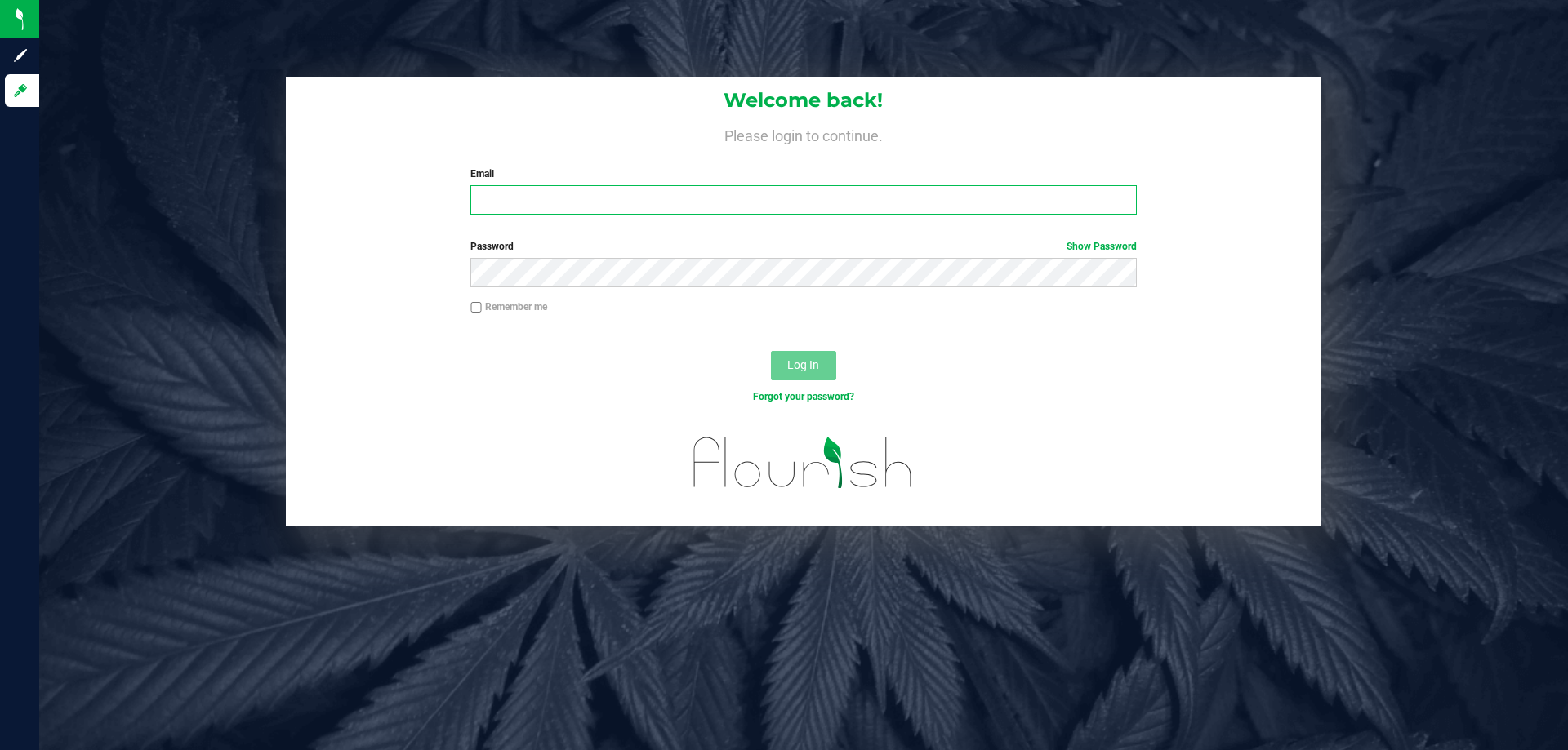
click at [672, 201] on input "Email" at bounding box center [803, 201] width 666 height 30
type input "[EMAIL_ADDRESS][DOMAIN_NAME]"
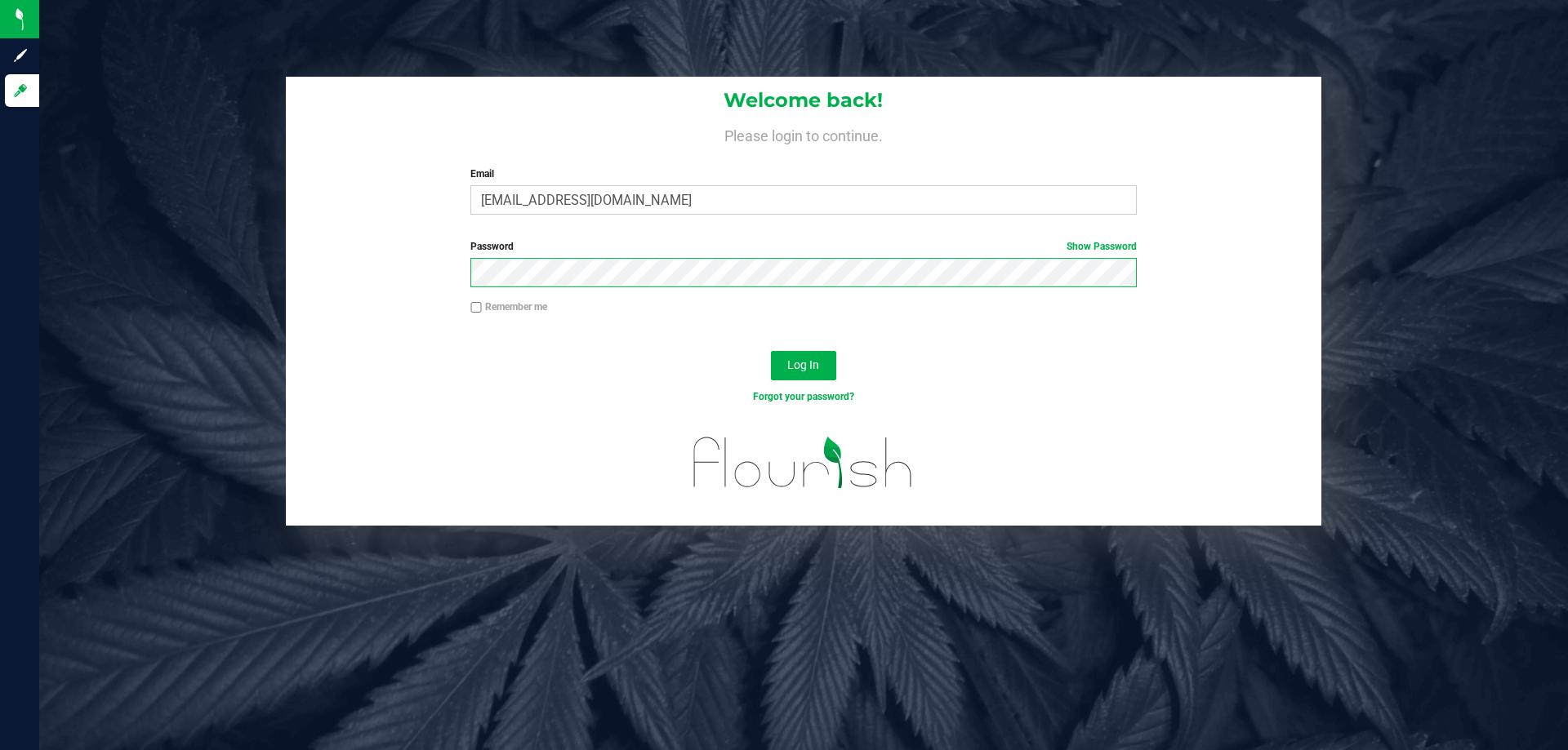
click at [771, 351] on button "Log In" at bounding box center [804, 366] width 66 height 30
